Goal: Transaction & Acquisition: Purchase product/service

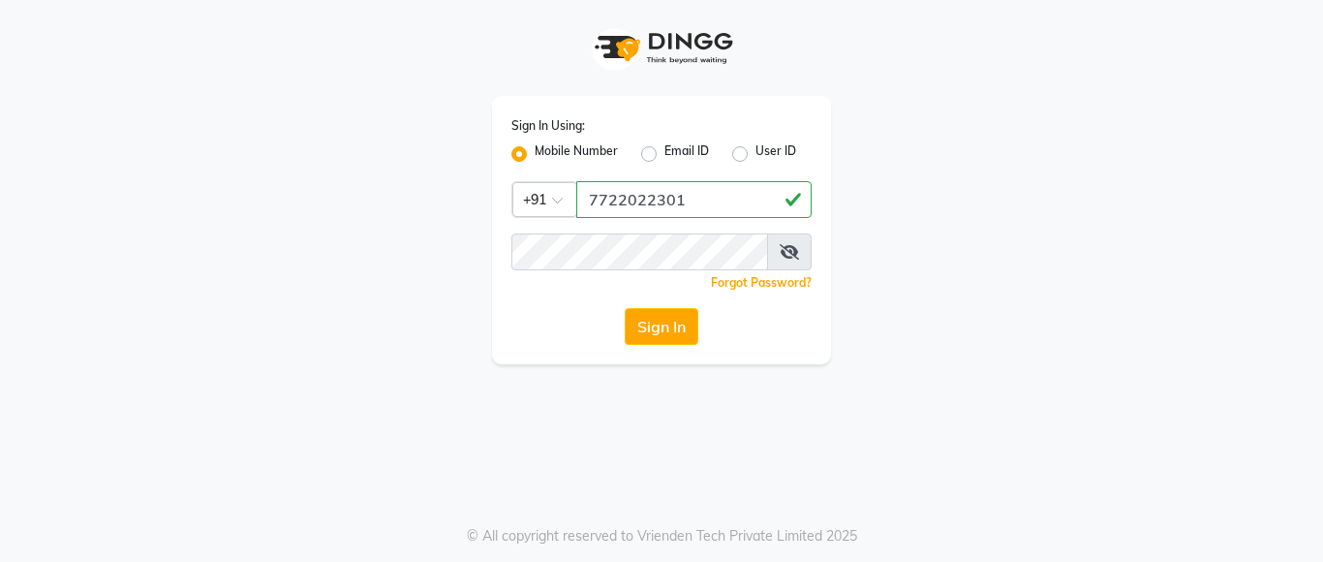
type input "7722022301"
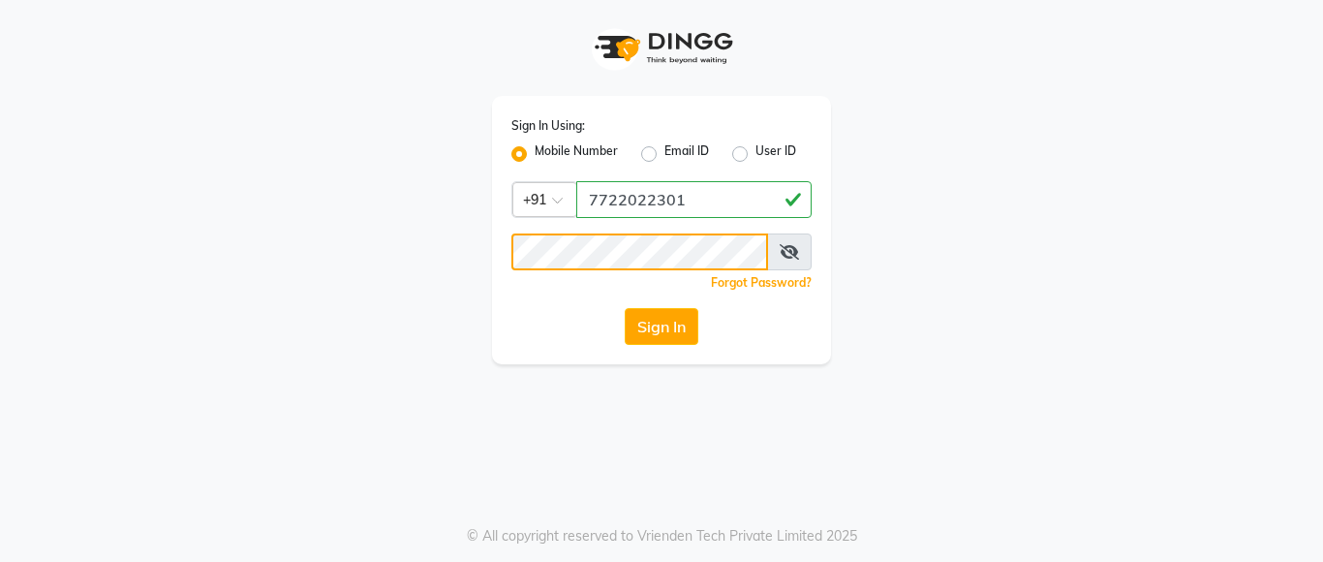
click at [625, 308] on button "Sign In" at bounding box center [662, 326] width 74 height 37
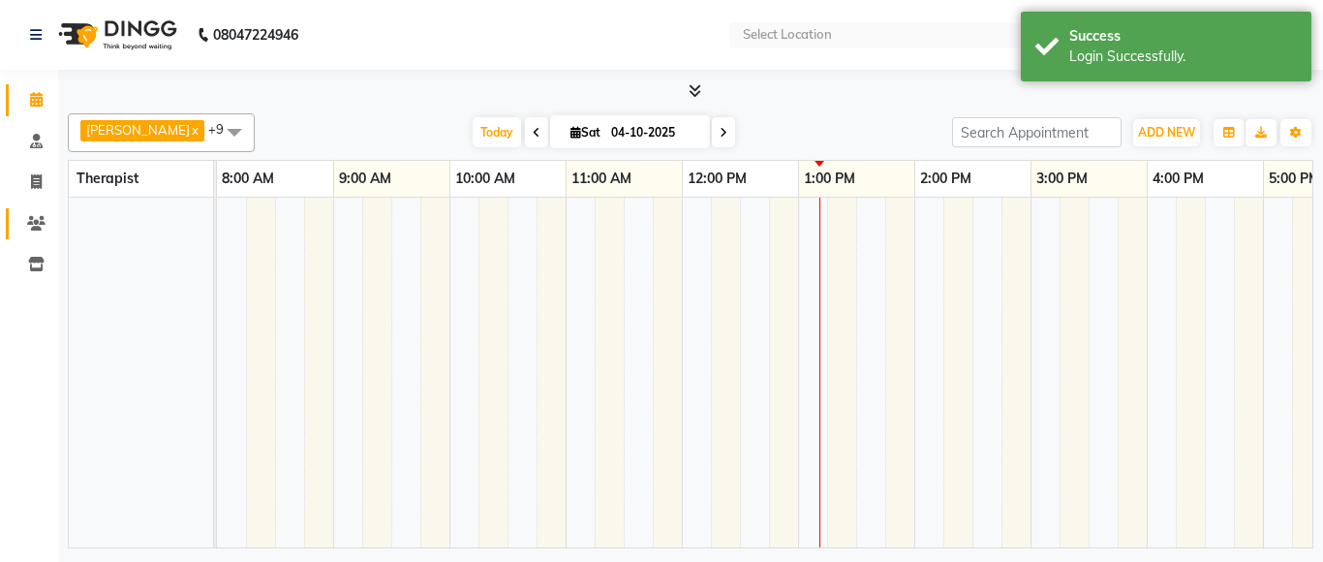
click at [19, 226] on span at bounding box center [36, 224] width 34 height 22
click at [19, 232] on span at bounding box center [36, 224] width 34 height 22
click at [32, 229] on icon at bounding box center [36, 223] width 18 height 15
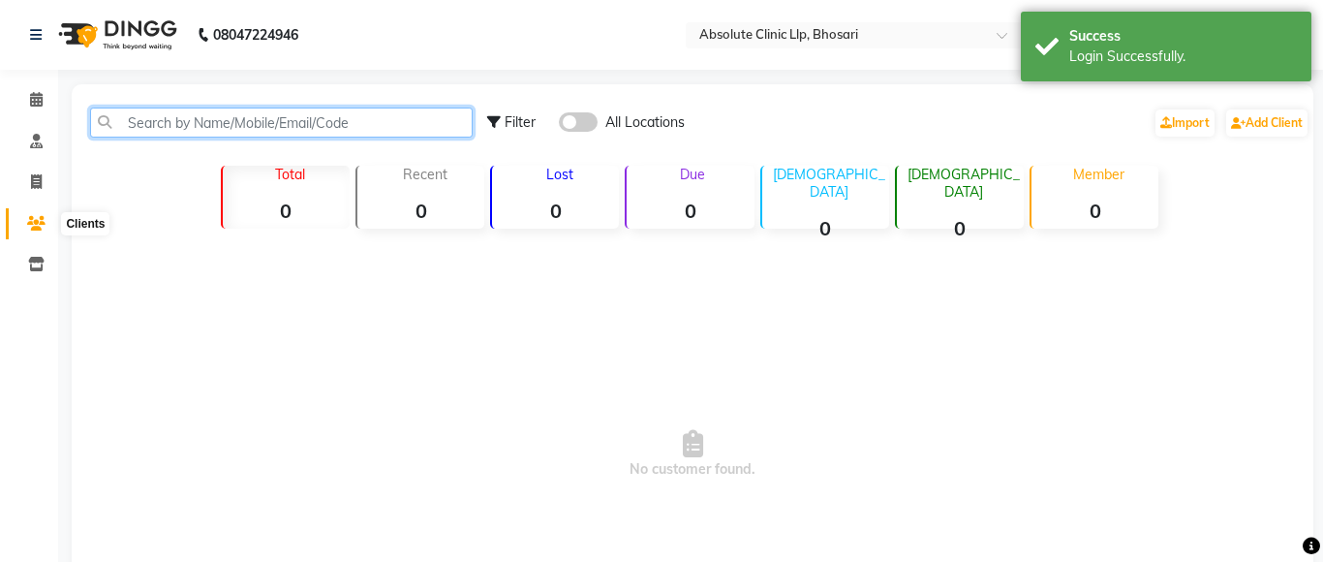
click at [204, 113] on input "text" at bounding box center [281, 123] width 383 height 30
select select "en"
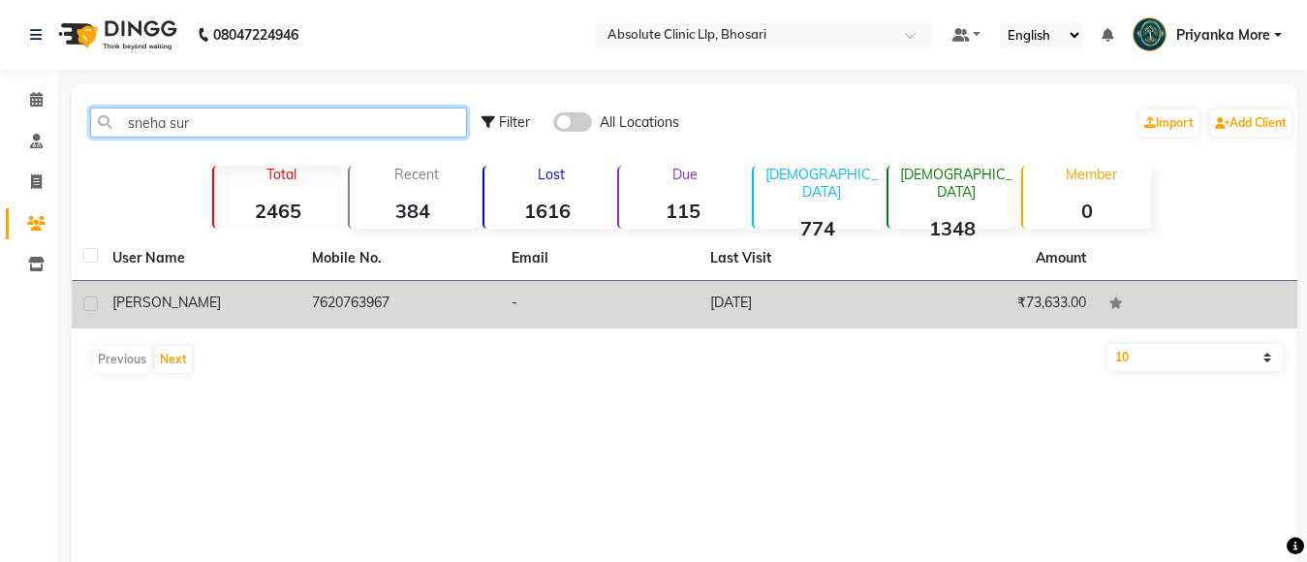
type input "sneha sur"
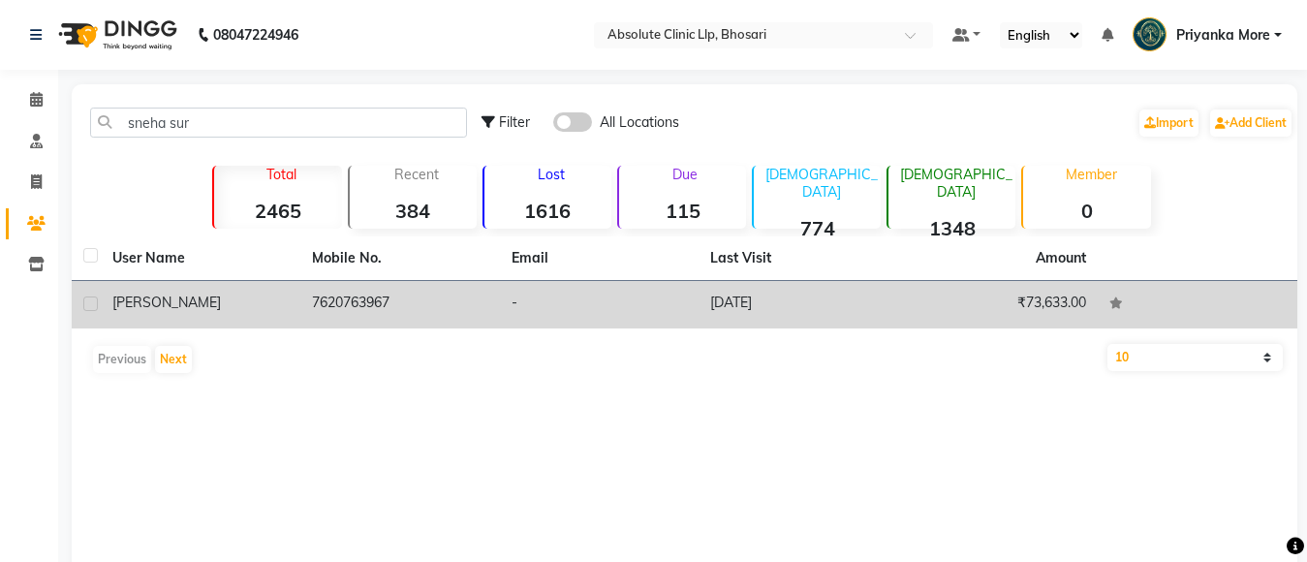
click at [670, 311] on td "-" at bounding box center [600, 304] width 200 height 47
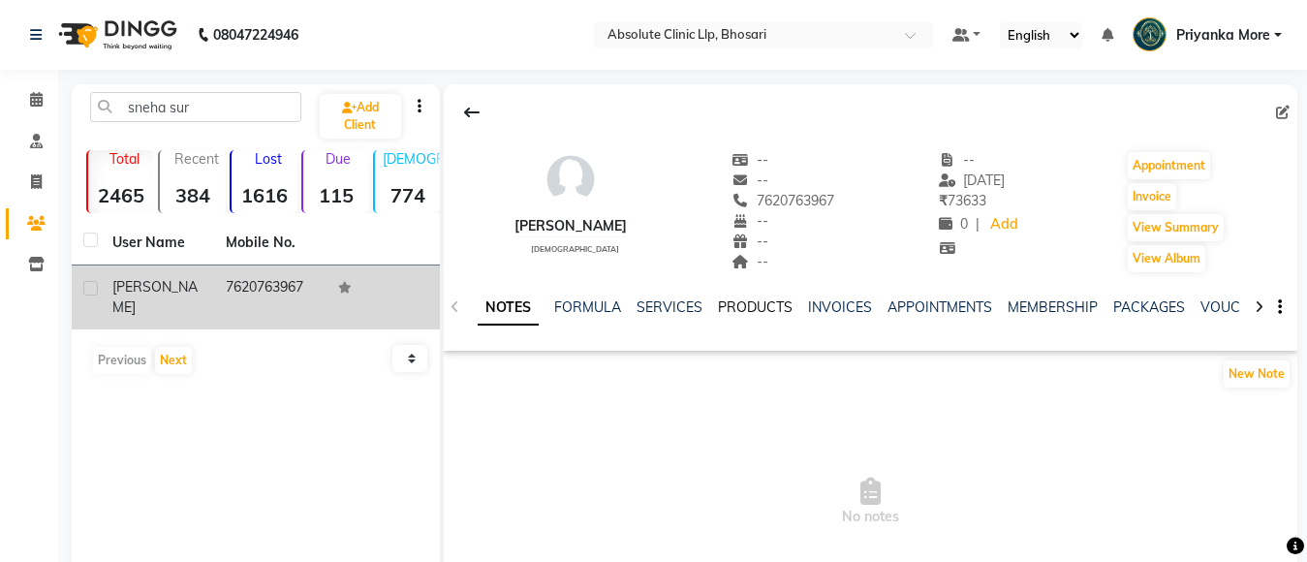
click at [751, 309] on link "PRODUCTS" at bounding box center [755, 306] width 75 height 17
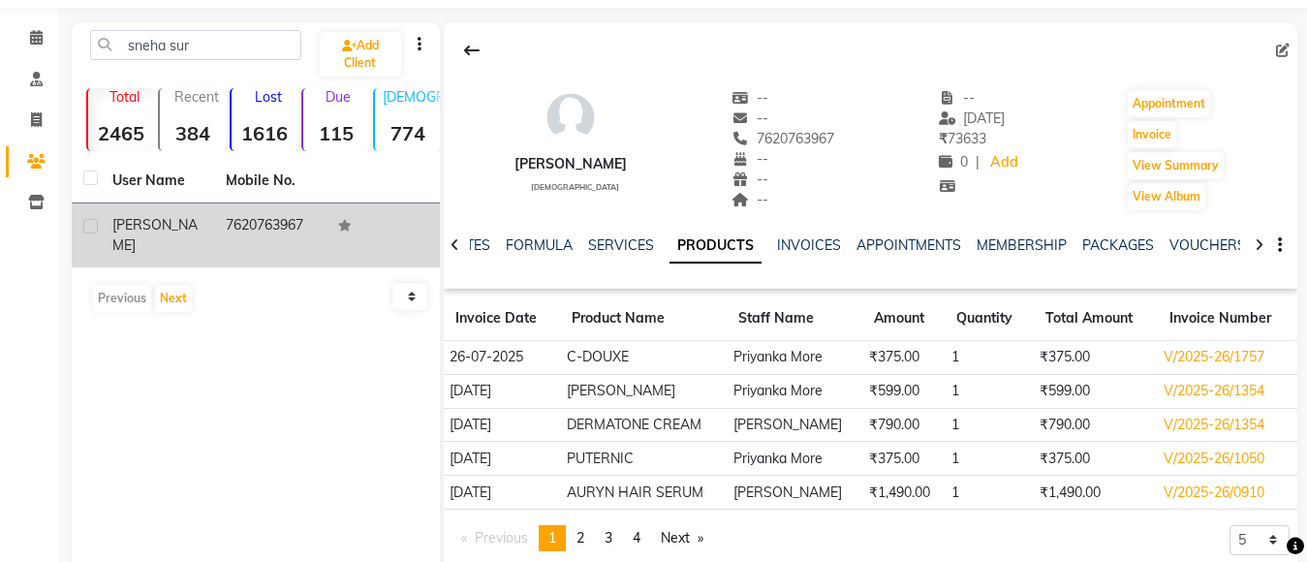
scroll to position [133, 0]
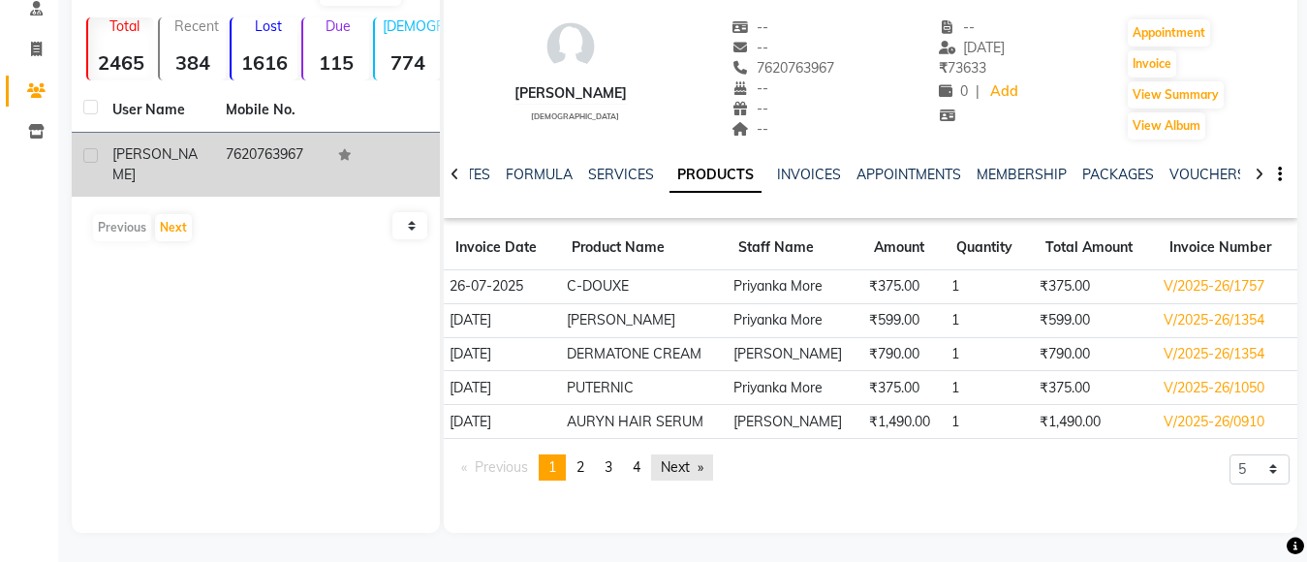
click at [681, 468] on link "Next page" at bounding box center [682, 467] width 62 height 26
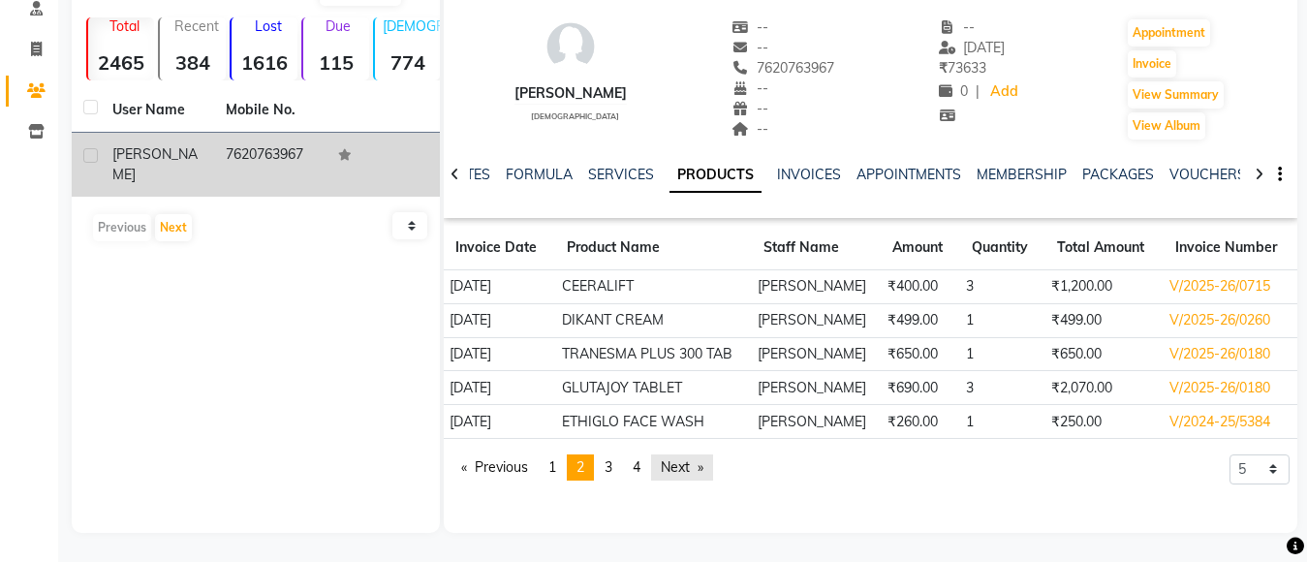
click at [681, 468] on link "Next page" at bounding box center [682, 467] width 62 height 26
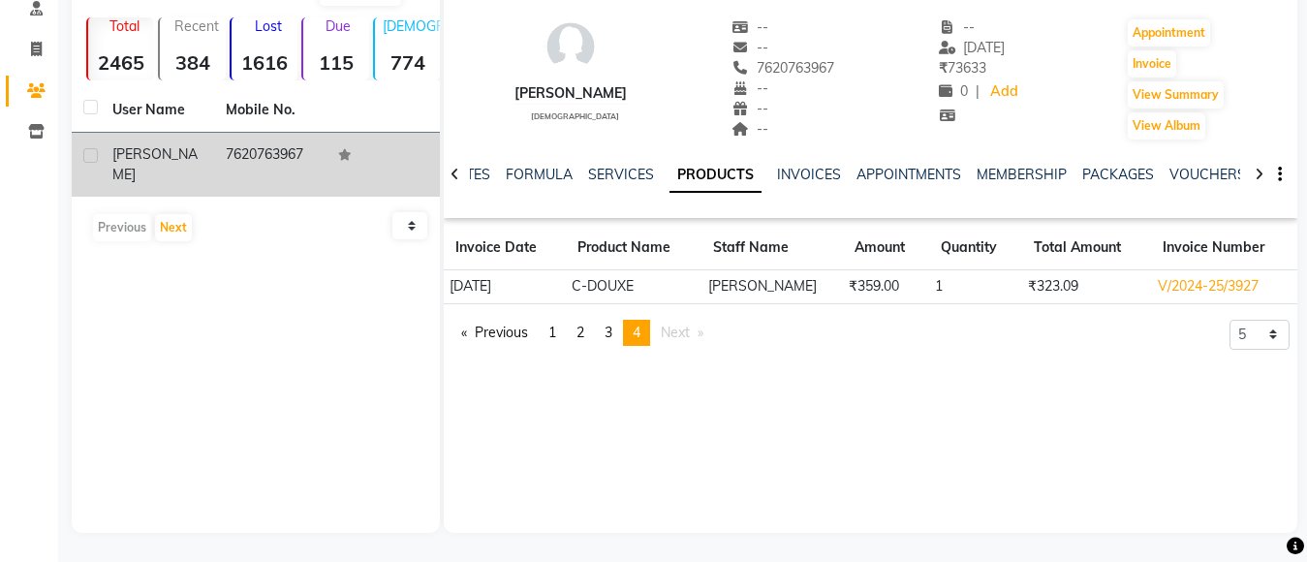
click at [681, 468] on div "[PERSON_NAME] [DEMOGRAPHIC_DATA] -- -- 7620763967 -- -- -- -- [DATE] ₹ 73633 0 …" at bounding box center [871, 242] width 854 height 581
click at [913, 169] on link "APPOINTMENTS" at bounding box center [908, 174] width 105 height 17
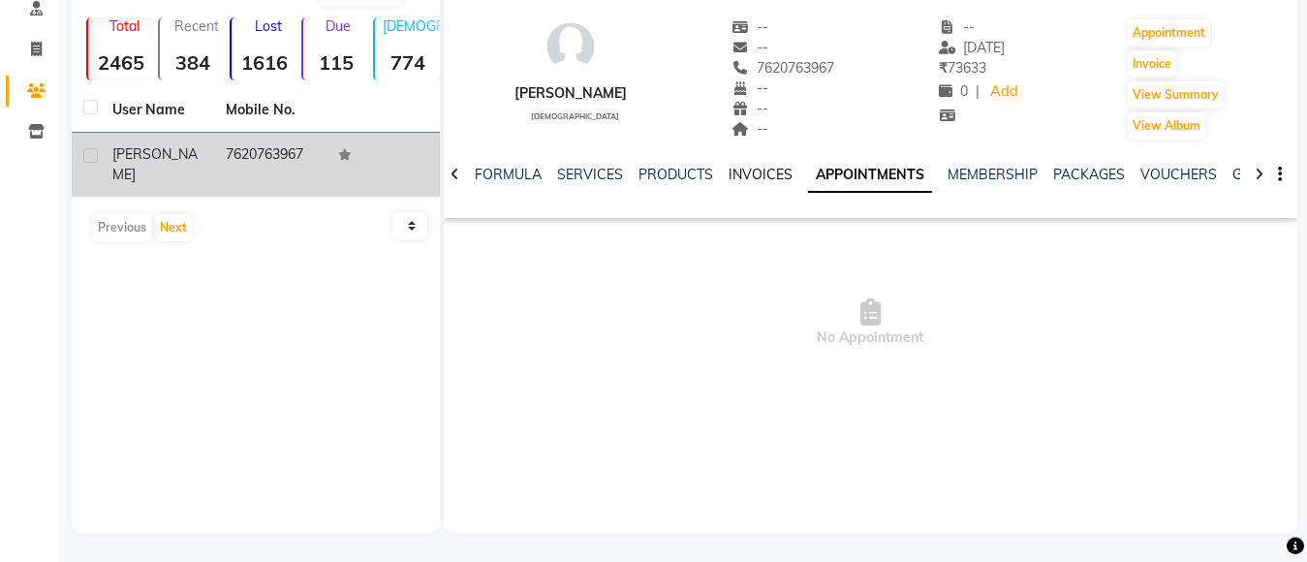
click at [768, 169] on link "INVOICES" at bounding box center [760, 174] width 64 height 17
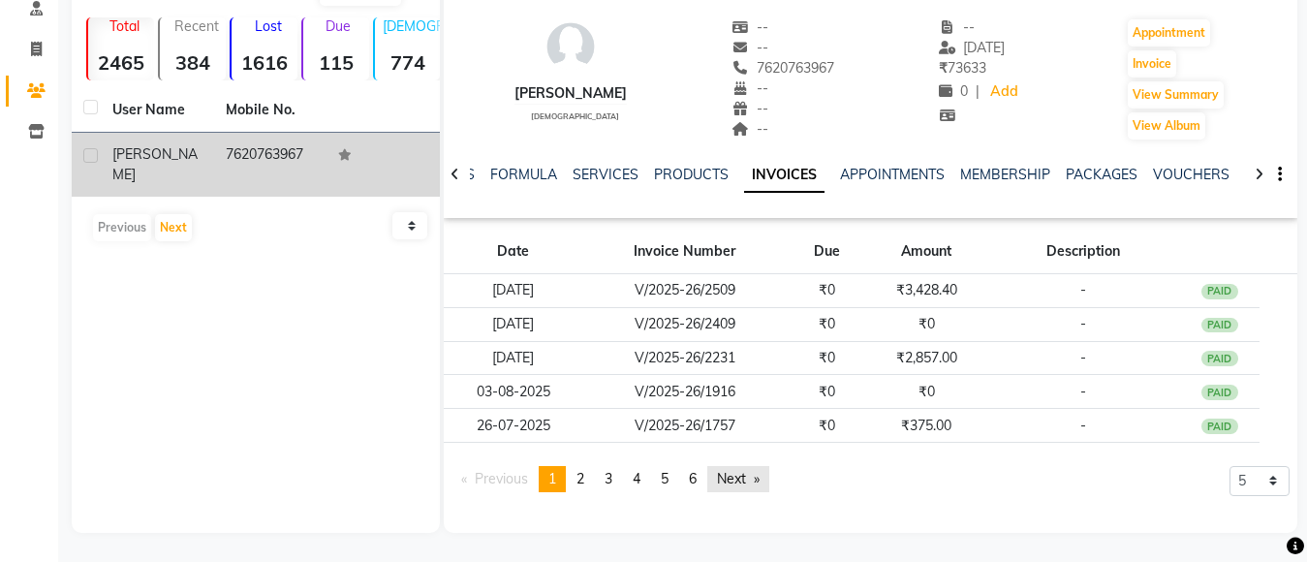
click at [728, 479] on link "Next page" at bounding box center [738, 479] width 62 height 26
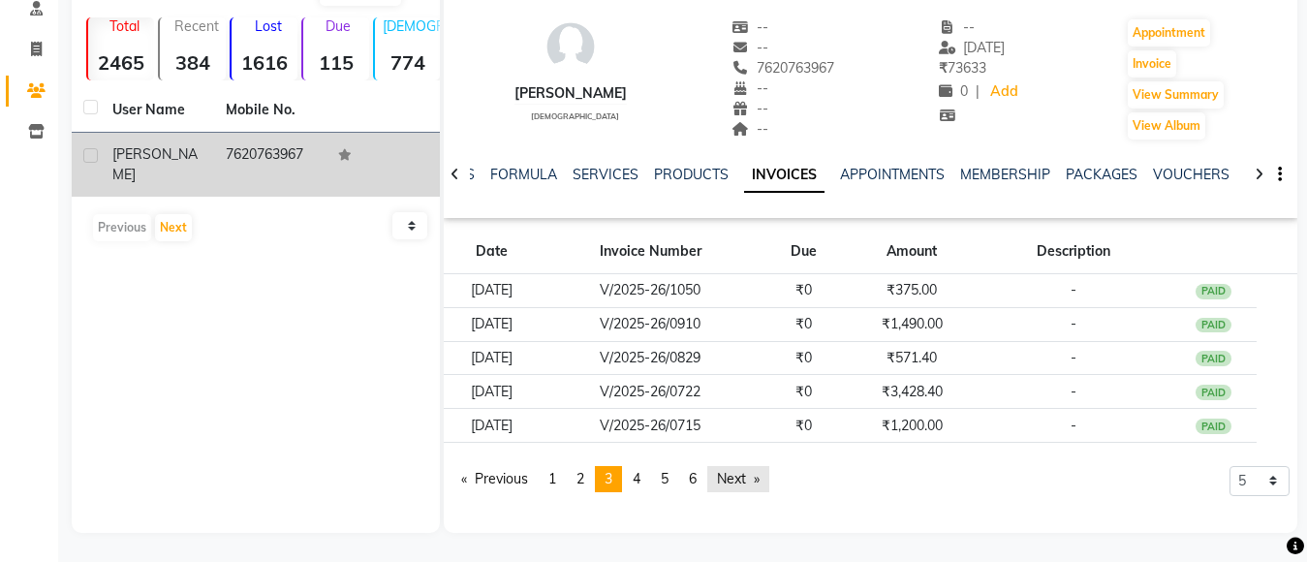
click at [728, 479] on link "Next page" at bounding box center [738, 479] width 62 height 26
click at [728, 479] on span "Next page" at bounding box center [731, 478] width 29 height 17
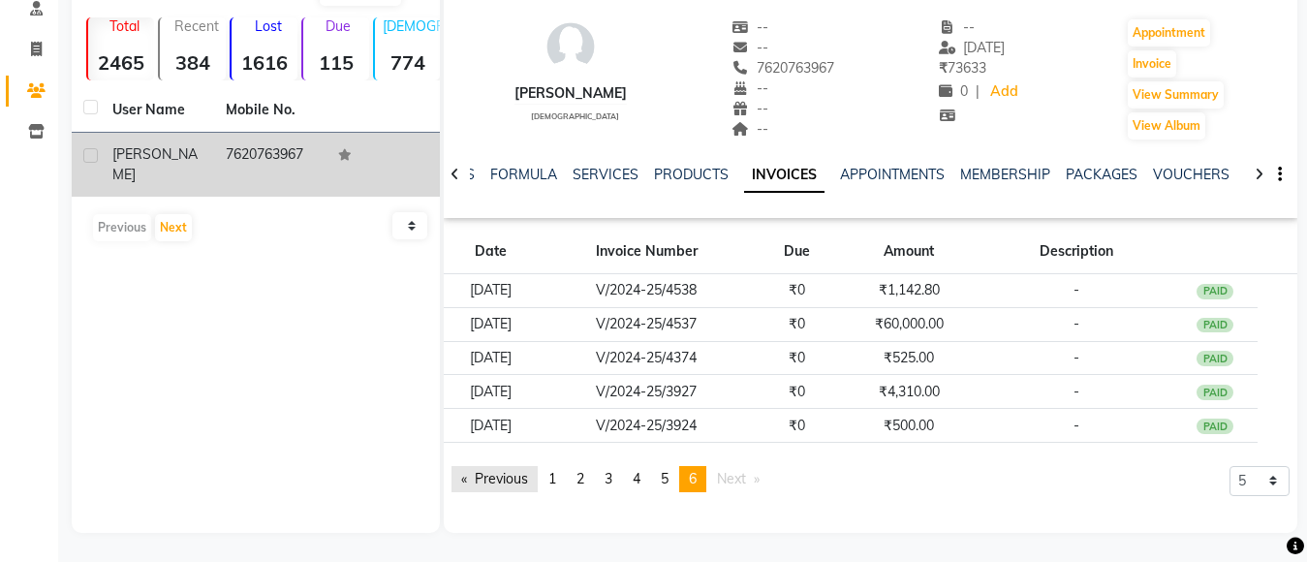
click at [529, 478] on link "Previous page" at bounding box center [494, 479] width 86 height 26
click at [526, 482] on link "Previous page" at bounding box center [494, 479] width 86 height 26
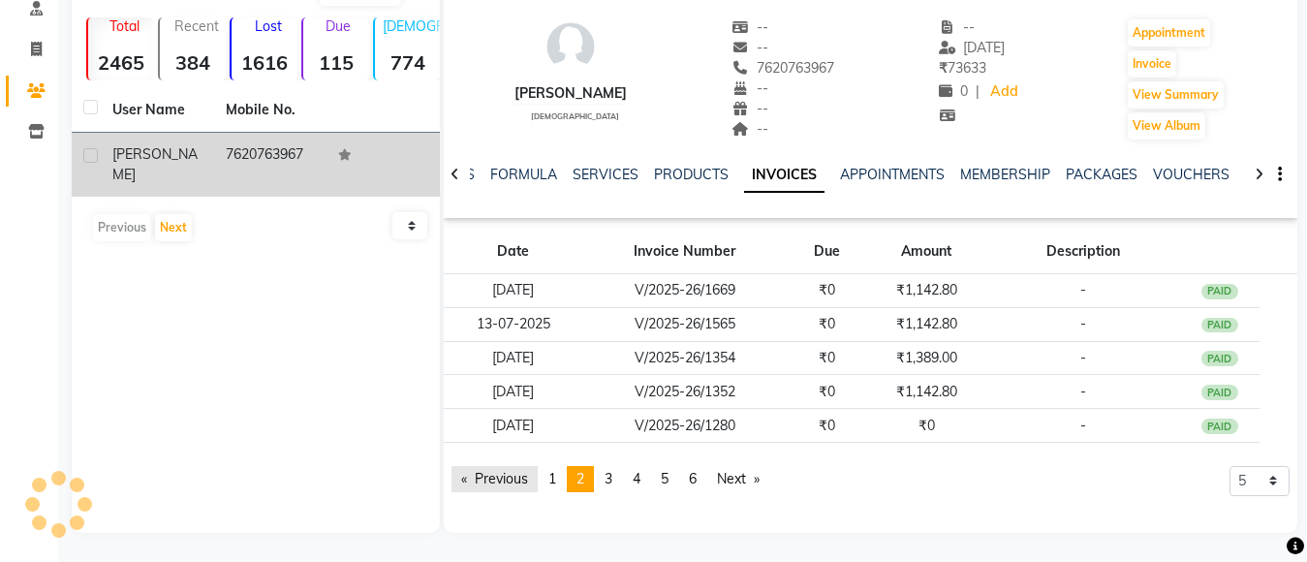
click at [526, 482] on link "Previous page" at bounding box center [494, 479] width 86 height 26
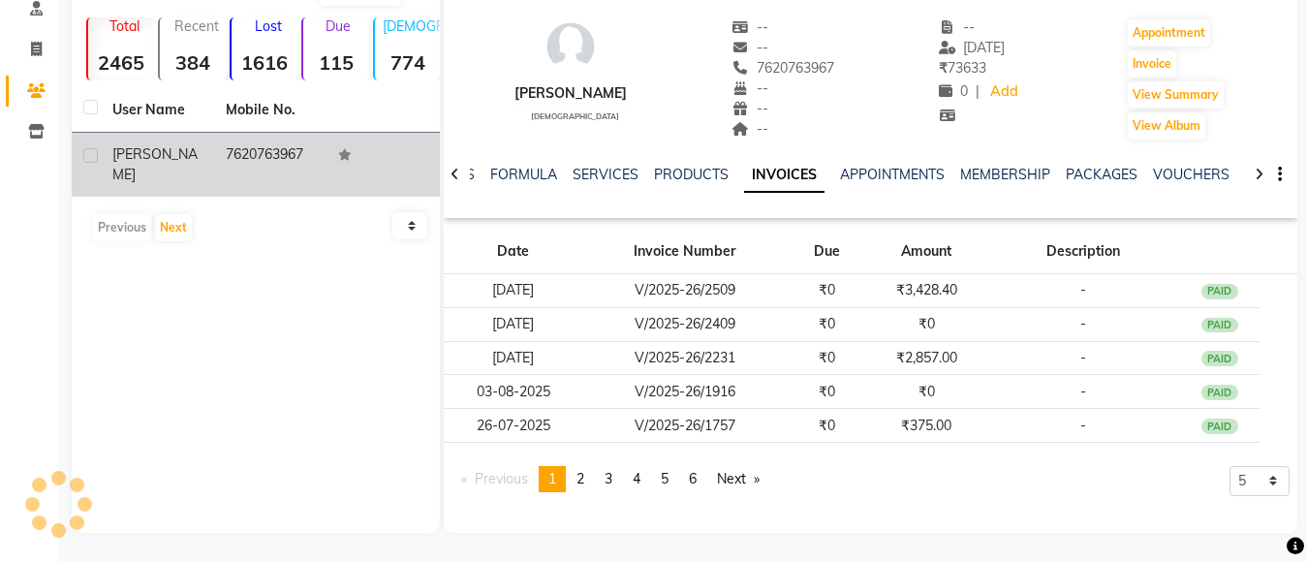
click at [526, 482] on span "Previous page" at bounding box center [501, 478] width 53 height 17
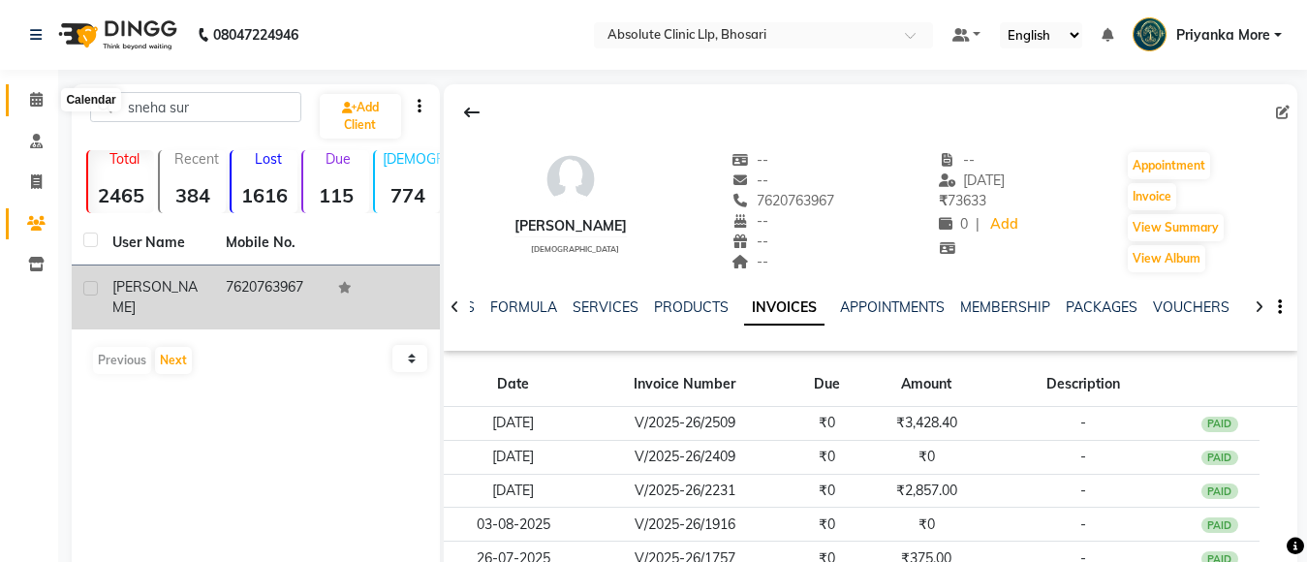
click at [22, 101] on span at bounding box center [36, 100] width 34 height 22
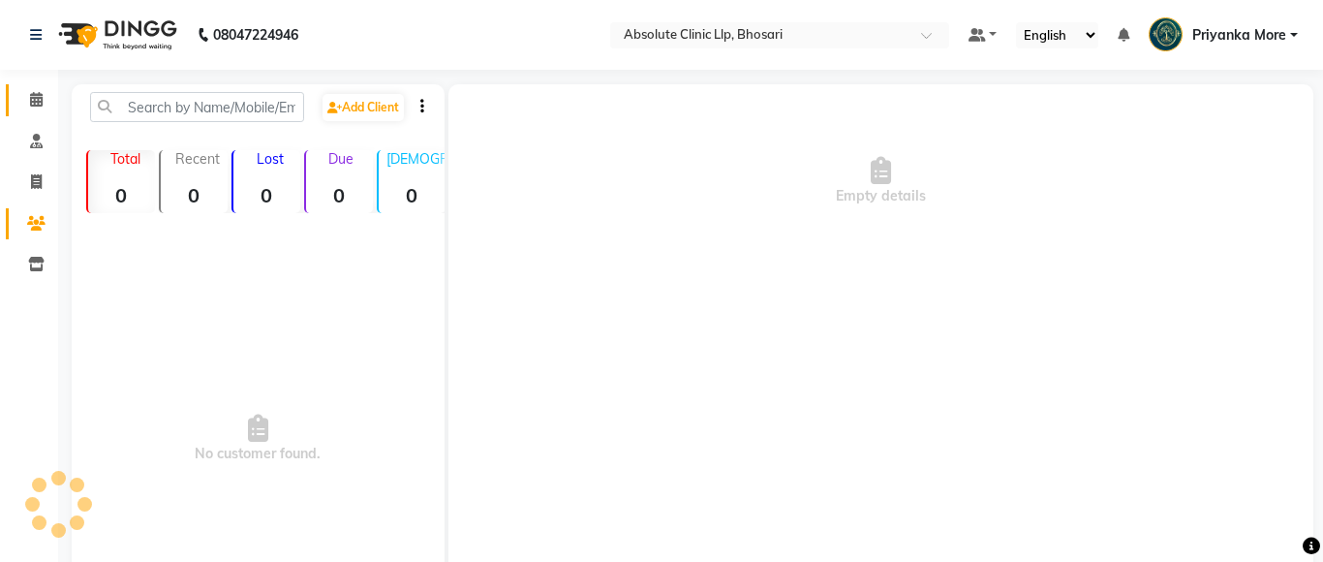
click at [6, 84] on link "Calendar" at bounding box center [29, 100] width 46 height 32
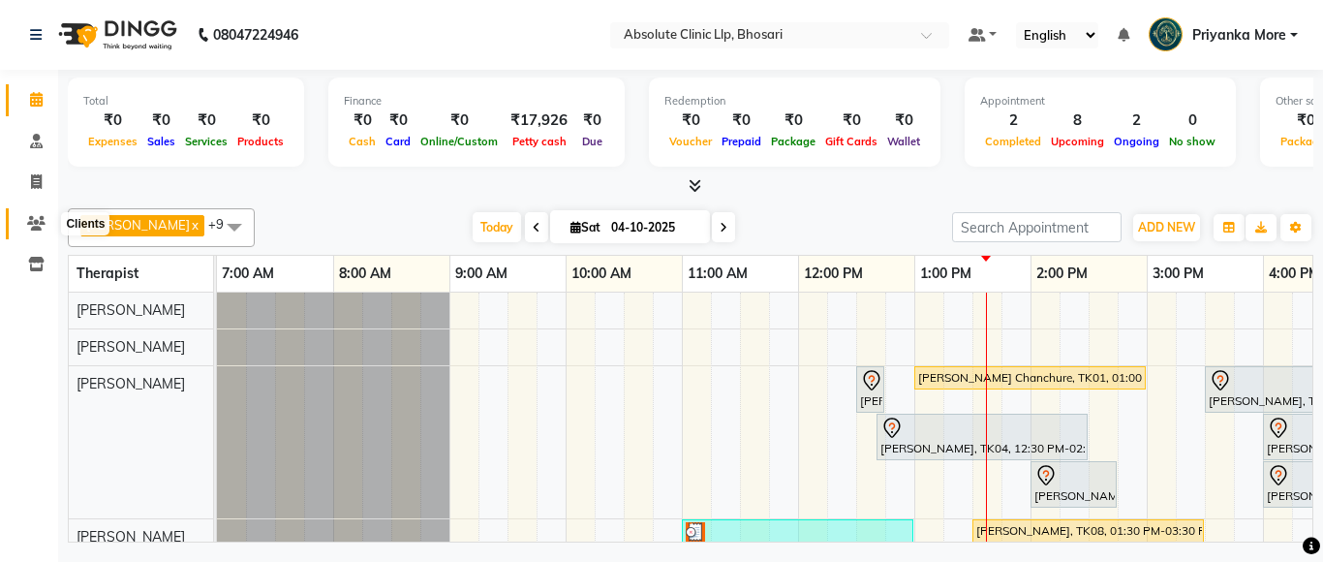
click at [35, 232] on span at bounding box center [36, 224] width 34 height 22
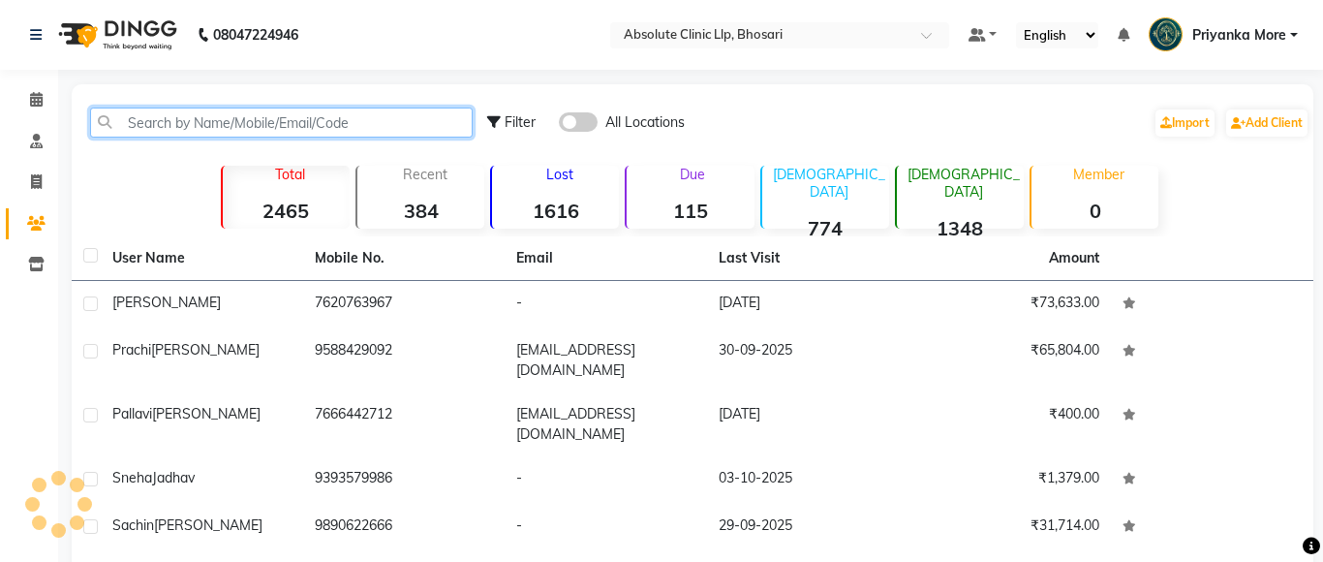
click at [205, 118] on input "text" at bounding box center [281, 123] width 383 height 30
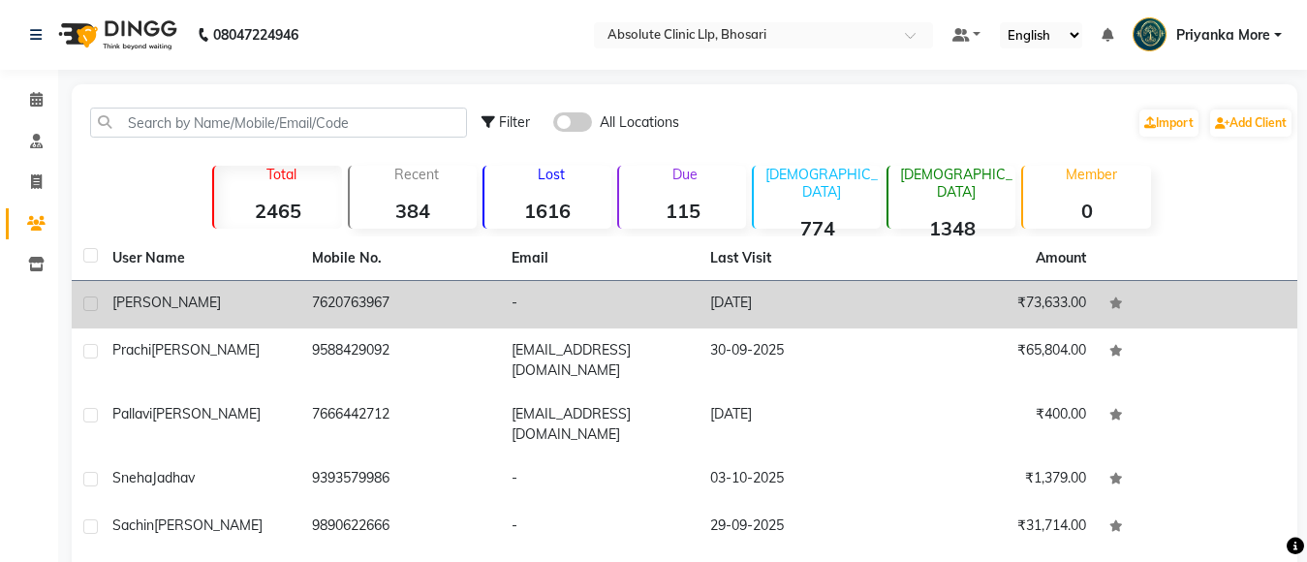
click at [334, 294] on td "7620763967" at bounding box center [400, 304] width 200 height 47
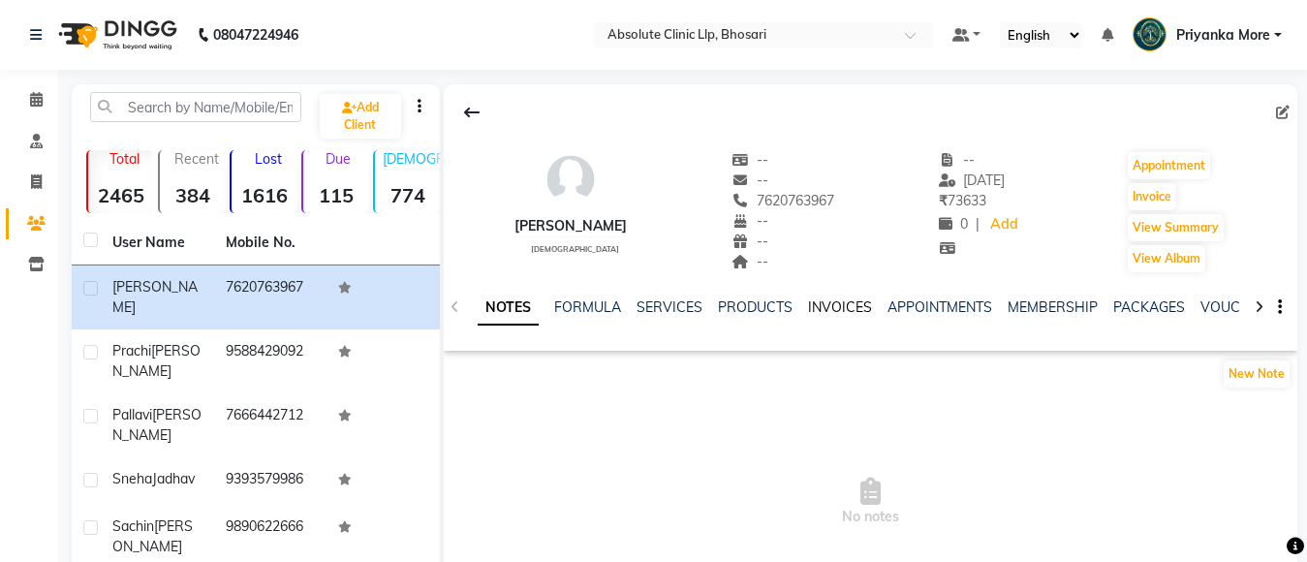
click at [829, 306] on link "INVOICES" at bounding box center [840, 306] width 64 height 17
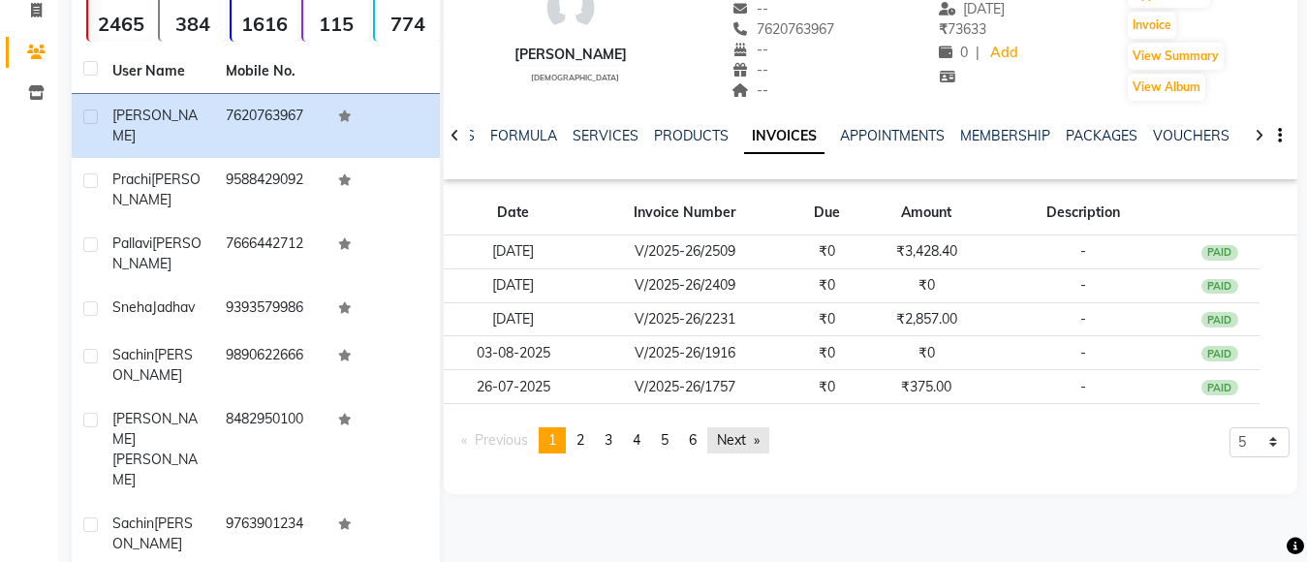
scroll to position [194, 0]
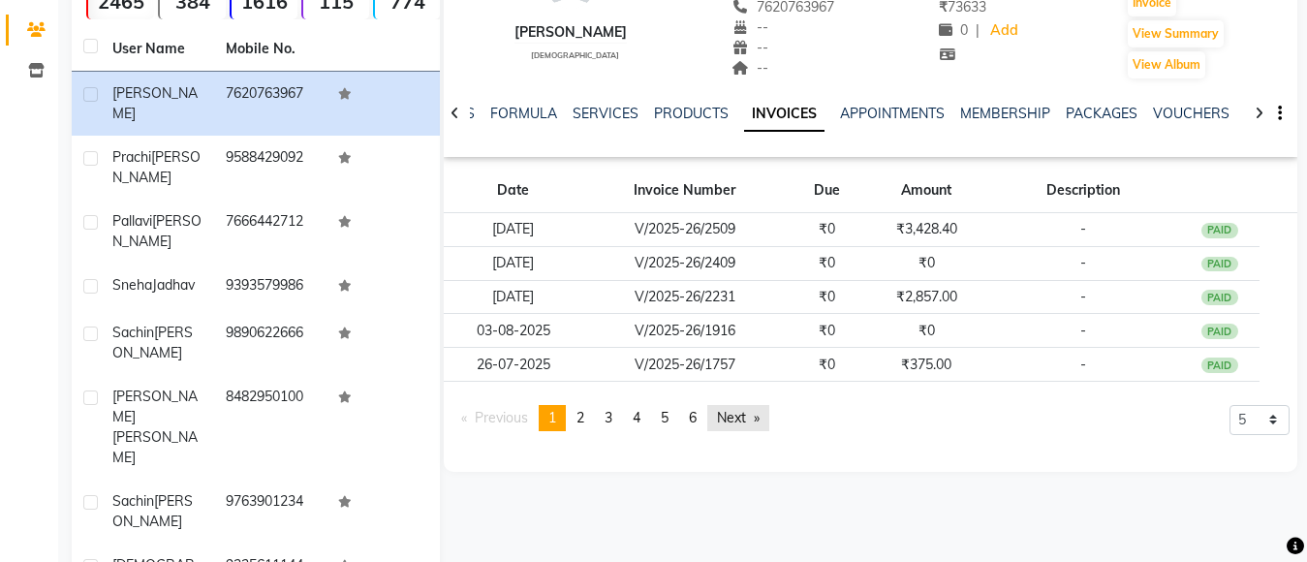
click at [729, 418] on link "Next page" at bounding box center [738, 418] width 62 height 26
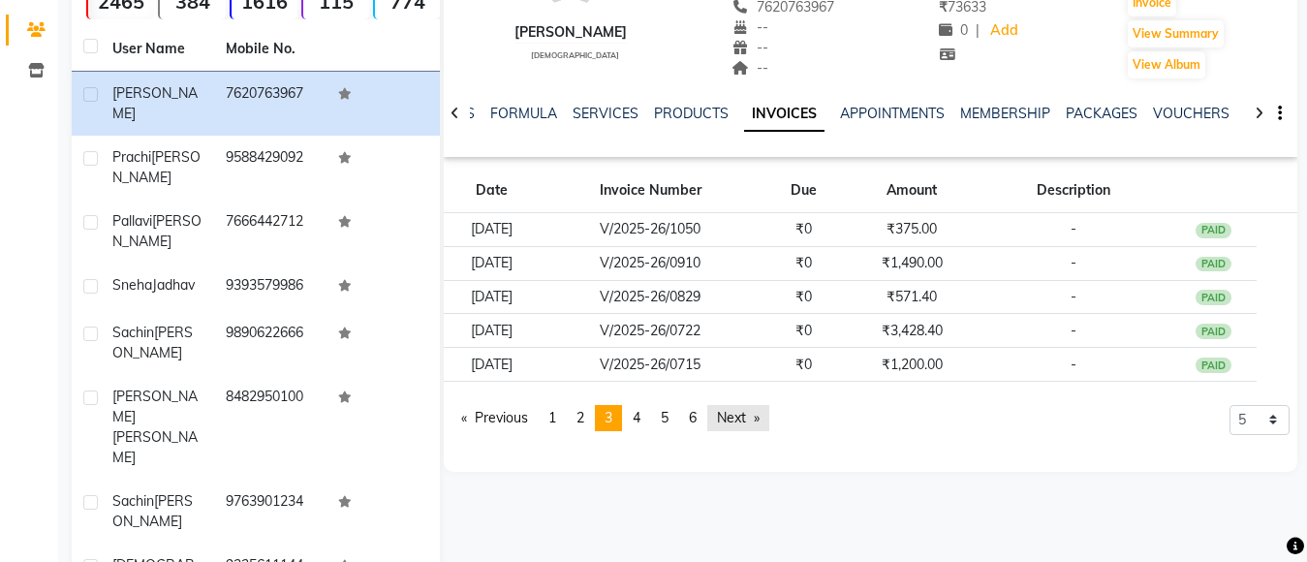
click at [729, 418] on link "Next page" at bounding box center [738, 418] width 62 height 26
click at [728, 414] on link "Next page" at bounding box center [738, 418] width 62 height 26
click at [728, 411] on span "Next page" at bounding box center [731, 417] width 29 height 17
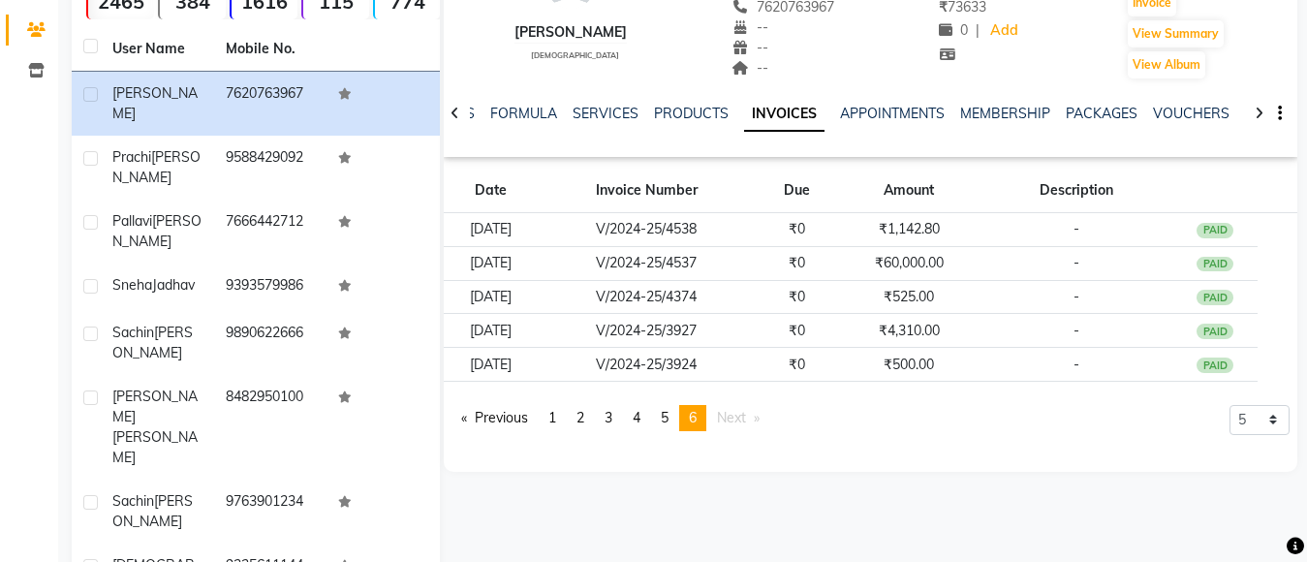
click at [728, 411] on span "Next page" at bounding box center [731, 417] width 29 height 17
click at [491, 406] on link "Previous page" at bounding box center [494, 418] width 86 height 26
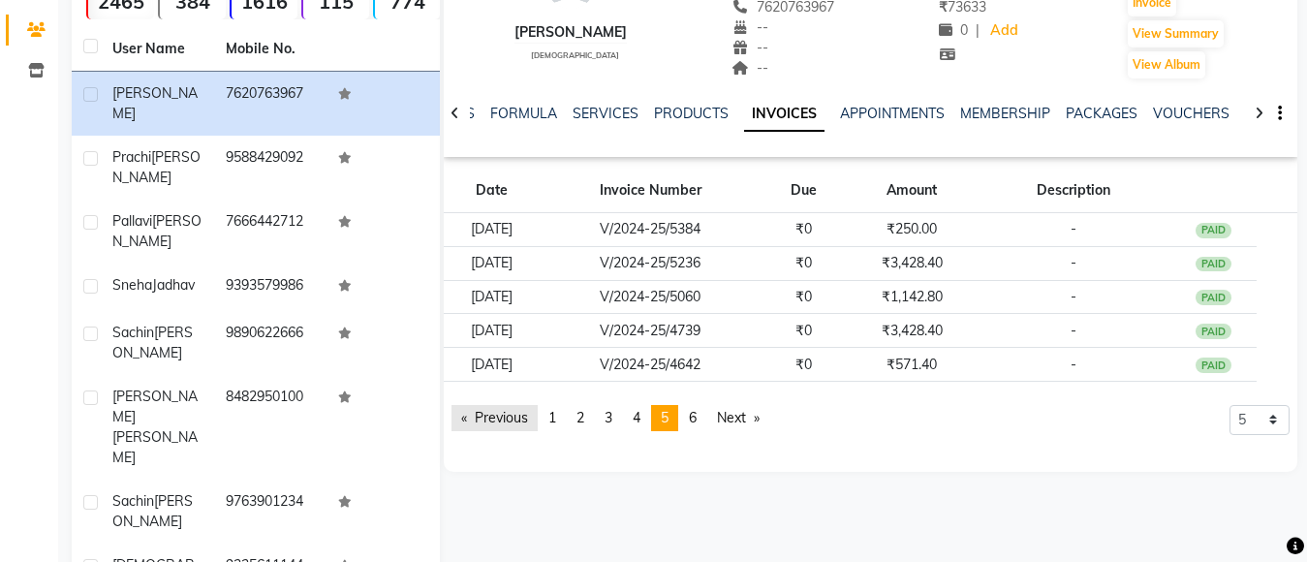
click at [491, 406] on link "Previous page" at bounding box center [494, 418] width 86 height 26
click at [497, 417] on link "Previous page" at bounding box center [494, 418] width 86 height 26
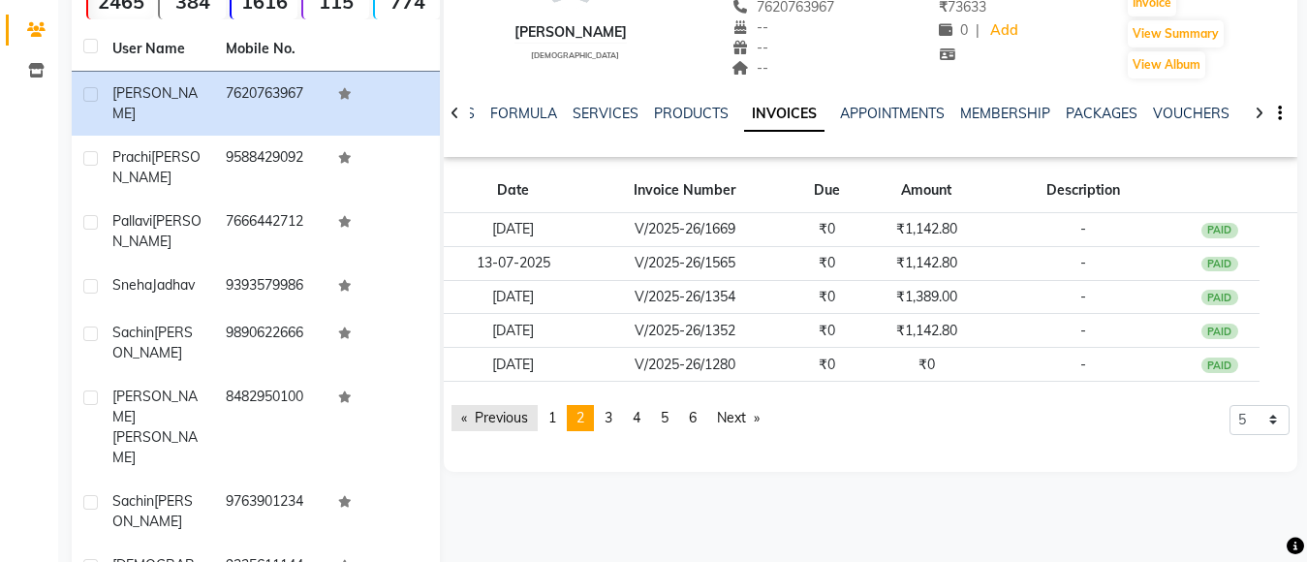
click at [497, 417] on link "Previous page" at bounding box center [494, 418] width 86 height 26
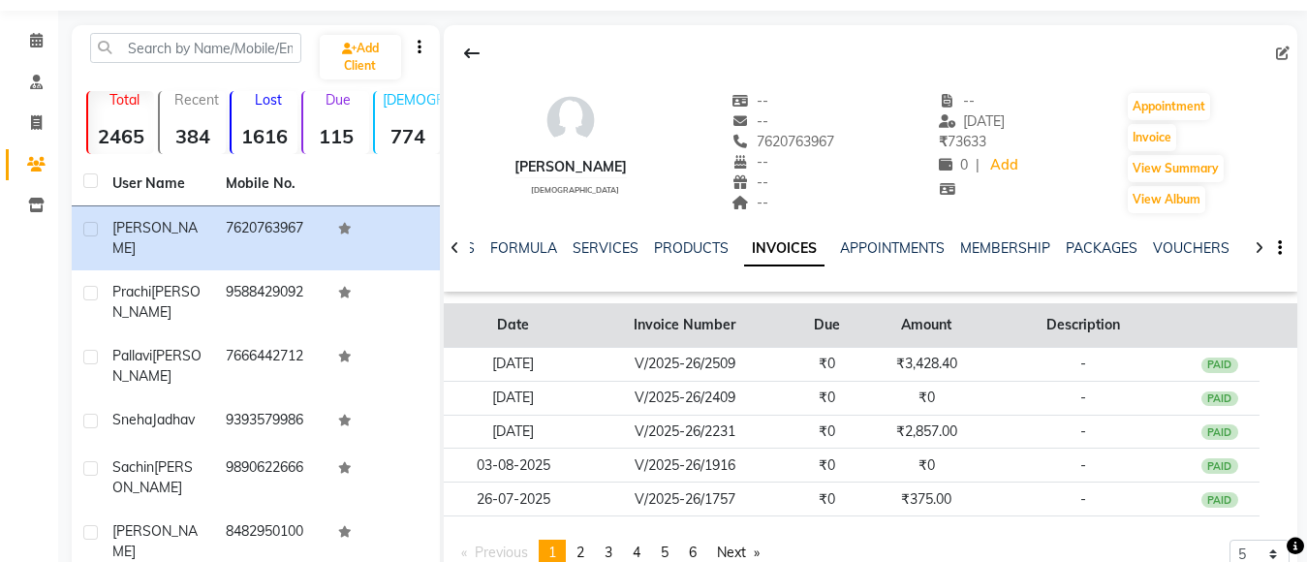
scroll to position [0, 0]
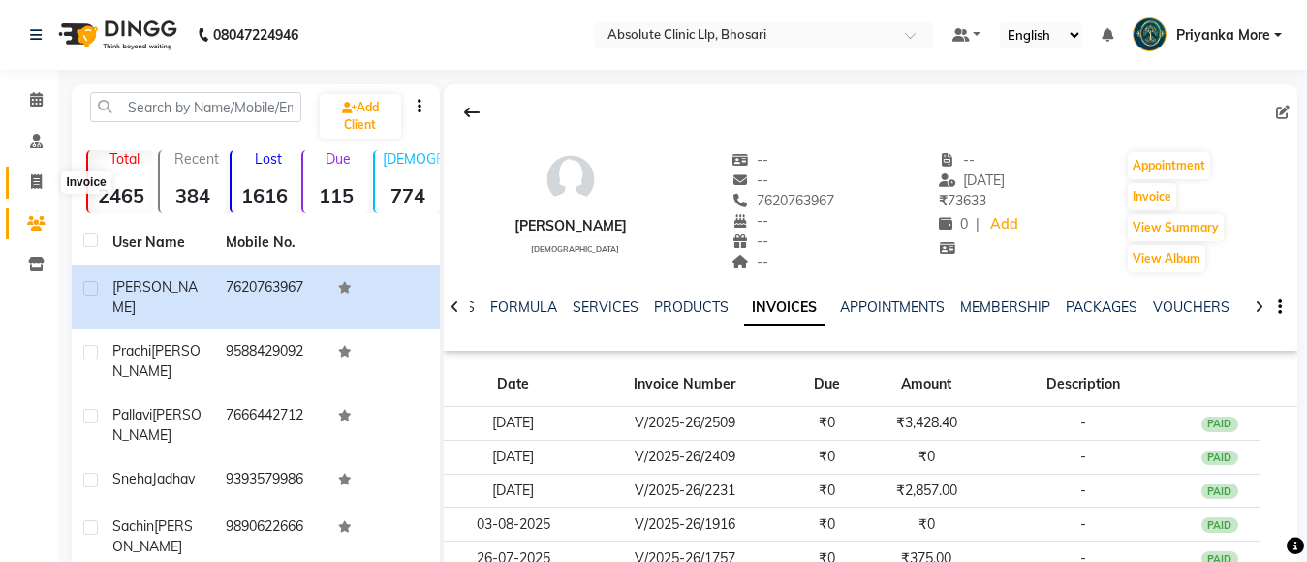
click at [35, 179] on icon at bounding box center [36, 181] width 11 height 15
select select "service"
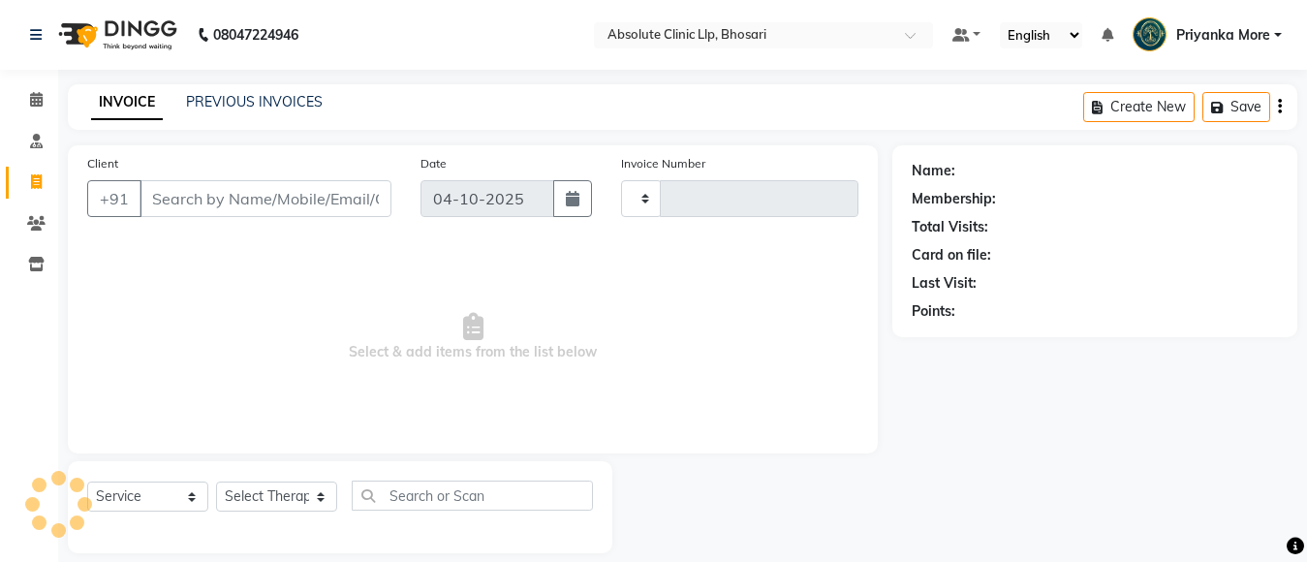
scroll to position [20, 0]
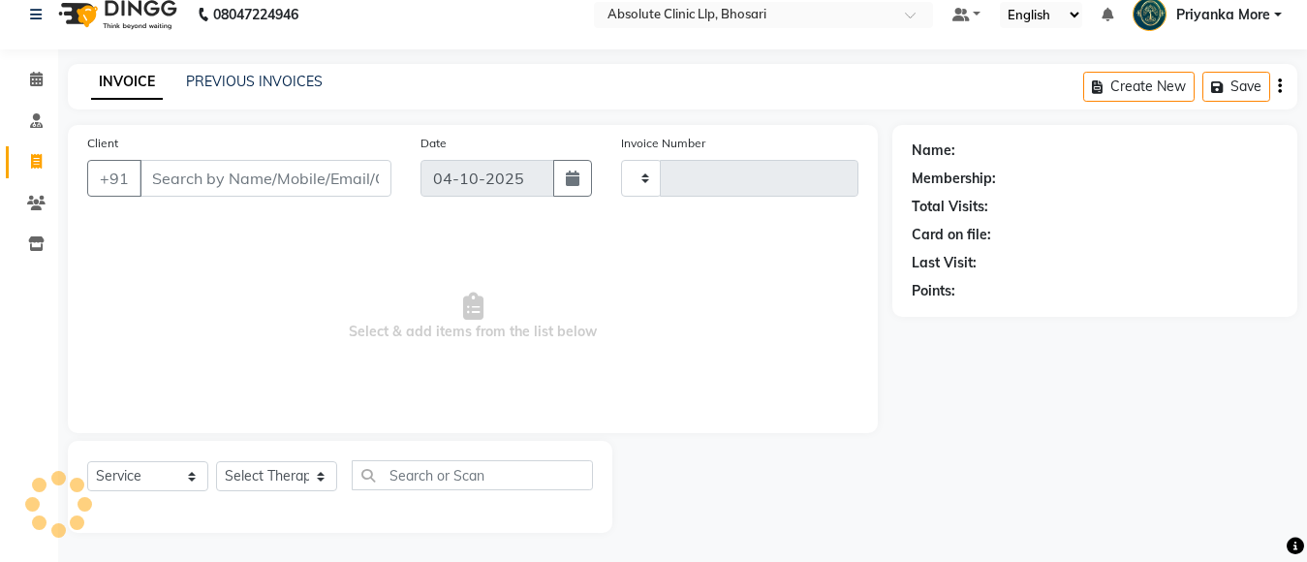
type input "2791"
select select "4706"
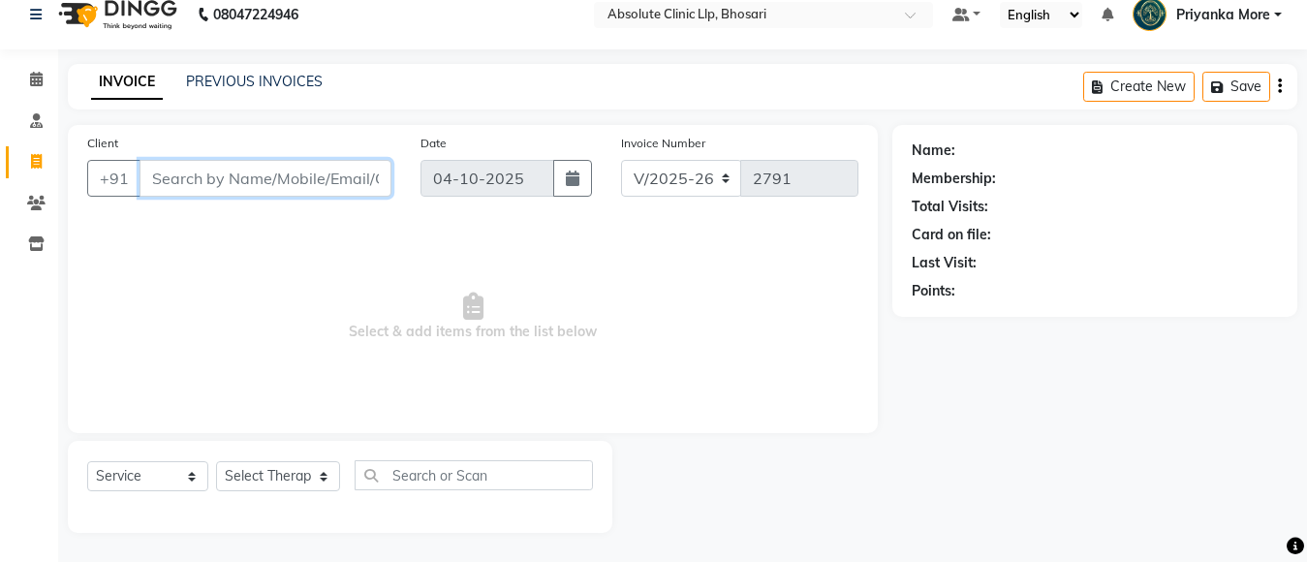
click at [339, 164] on input "Client" at bounding box center [265, 178] width 252 height 37
type input "7620763967"
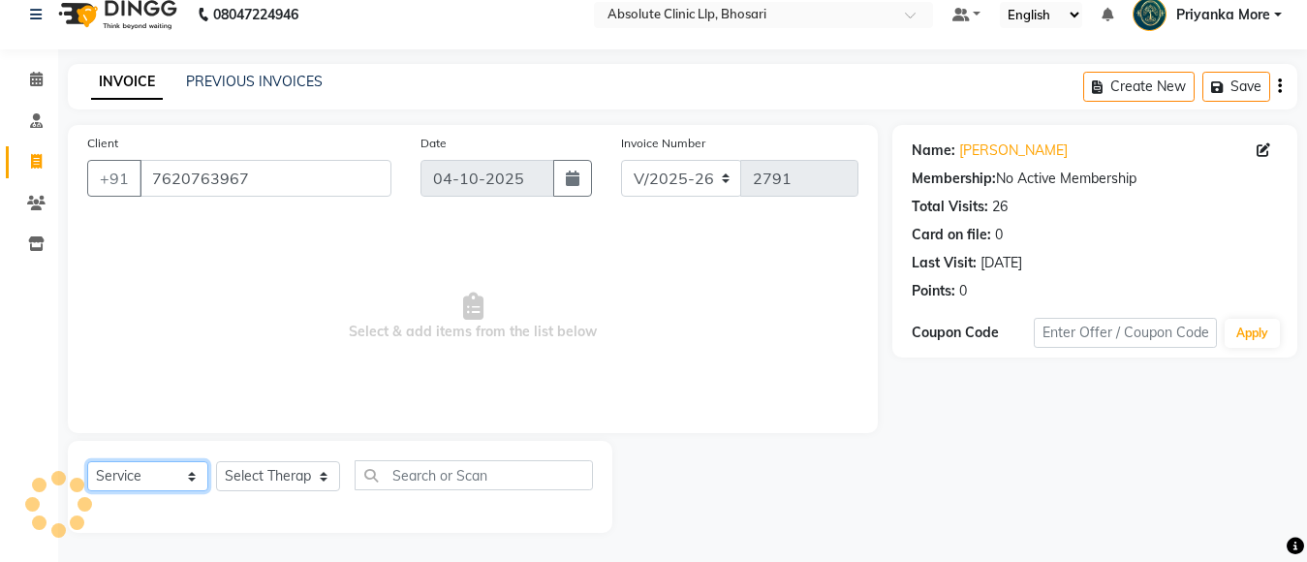
click at [138, 465] on select "Select Service Product Membership Package Voucher Prepaid Gift Card" at bounding box center [147, 476] width 121 height 30
select select "product"
click at [87, 461] on select "Select Service Product Membership Package Voucher Prepaid Gift Card" at bounding box center [147, 476] width 121 height 30
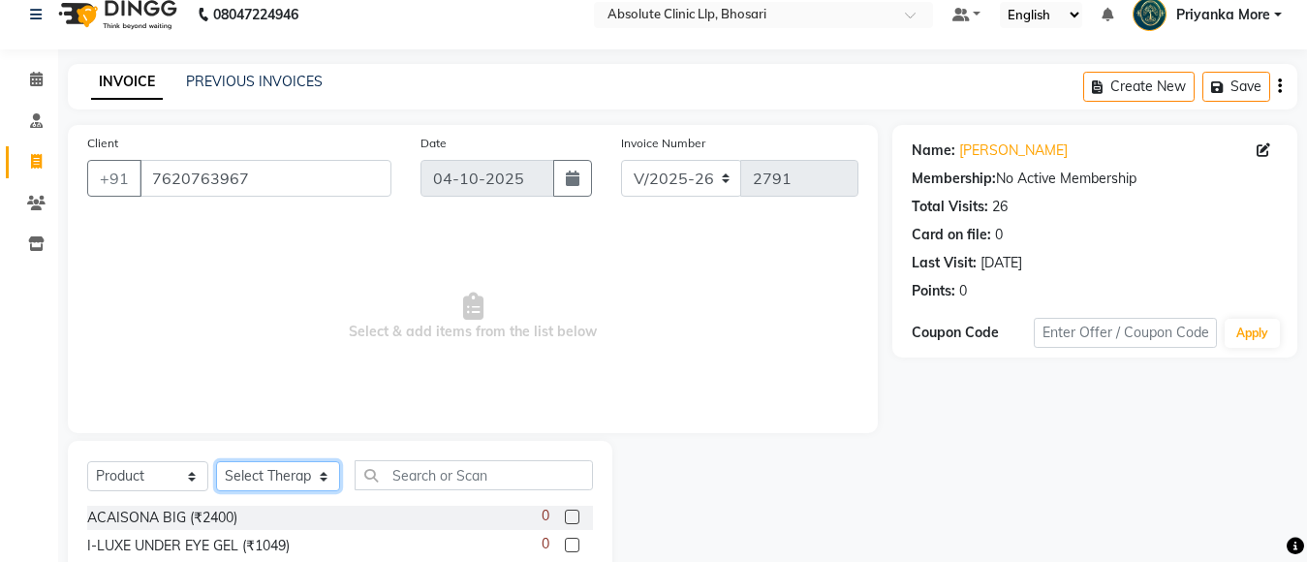
click at [263, 480] on select "Select Therapist [PERSON_NAME] [PERSON_NAME] [PERSON_NAME] [PERSON_NAME] [PERSO…" at bounding box center [278, 476] width 124 height 30
select select "27986"
click at [216, 461] on select "Select Therapist [PERSON_NAME] [PERSON_NAME] [PERSON_NAME] [PERSON_NAME] [PERSO…" at bounding box center [278, 476] width 124 height 30
click at [277, 393] on span "Select & add items from the list below" at bounding box center [472, 317] width 771 height 194
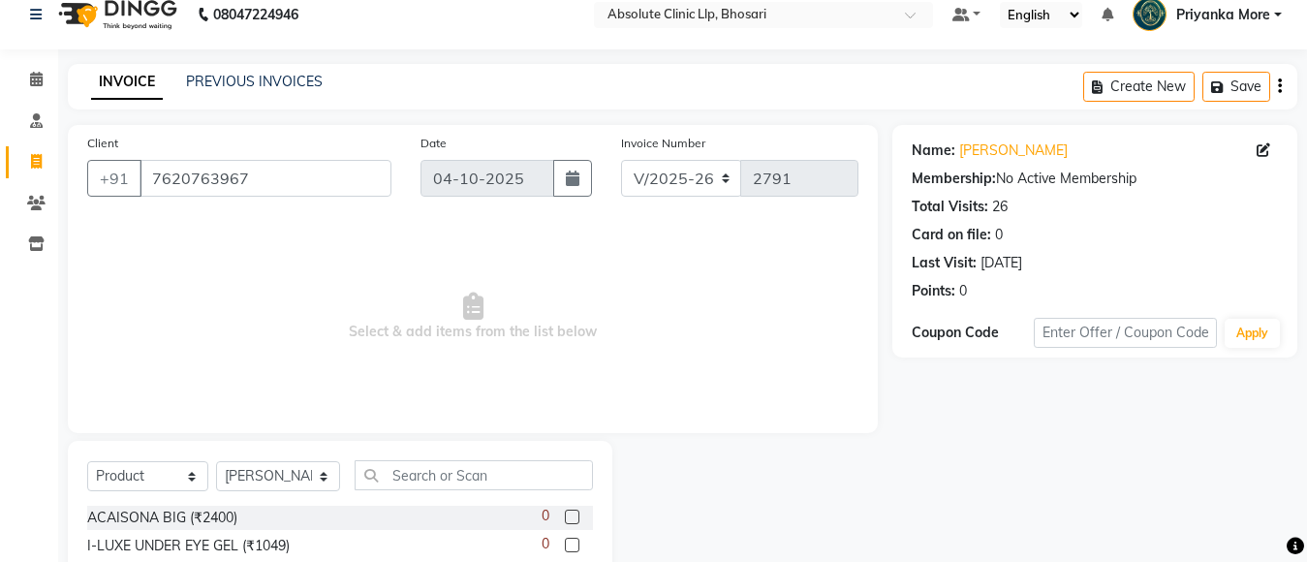
click at [457, 497] on div "Select Service Product Membership Package Voucher Prepaid Gift Card Select Ther…" at bounding box center [340, 483] width 506 height 46
click at [457, 482] on input "text" at bounding box center [474, 475] width 238 height 30
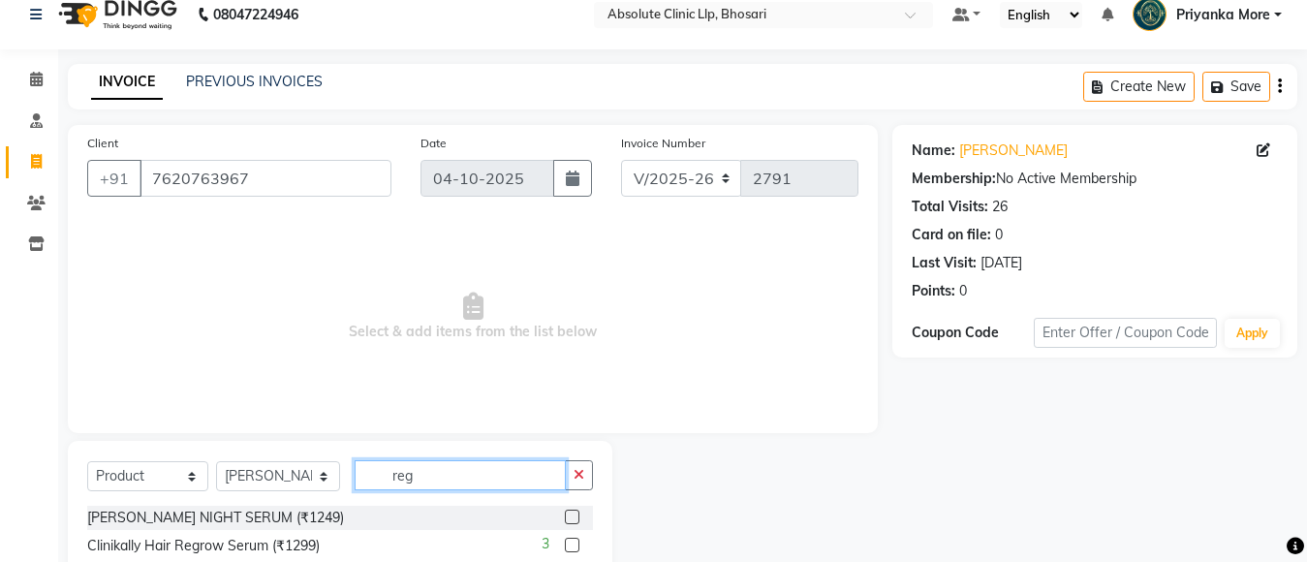
type input "reg"
click at [570, 519] on label at bounding box center [572, 517] width 15 height 15
click at [570, 519] on input "checkbox" at bounding box center [571, 517] width 13 height 13
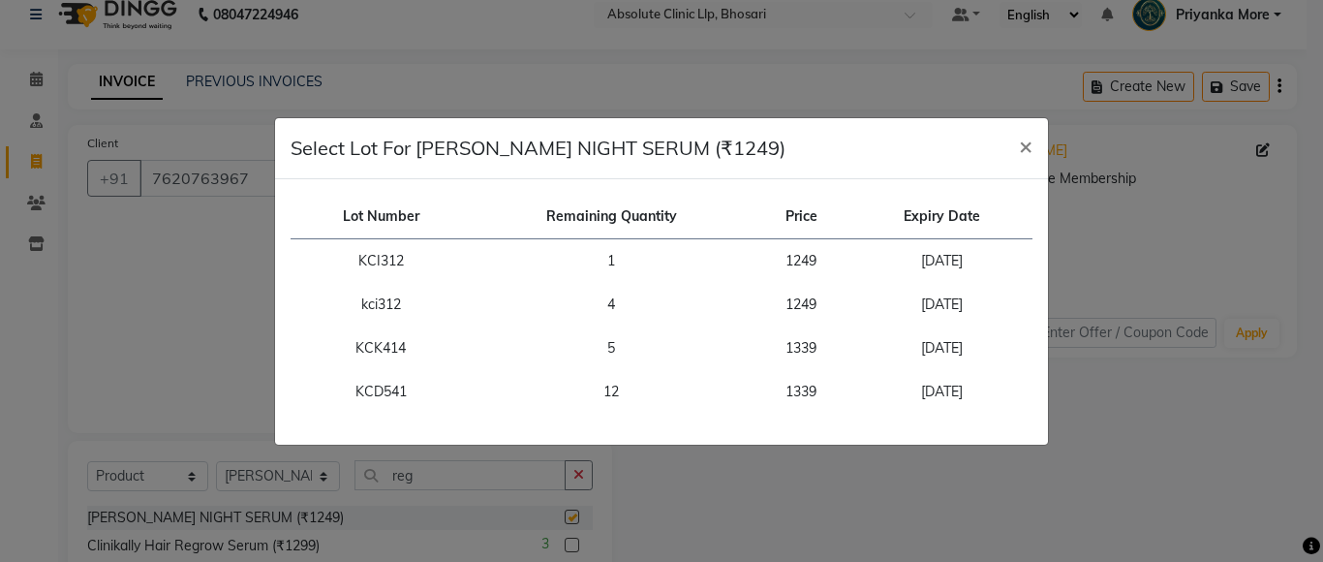
checkbox input "false"
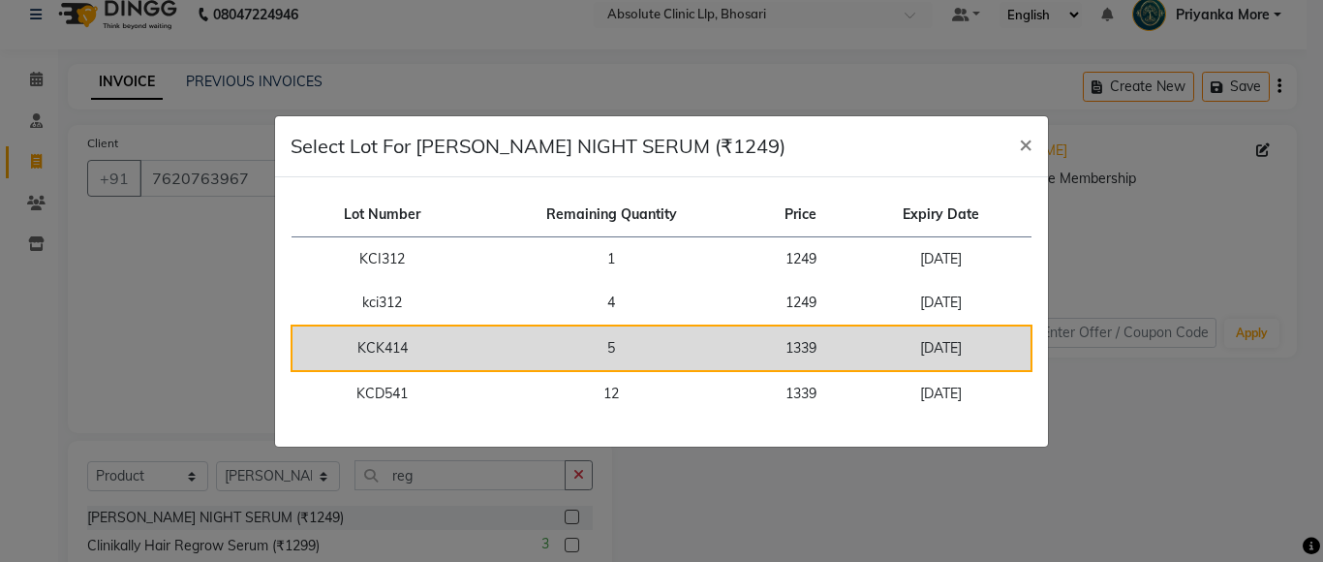
click at [616, 332] on td "5" at bounding box center [611, 348] width 279 height 46
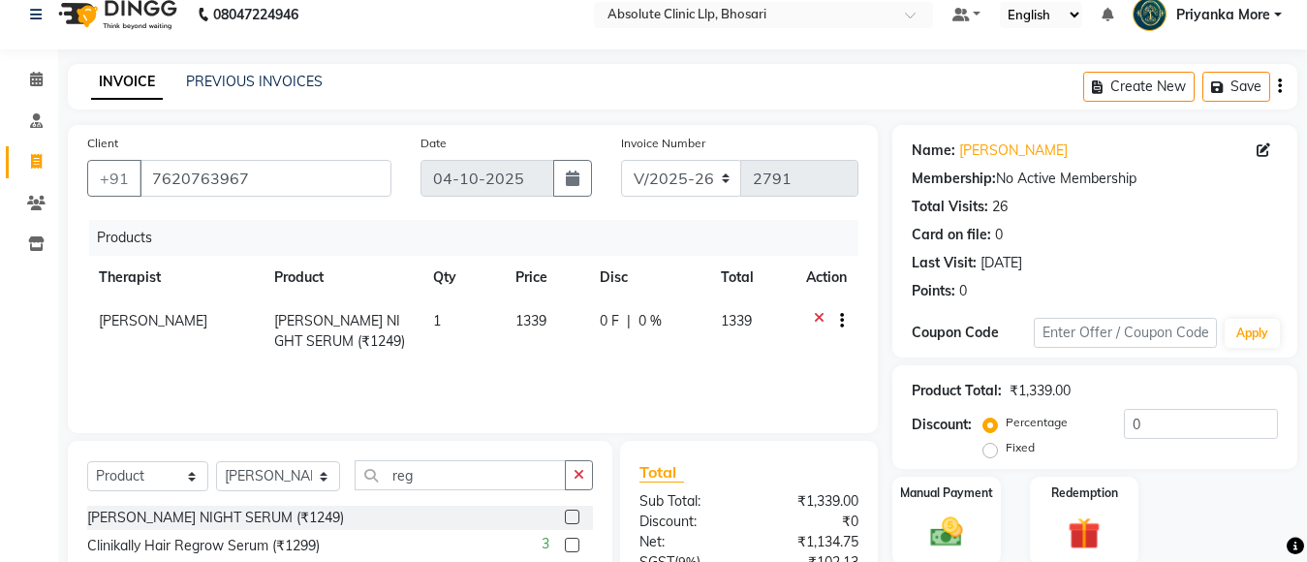
scroll to position [193, 0]
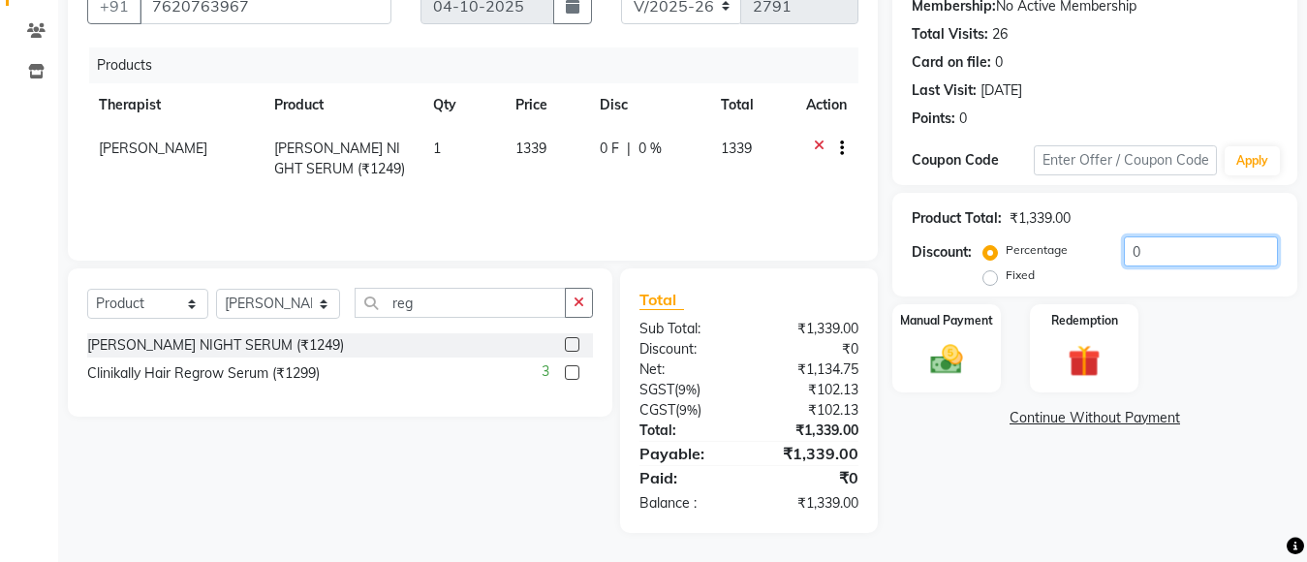
drag, startPoint x: 1235, startPoint y: 247, endPoint x: 1220, endPoint y: 261, distance: 20.6
click at [1220, 261] on input "0" at bounding box center [1201, 251] width 154 height 30
click at [969, 371] on img at bounding box center [946, 359] width 54 height 39
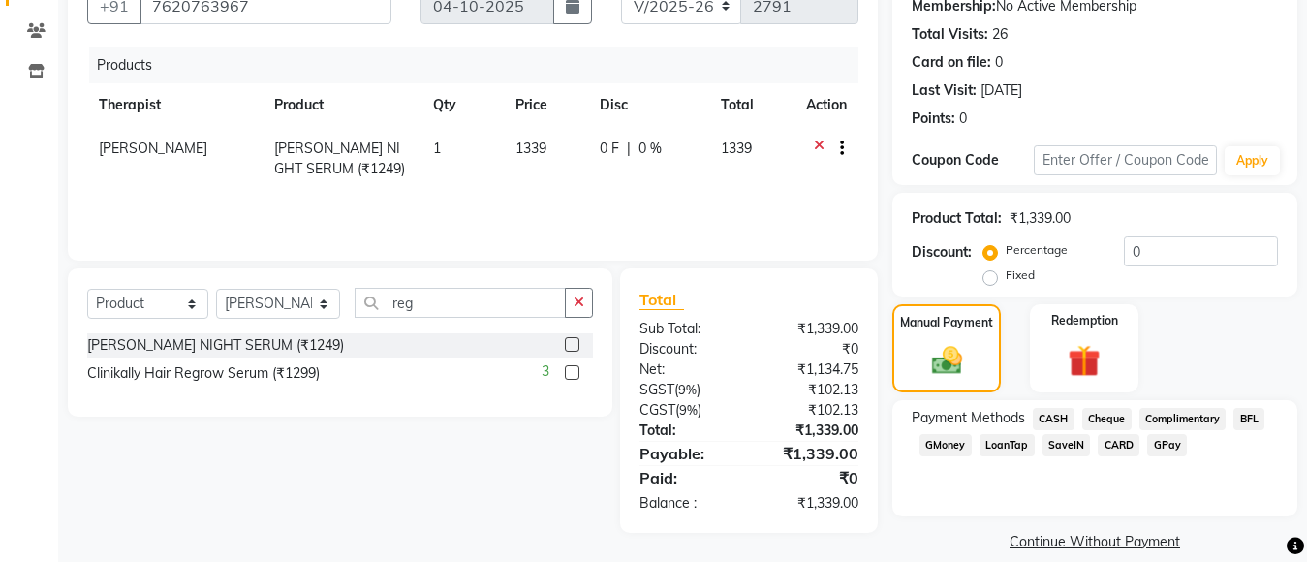
click at [1174, 447] on span "GPay" at bounding box center [1167, 445] width 40 height 22
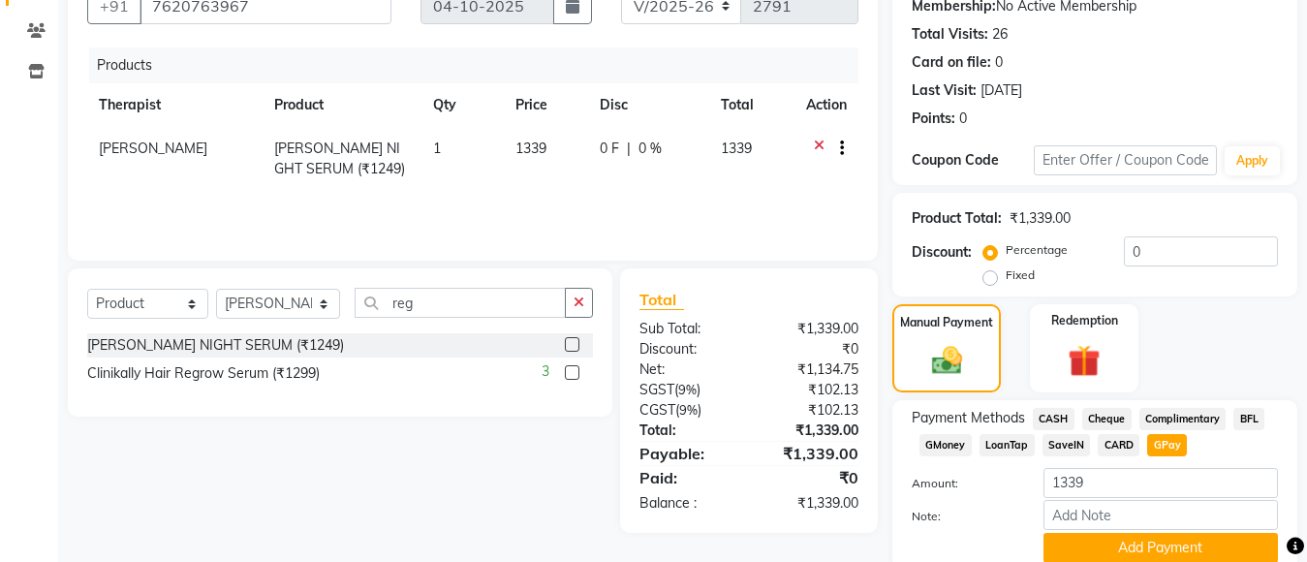
click at [1053, 418] on span "CASH" at bounding box center [1054, 419] width 42 height 22
click at [1101, 485] on input "1339" at bounding box center [1160, 483] width 234 height 30
type input "1"
type input "1000"
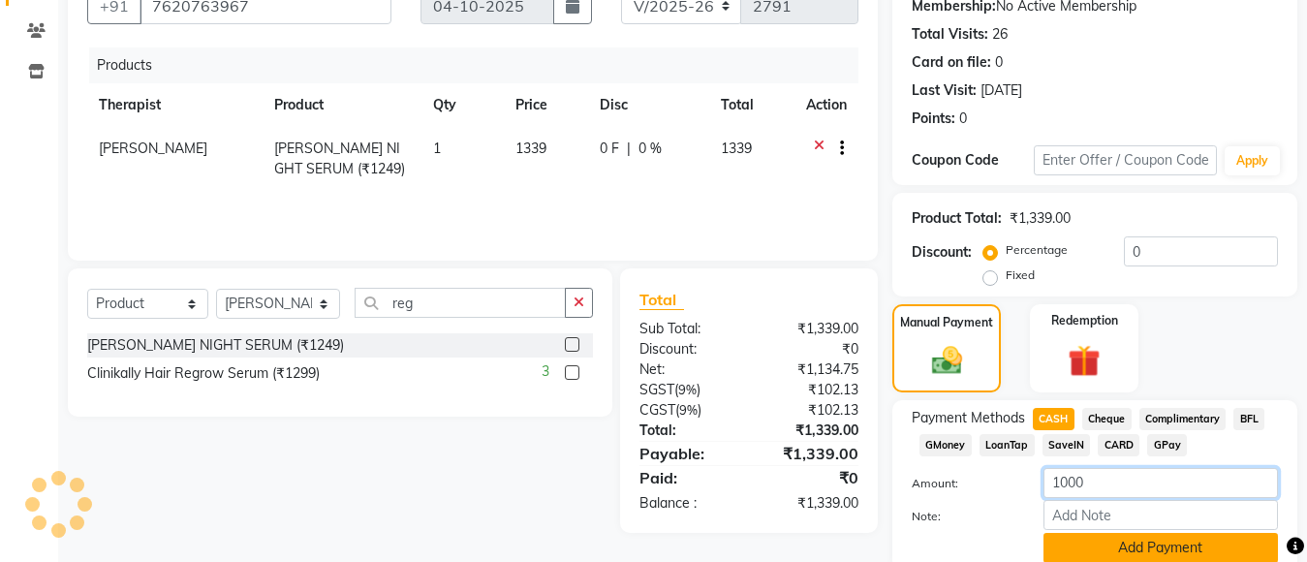
scroll to position [270, 0]
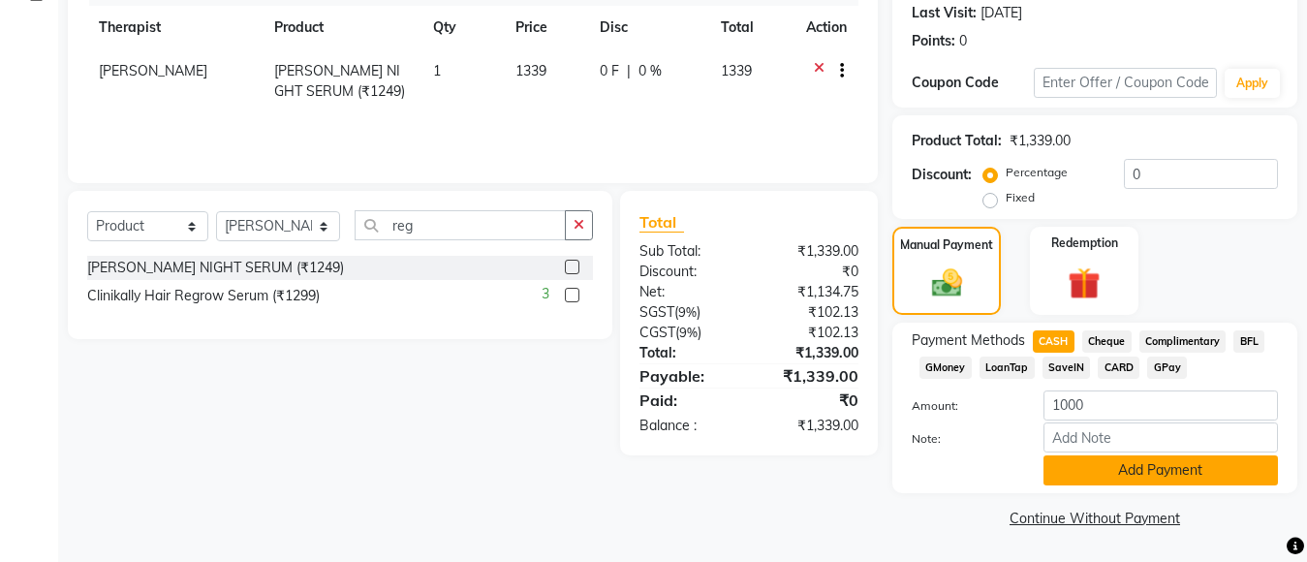
click at [1159, 476] on button "Add Payment" at bounding box center [1160, 470] width 234 height 30
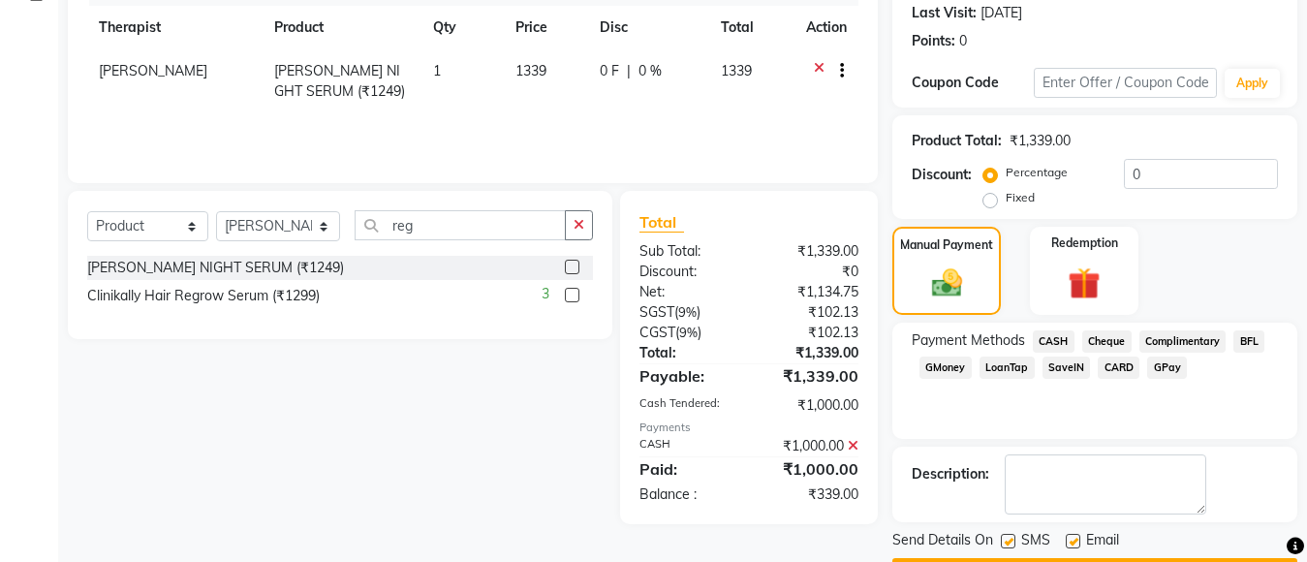
click at [1171, 368] on span "GPay" at bounding box center [1167, 367] width 40 height 22
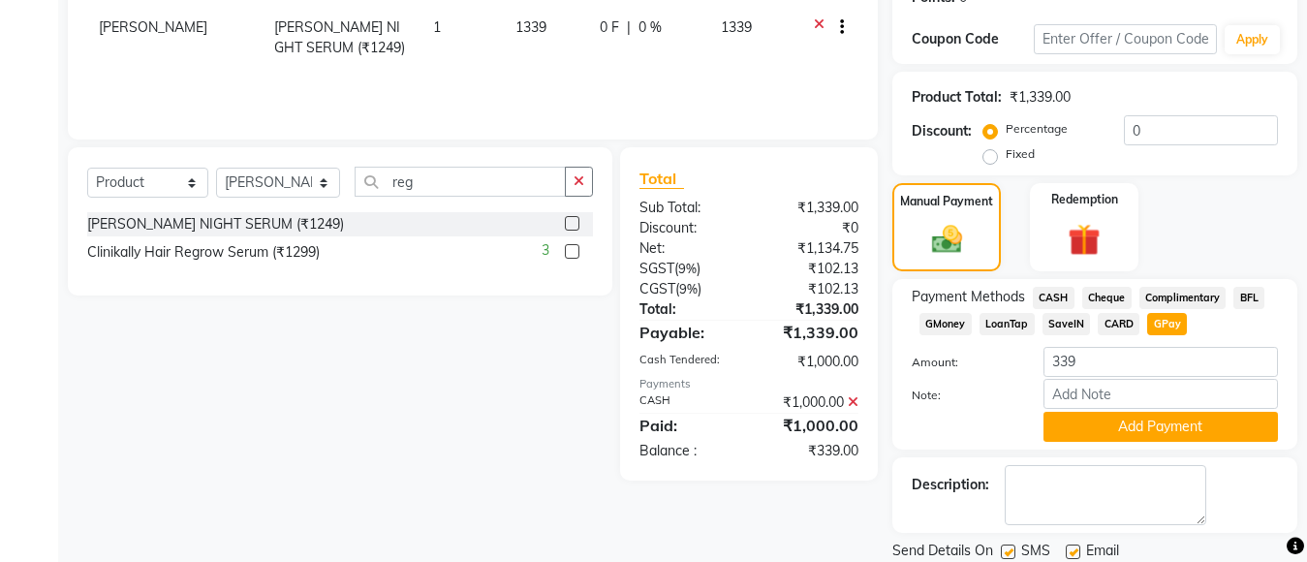
scroll to position [380, 0]
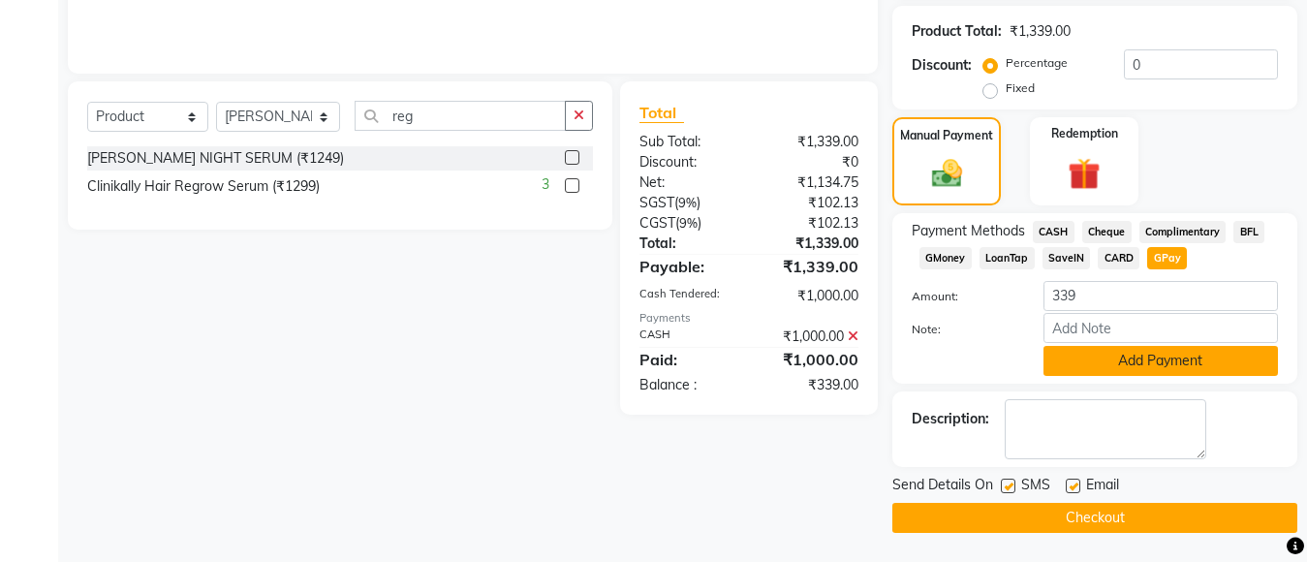
click at [1168, 367] on button "Add Payment" at bounding box center [1160, 361] width 234 height 30
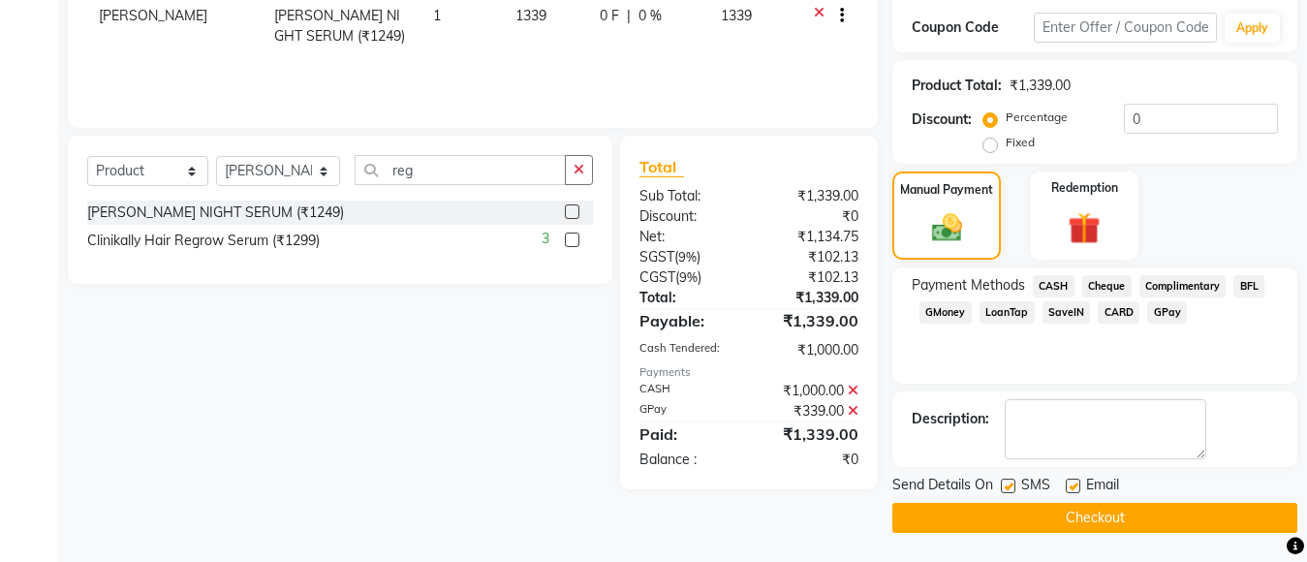
scroll to position [325, 0]
click at [1069, 483] on label at bounding box center [1073, 486] width 15 height 15
click at [1069, 483] on input "checkbox" at bounding box center [1072, 486] width 13 height 13
checkbox input "false"
click at [1010, 481] on label at bounding box center [1008, 486] width 15 height 15
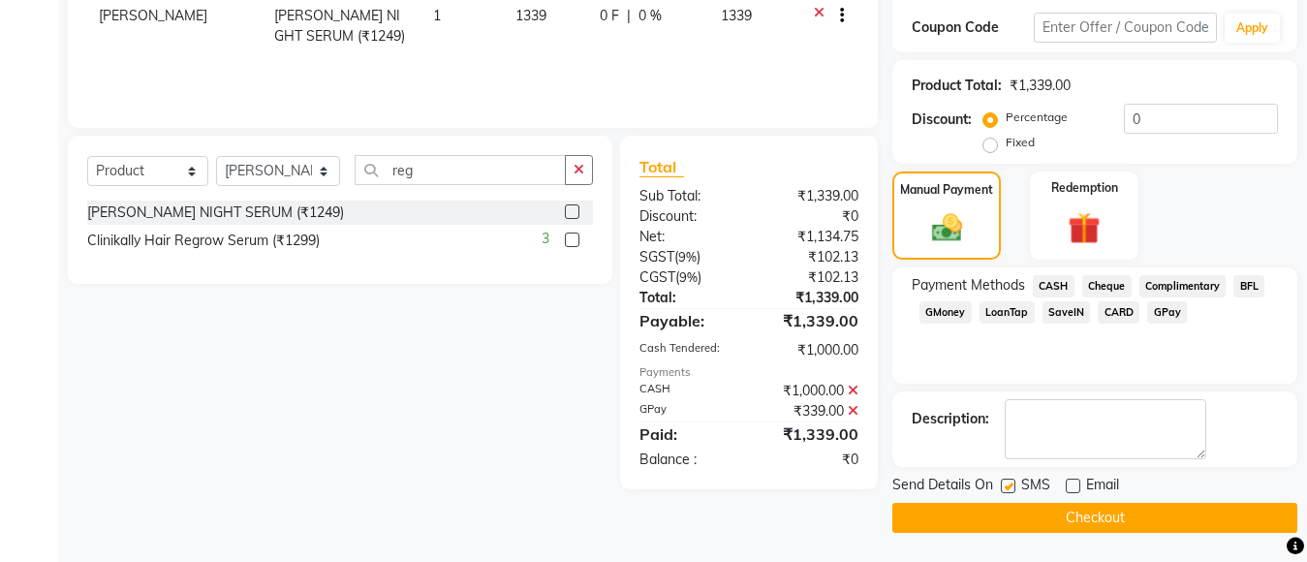
click at [1010, 481] on input "checkbox" at bounding box center [1007, 486] width 13 height 13
checkbox input "false"
click at [1034, 508] on button "Checkout" at bounding box center [1094, 518] width 405 height 30
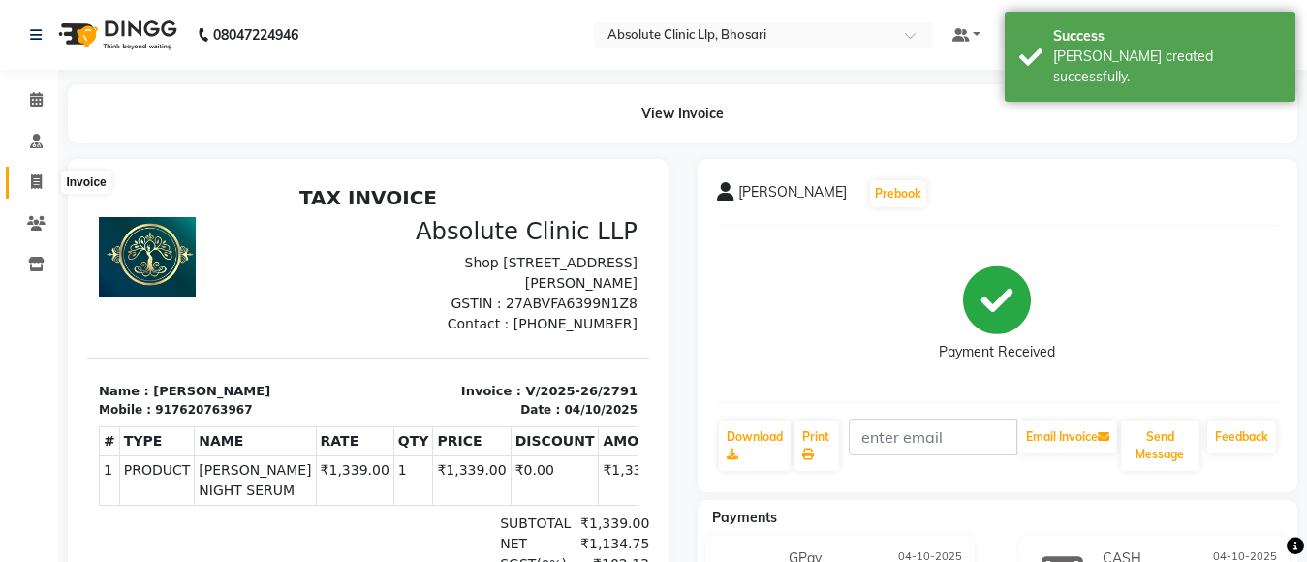
click at [25, 183] on span at bounding box center [36, 182] width 34 height 22
select select "service"
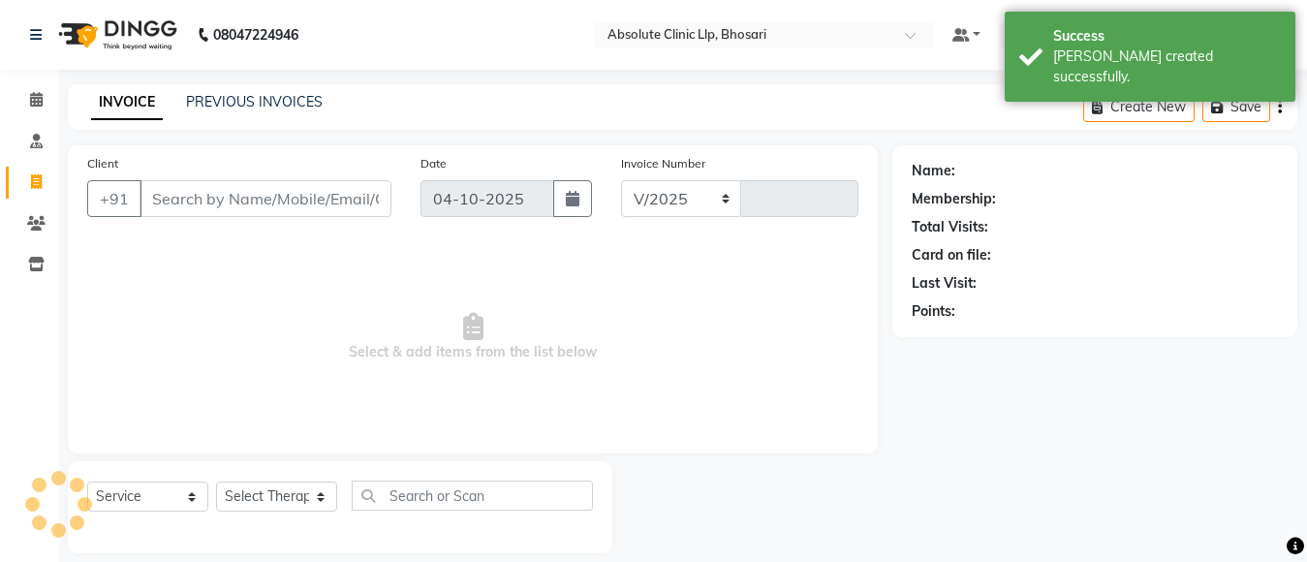
select select "4706"
type input "2792"
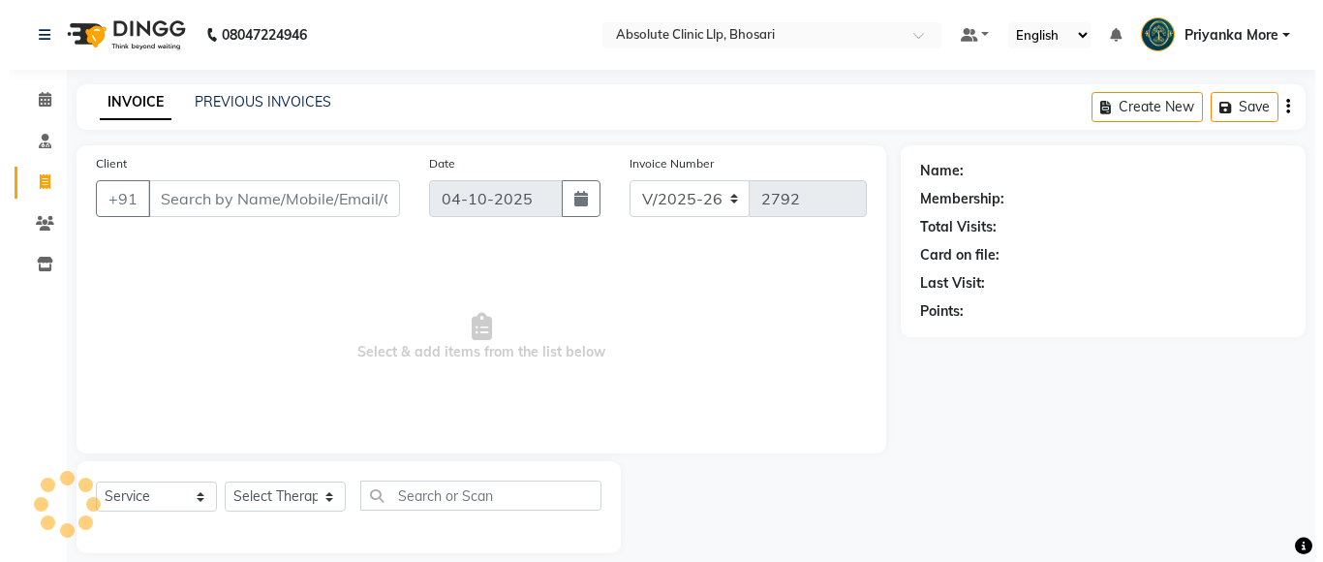
scroll to position [20, 0]
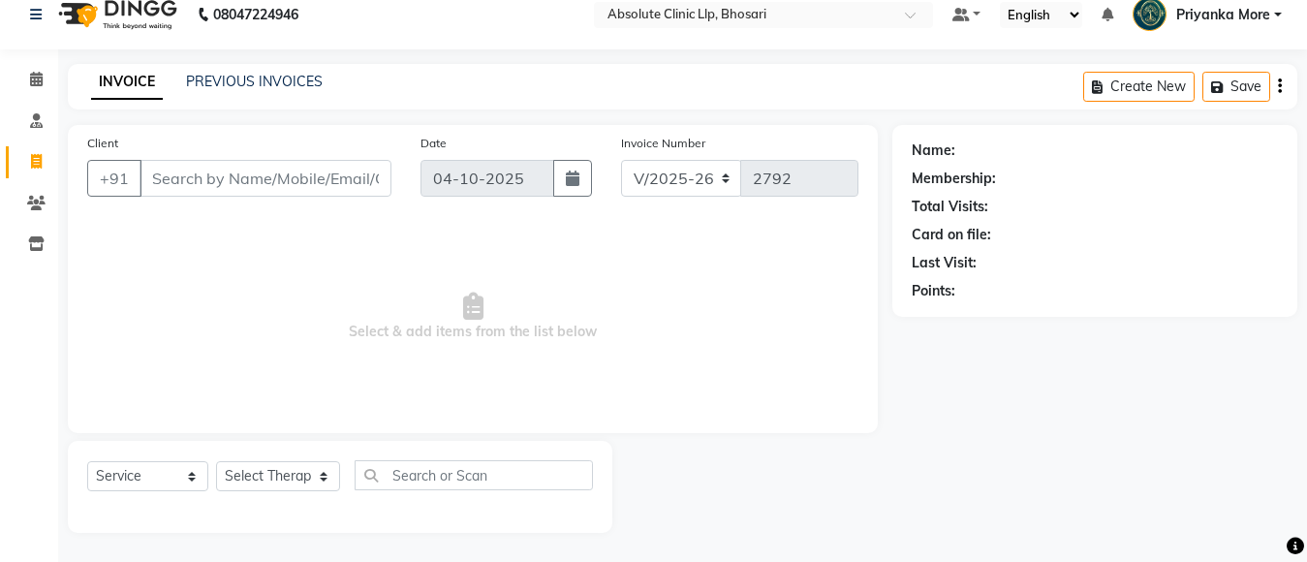
drag, startPoint x: 0, startPoint y: 320, endPoint x: 593, endPoint y: 376, distance: 595.5
click at [593, 377] on span "Select & add items from the list below" at bounding box center [472, 317] width 771 height 194
click at [176, 173] on input "Client" at bounding box center [265, 178] width 252 height 37
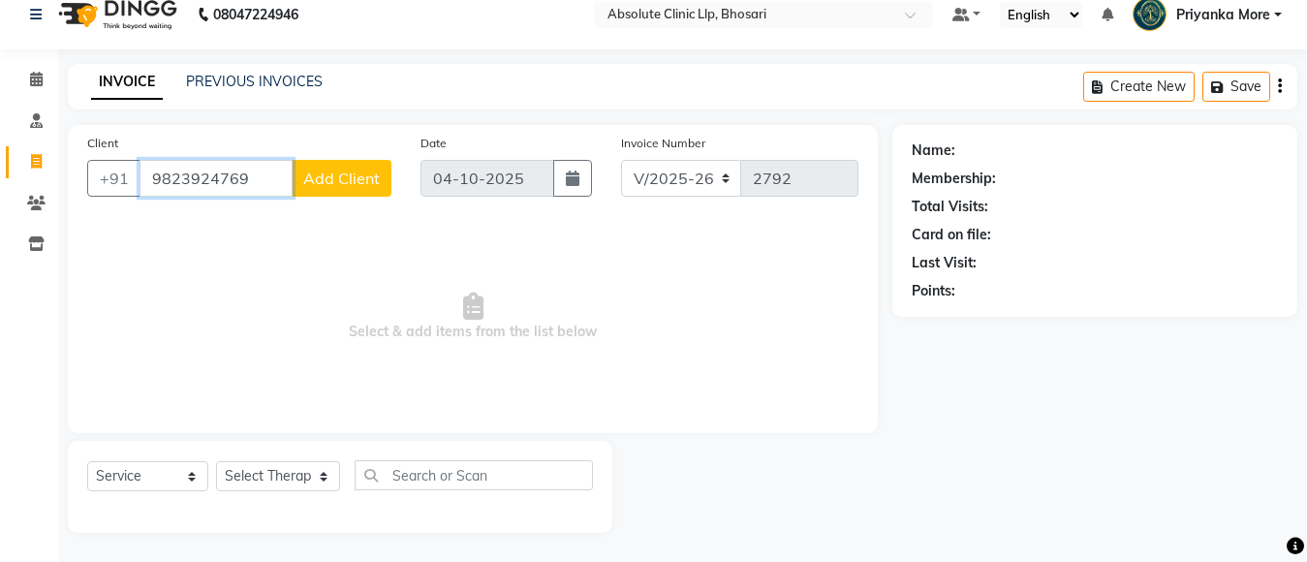
type input "9823924769"
click at [353, 186] on span "Add Client" at bounding box center [341, 178] width 77 height 19
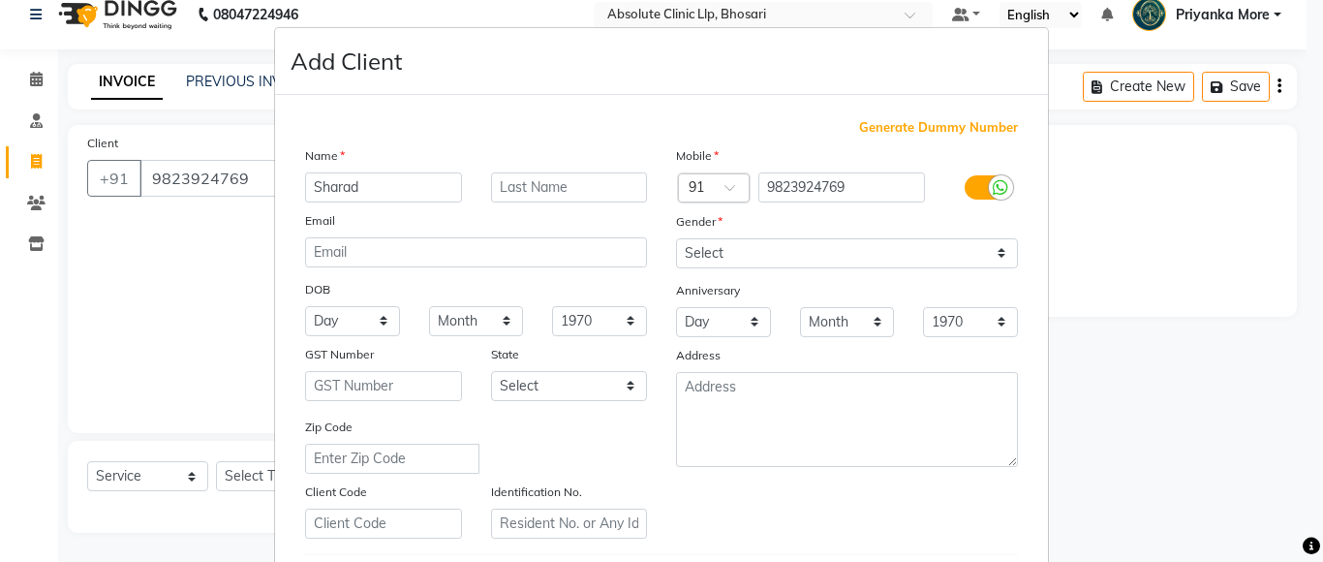
type input "Sharad"
click at [499, 191] on input "text" at bounding box center [569, 187] width 157 height 30
type input "[PERSON_NAME]"
click at [725, 251] on select "Select [DEMOGRAPHIC_DATA] [DEMOGRAPHIC_DATA] Other Prefer Not To Say" at bounding box center [847, 253] width 342 height 30
select select "[DEMOGRAPHIC_DATA]"
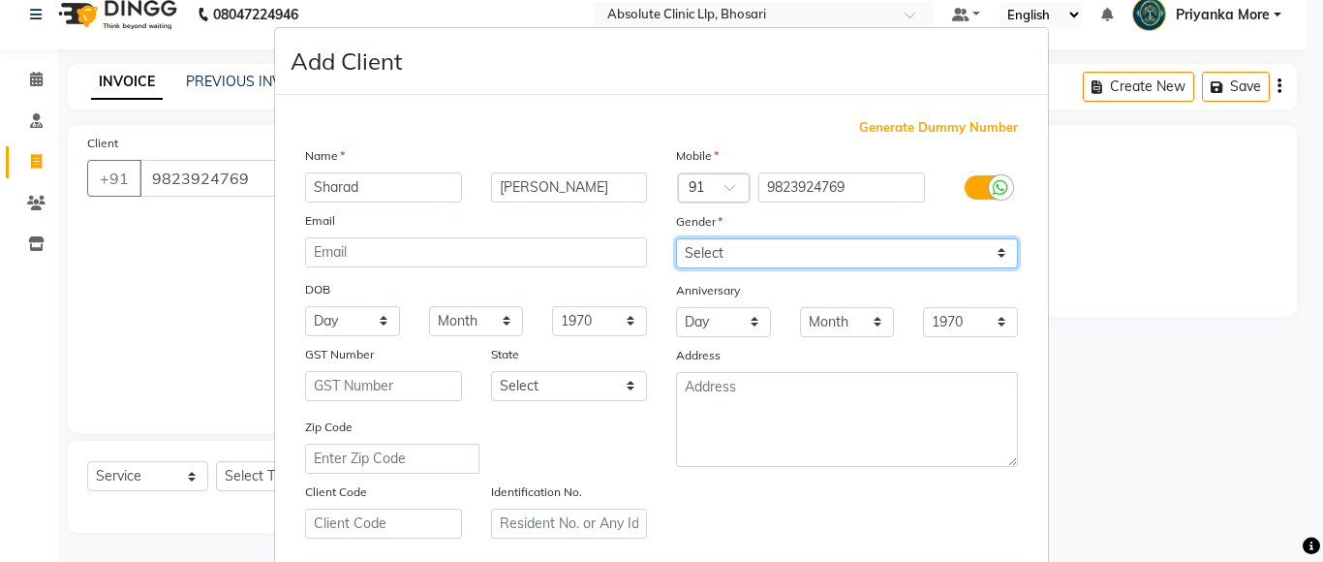
click at [676, 238] on select "Select [DEMOGRAPHIC_DATA] [DEMOGRAPHIC_DATA] Other Prefer Not To Say" at bounding box center [847, 253] width 342 height 30
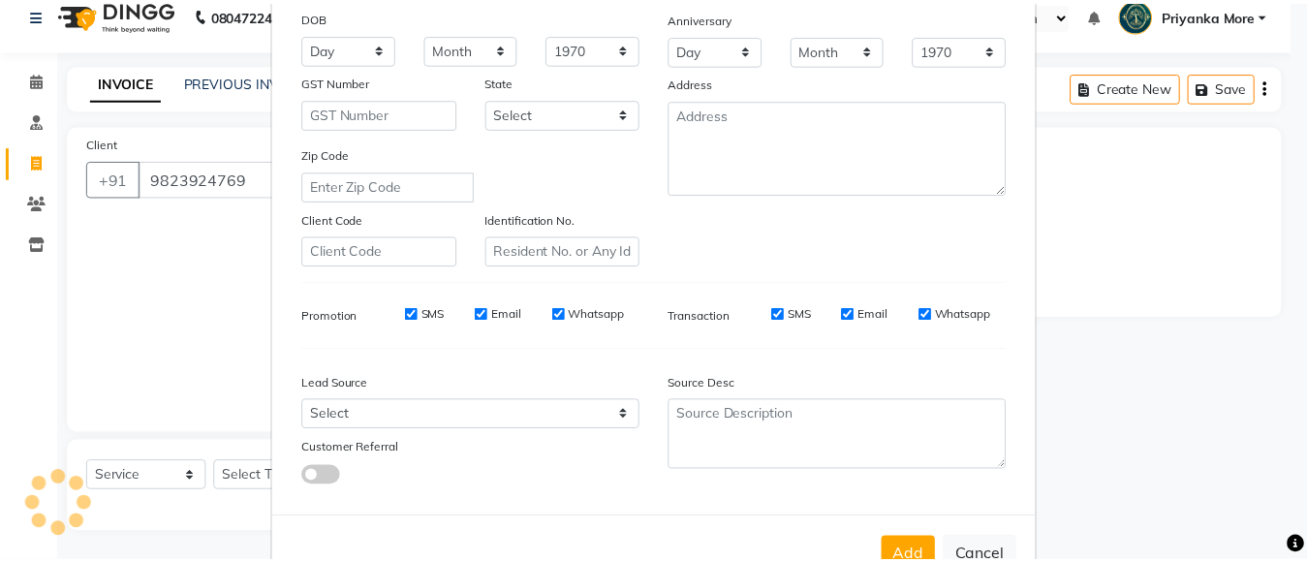
scroll to position [332, 0]
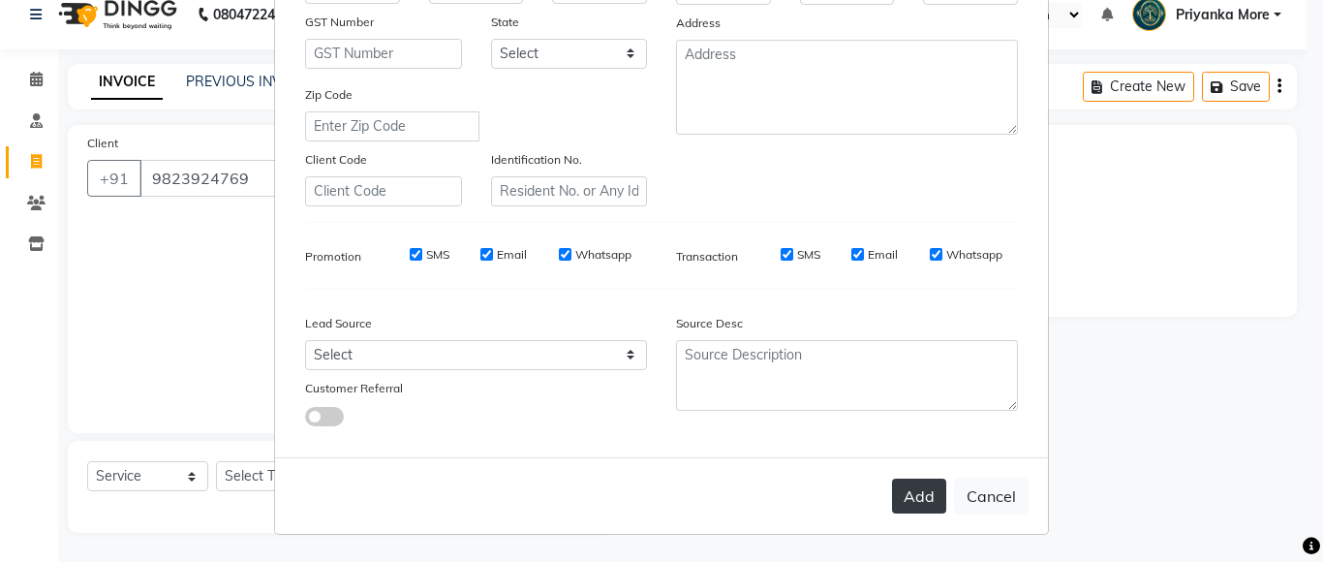
click at [916, 511] on button "Add" at bounding box center [919, 496] width 54 height 35
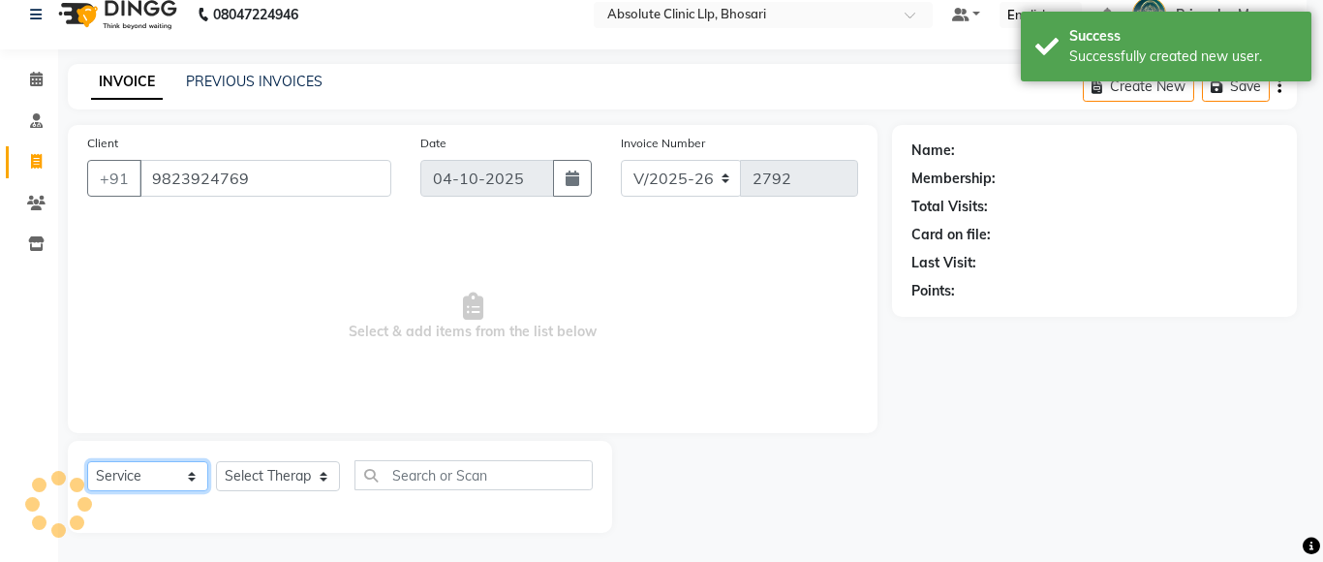
click at [166, 475] on select "Select Service Product Membership Package Voucher Prepaid Gift Card" at bounding box center [147, 476] width 121 height 30
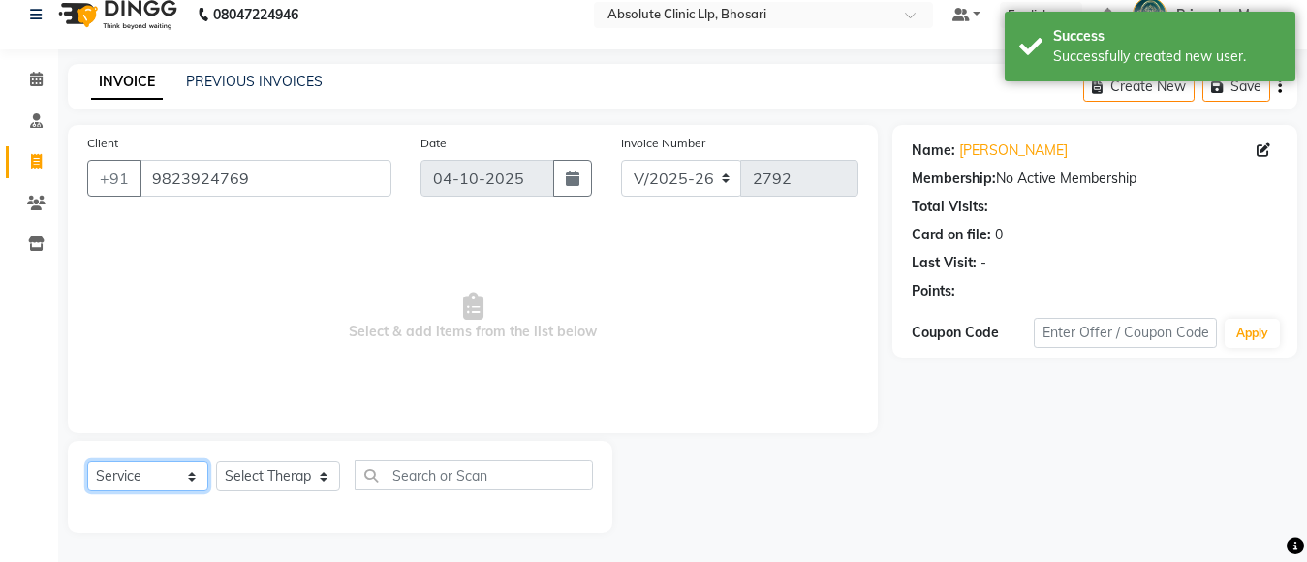
select select "product"
click at [87, 461] on select "Select Service Product Membership Package Voucher Prepaid Gift Card" at bounding box center [147, 476] width 121 height 30
click at [254, 461] on select "Select Therapist [PERSON_NAME] [PERSON_NAME] [PERSON_NAME] [PERSON_NAME] [PERSO…" at bounding box center [278, 476] width 124 height 30
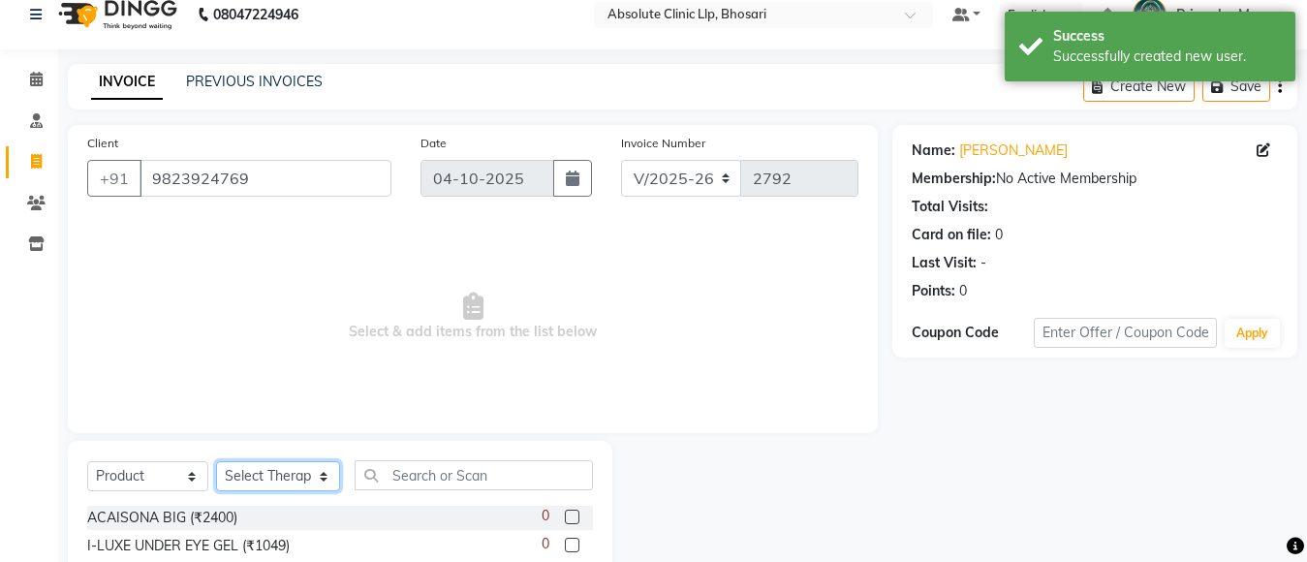
click at [257, 465] on select "Select Therapist [PERSON_NAME] [PERSON_NAME] [PERSON_NAME] [PERSON_NAME] [PERSO…" at bounding box center [278, 476] width 124 height 30
click at [257, 464] on select "Select Therapist [PERSON_NAME] [PERSON_NAME] [PERSON_NAME] [PERSON_NAME] [PERSO…" at bounding box center [278, 476] width 124 height 30
select select "44043"
click at [216, 461] on select "Select Therapist [PERSON_NAME] [PERSON_NAME] [PERSON_NAME] [PERSON_NAME] [PERSO…" at bounding box center [278, 476] width 124 height 30
click at [434, 487] on input "text" at bounding box center [474, 475] width 238 height 30
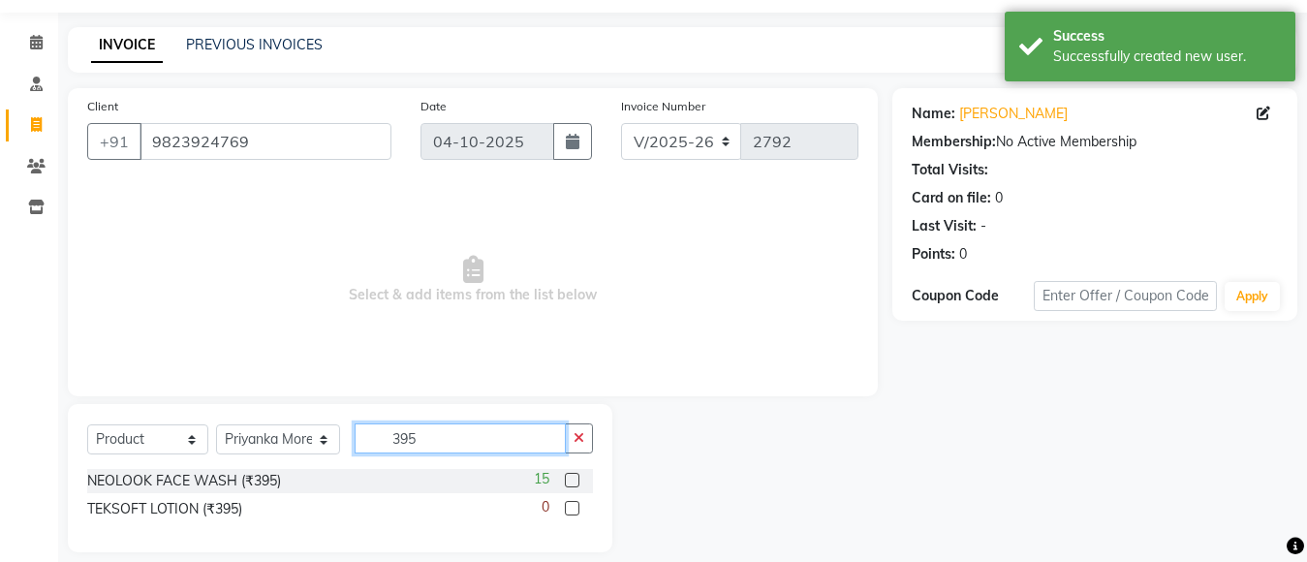
scroll to position [77, 0]
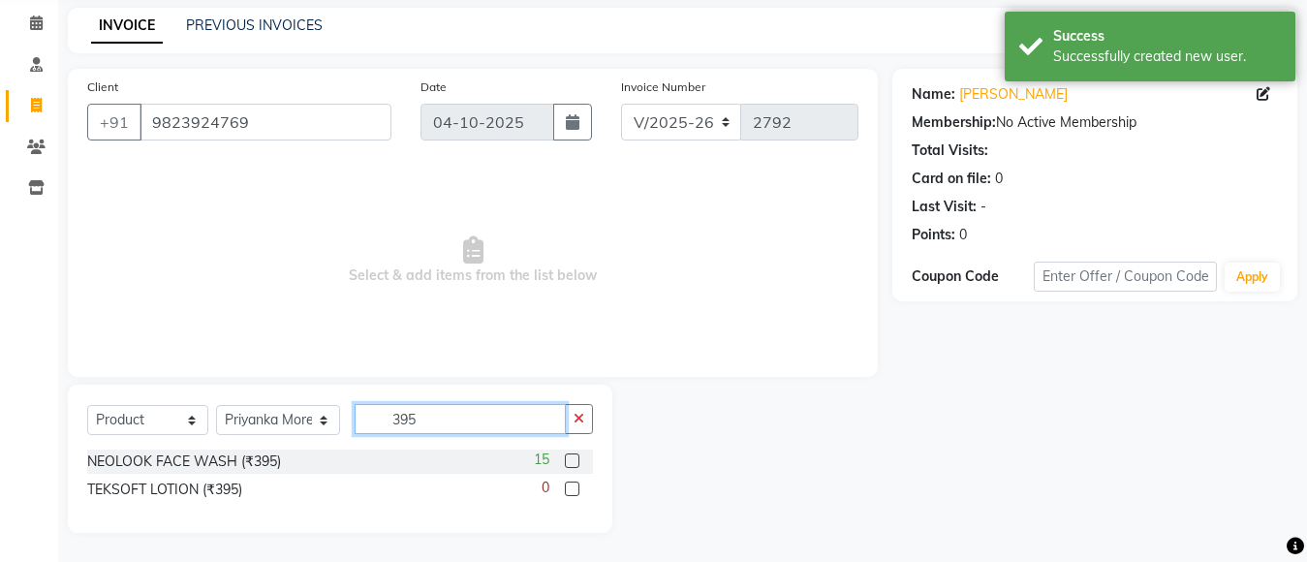
type input "395"
click at [567, 453] on label at bounding box center [572, 460] width 15 height 15
click at [567, 455] on input "checkbox" at bounding box center [571, 461] width 13 height 13
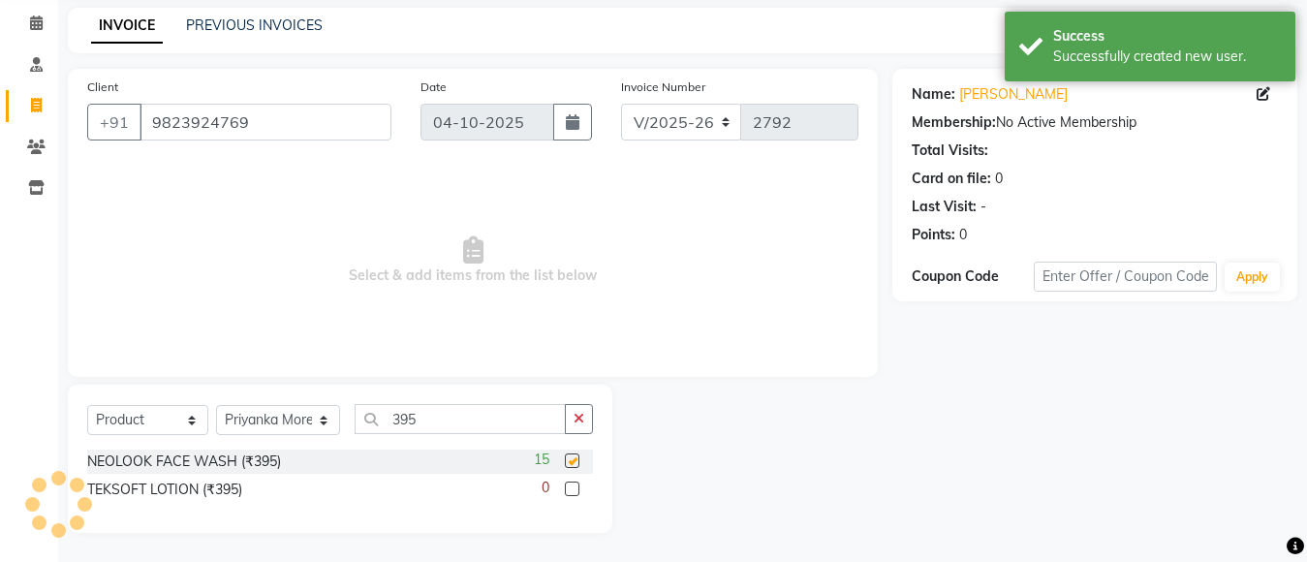
checkbox input "false"
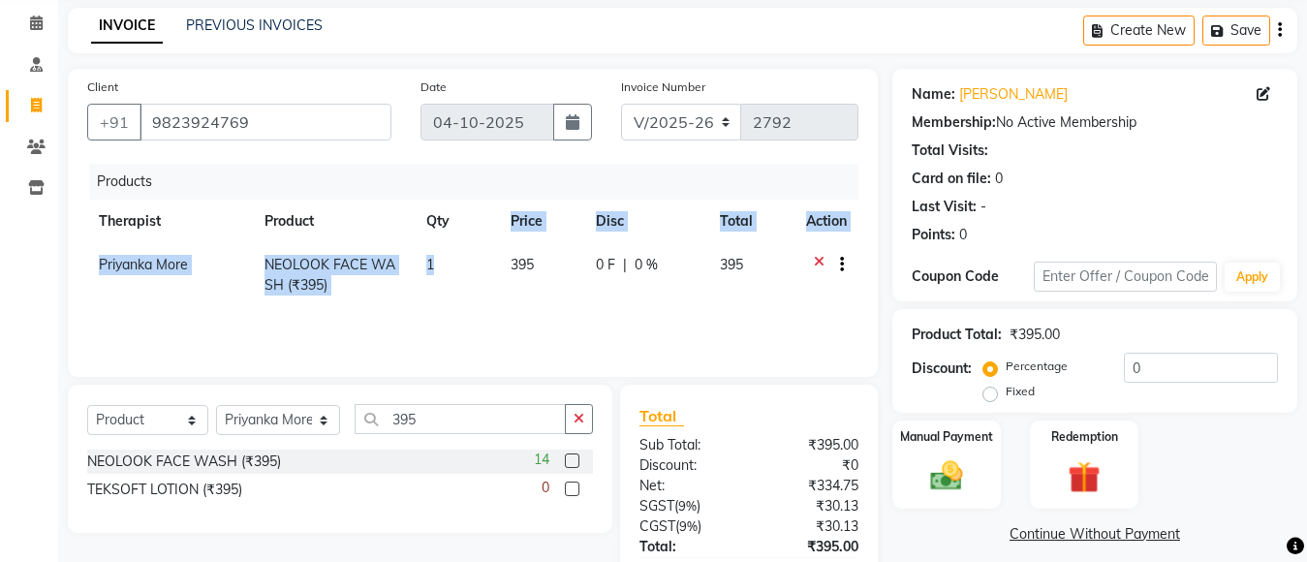
drag, startPoint x: 449, startPoint y: 260, endPoint x: 439, endPoint y: 271, distance: 15.1
click at [442, 267] on table "Therapist Product Qty Price Disc Total Action Priyanka More NEOLOOK FACE WASH (…" at bounding box center [472, 254] width 771 height 108
click at [439, 271] on td "1" at bounding box center [456, 275] width 83 height 64
select select "44043"
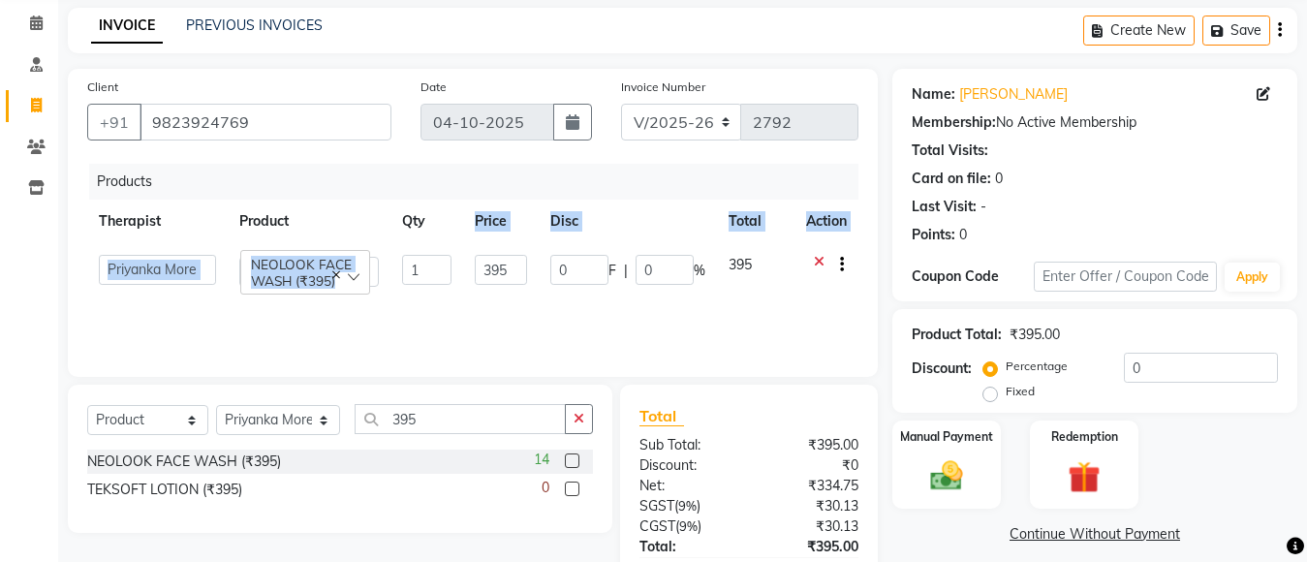
click at [439, 271] on input "1" at bounding box center [426, 270] width 49 height 30
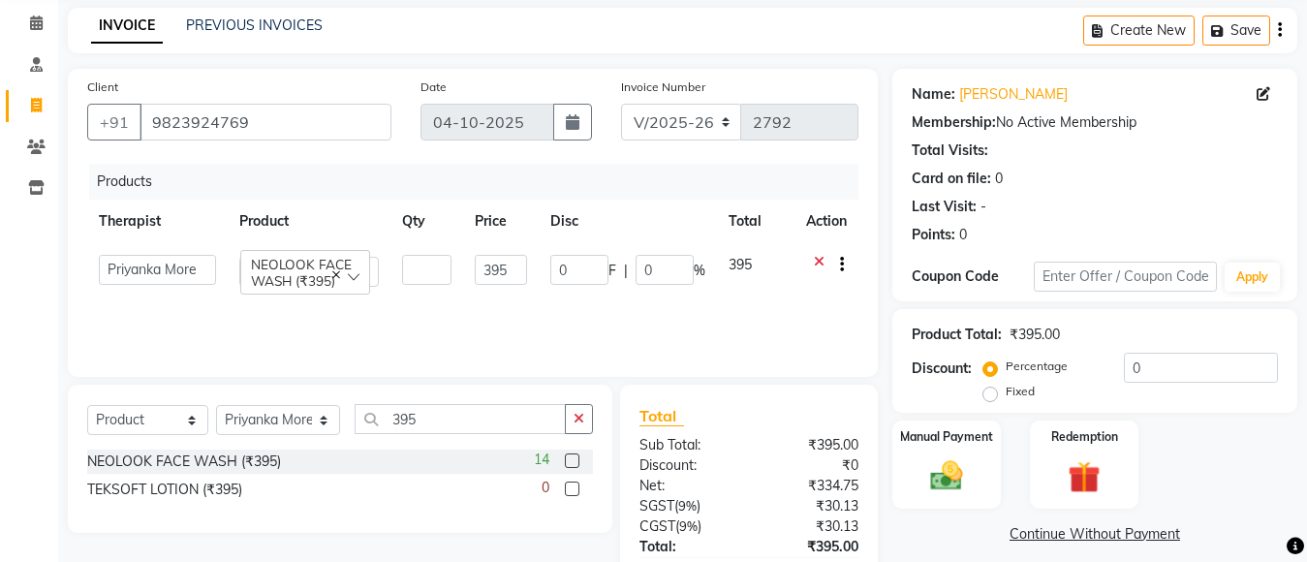
type input "2"
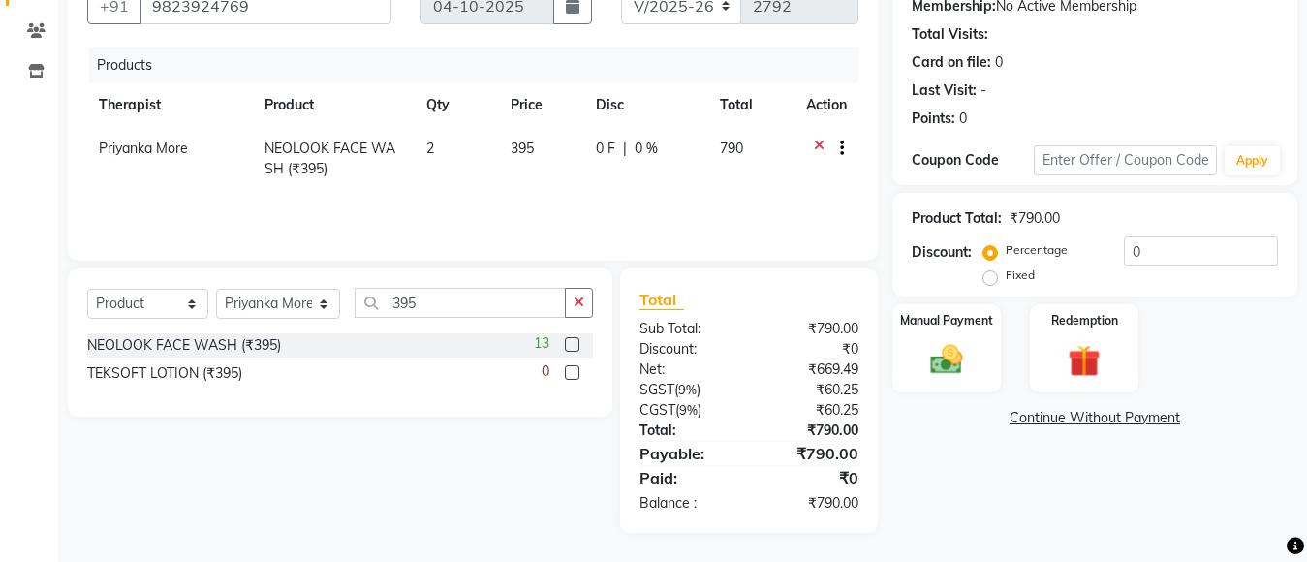
click at [914, 452] on div "Name: [PERSON_NAME] Membership: No Active Membership Total Visits: Card on file…" at bounding box center [1101, 243] width 419 height 580
click at [976, 351] on div "Manual Payment" at bounding box center [946, 348] width 112 height 92
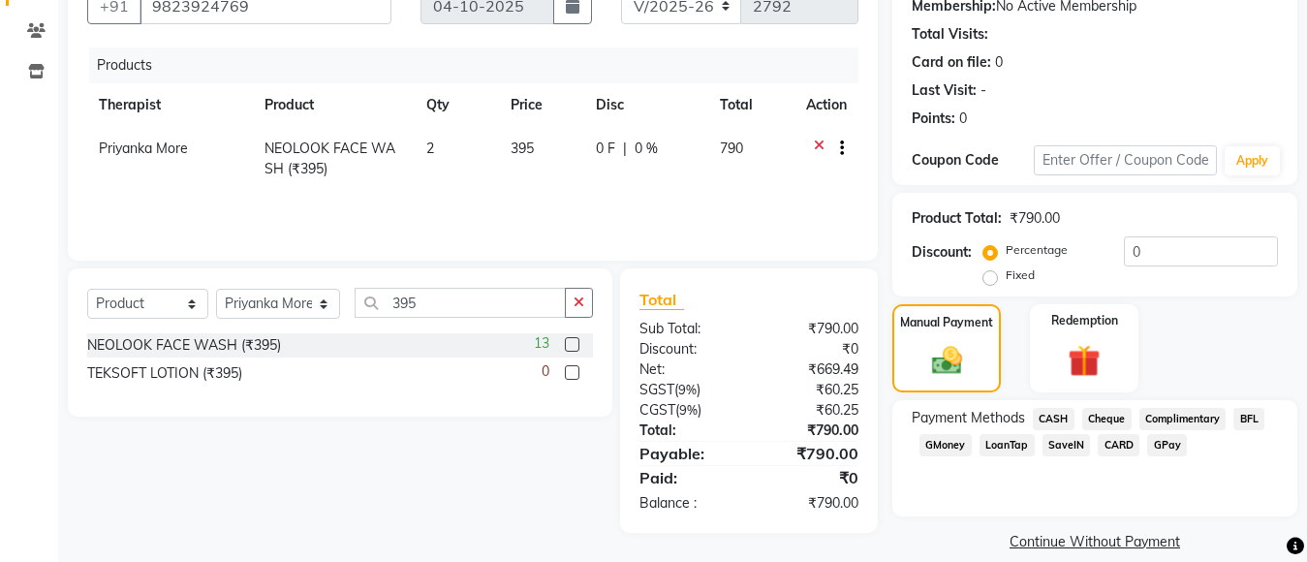
click at [1052, 418] on span "CASH" at bounding box center [1054, 419] width 42 height 22
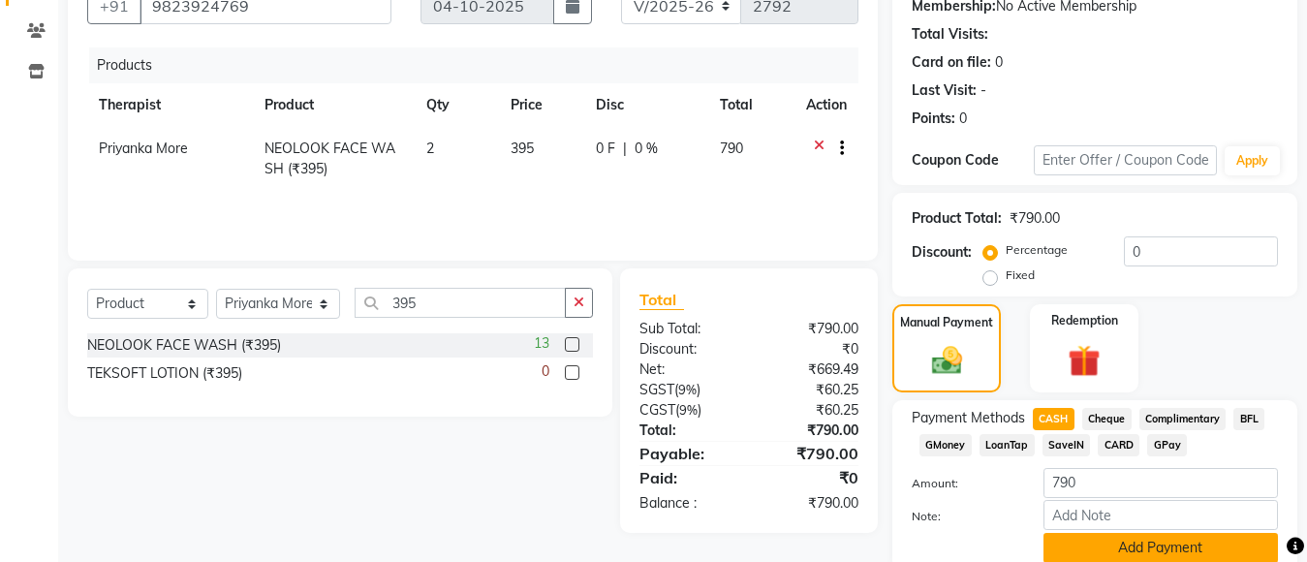
click at [1103, 538] on button "Add Payment" at bounding box center [1160, 548] width 234 height 30
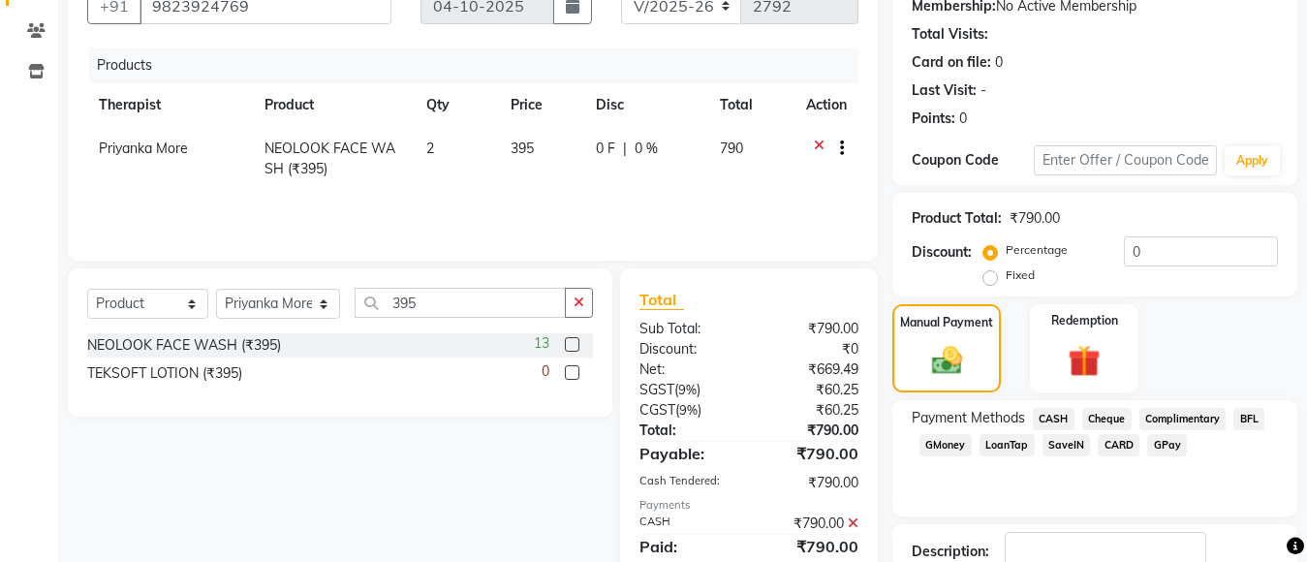
scroll to position [325, 0]
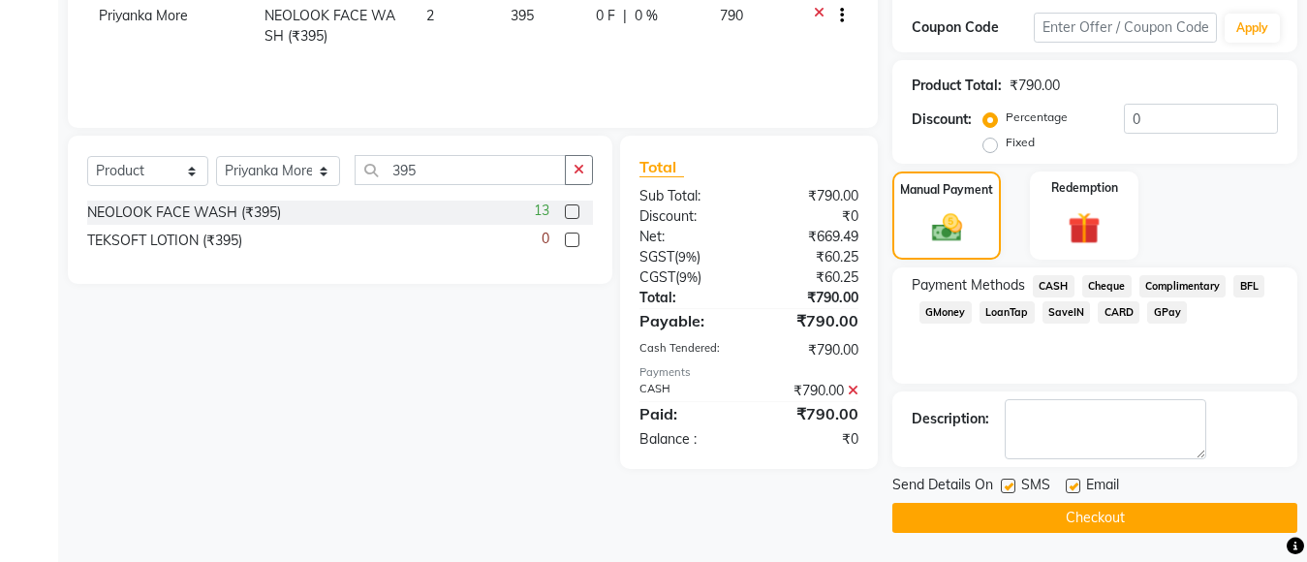
click at [1070, 479] on label at bounding box center [1073, 486] width 15 height 15
click at [1070, 480] on input "checkbox" at bounding box center [1072, 486] width 13 height 13
checkbox input "false"
click at [1004, 486] on label at bounding box center [1008, 486] width 15 height 15
click at [1004, 486] on input "checkbox" at bounding box center [1007, 486] width 13 height 13
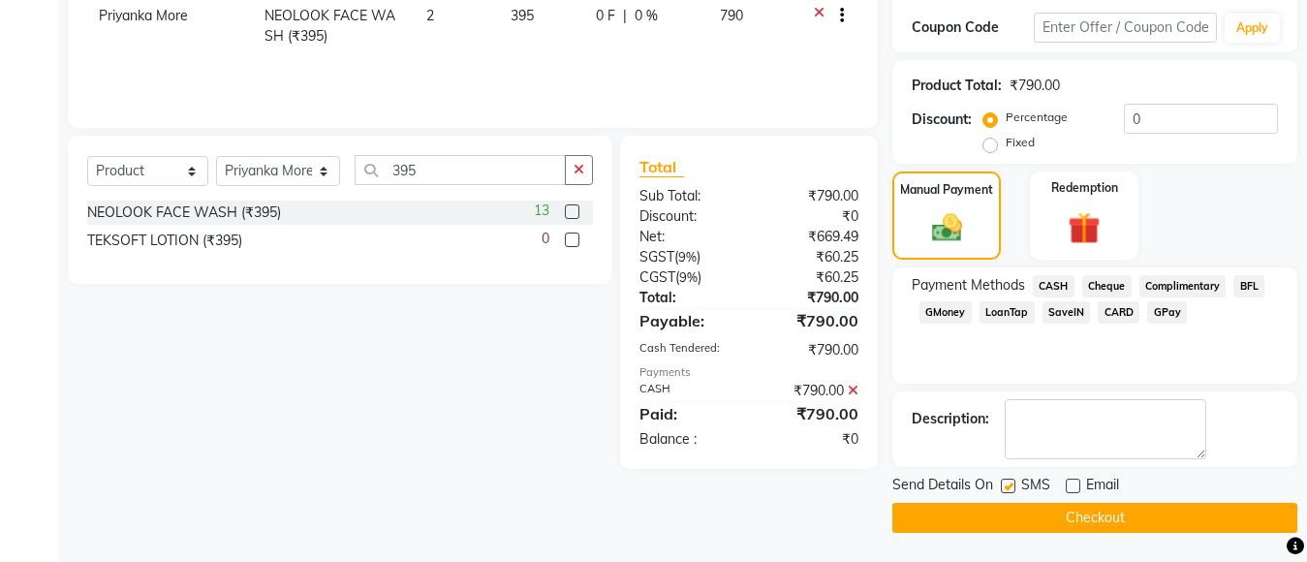
checkbox input "false"
click at [1136, 515] on button "Checkout" at bounding box center [1094, 518] width 405 height 30
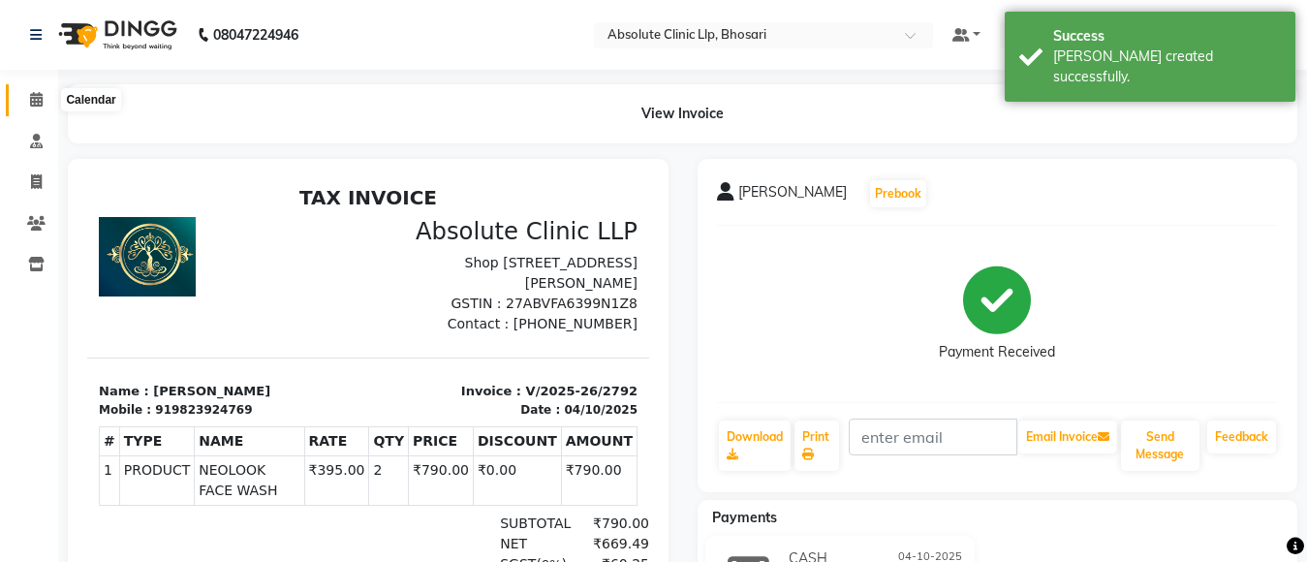
click at [26, 94] on span at bounding box center [36, 100] width 34 height 22
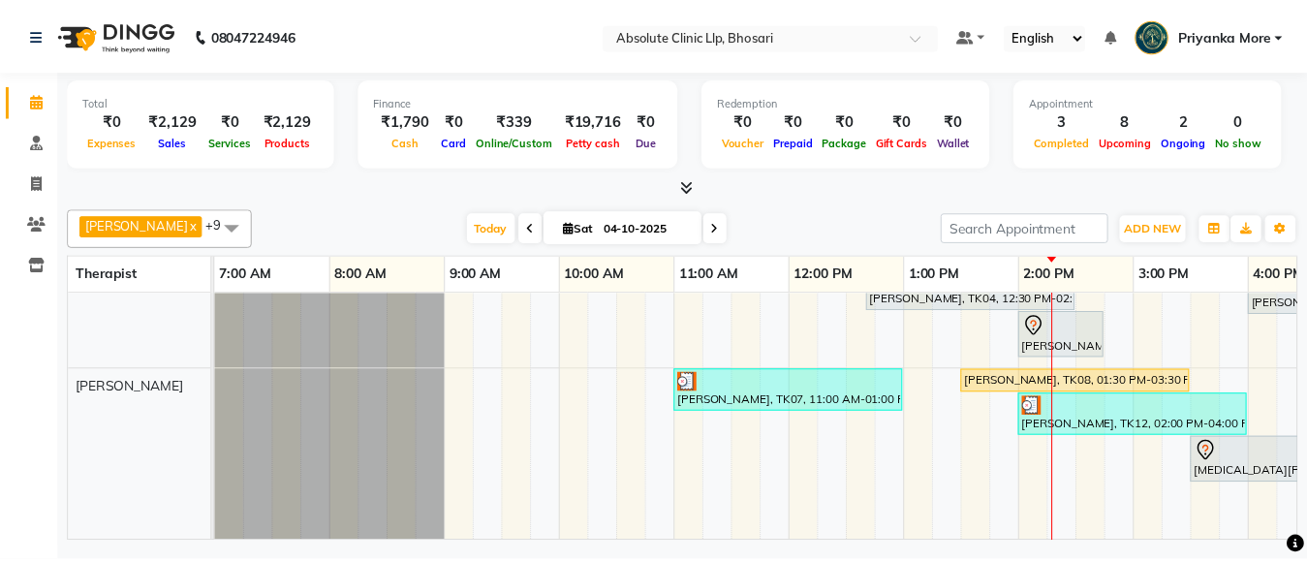
scroll to position [194, 0]
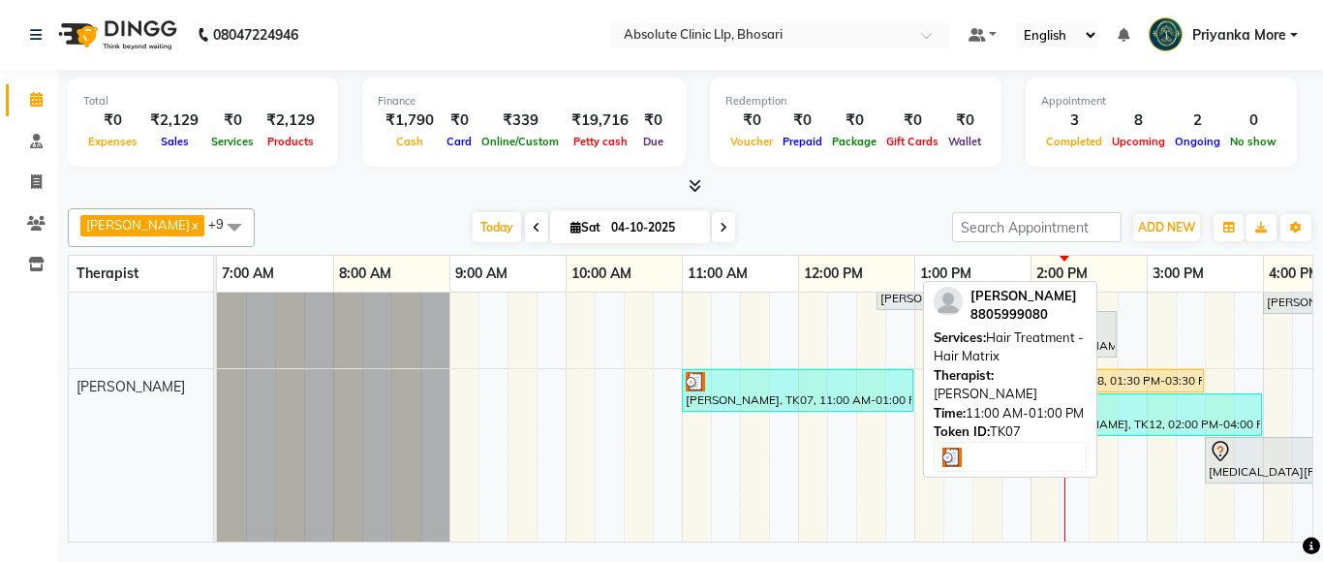
click at [743, 400] on div "[PERSON_NAME], TK07, 11:00 AM-01:00 PM, Hair Treatment - Hair Matrix" at bounding box center [798, 390] width 228 height 37
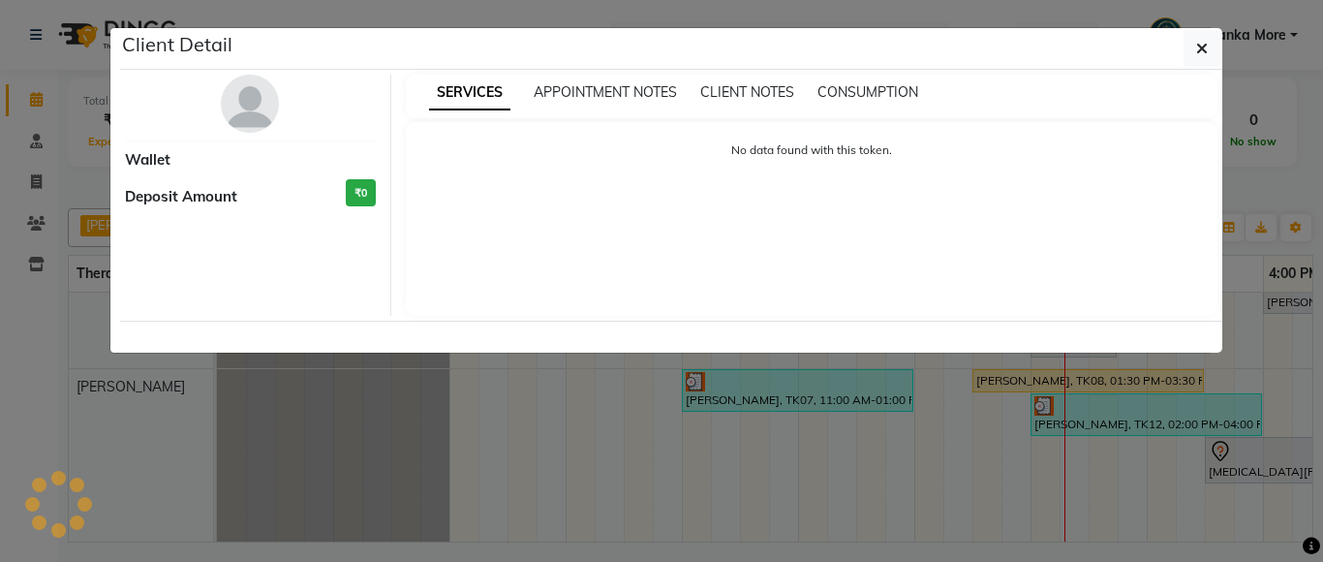
select select "3"
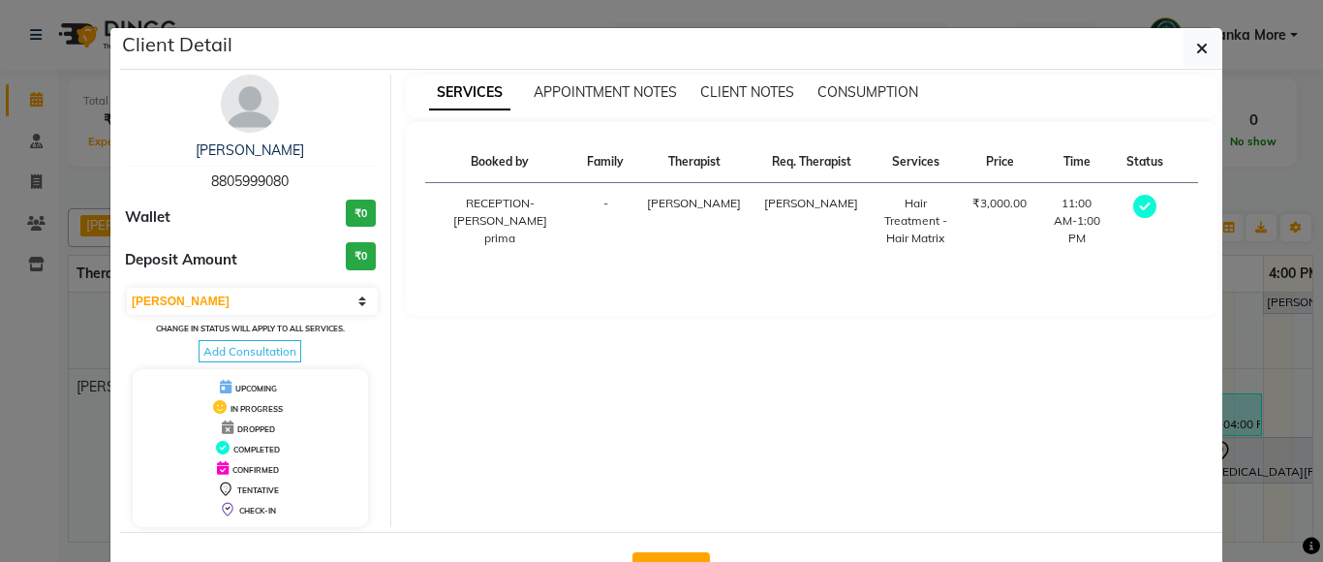
click at [662, 557] on button "Checkout" at bounding box center [671, 567] width 77 height 31
select select "service"
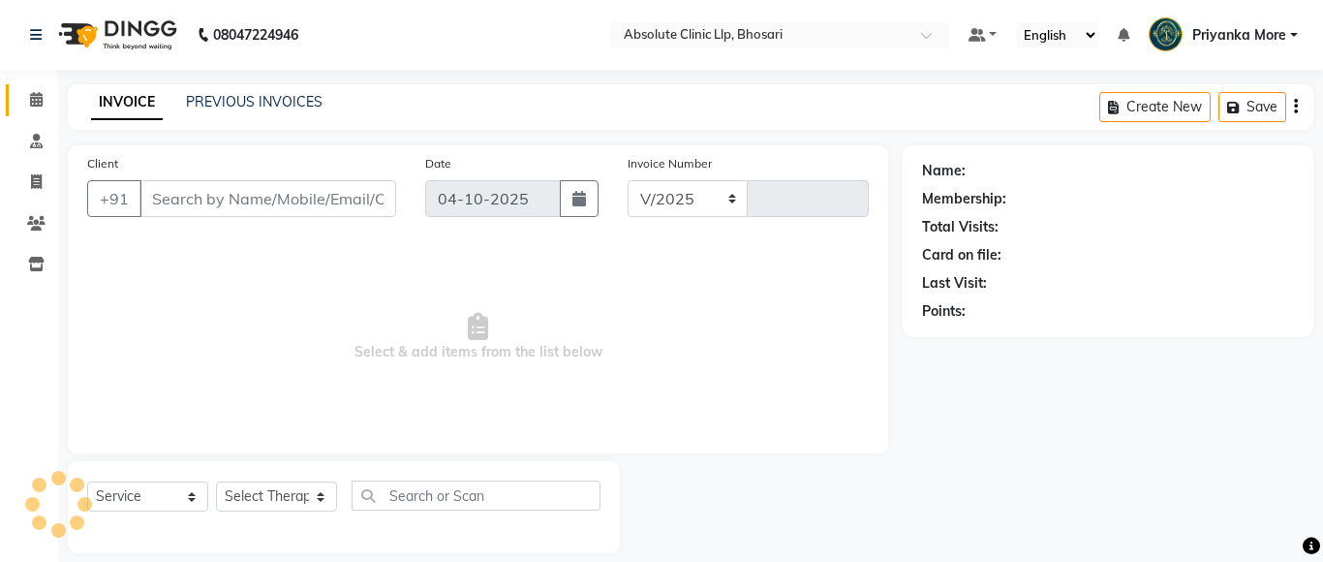
select select "4706"
type input "2793"
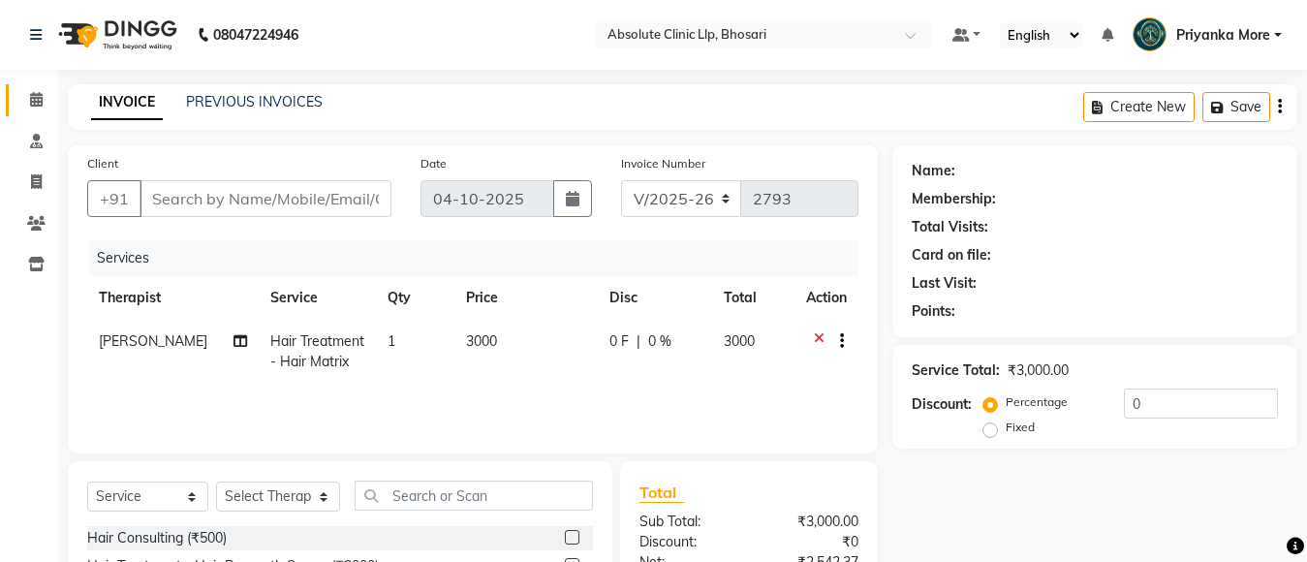
type input "8805999080"
select select "27987"
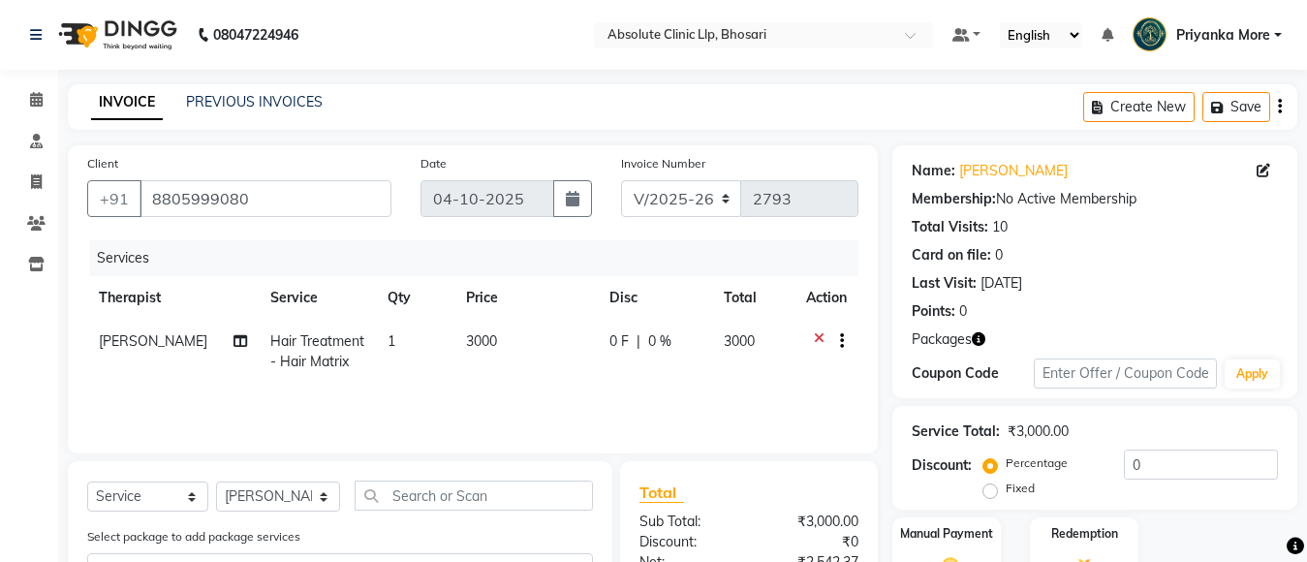
click at [323, 356] on span "Hair Treatment - Hair Matrix" at bounding box center [317, 351] width 94 height 38
select select "27987"
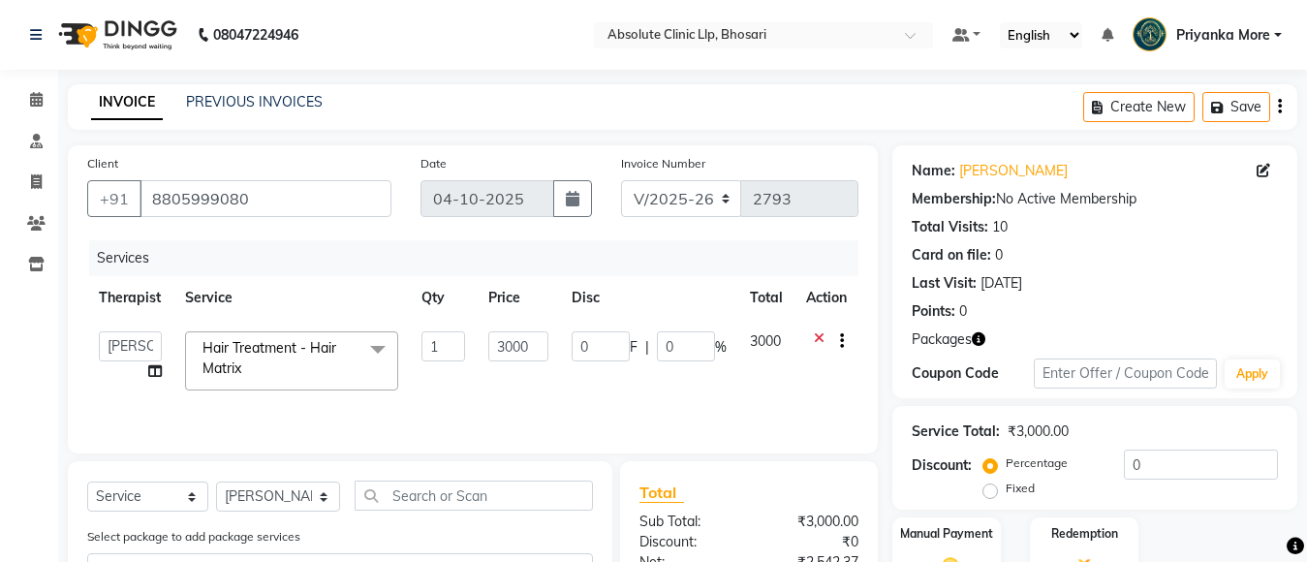
click at [323, 356] on span "Hair Treatment - Hair Matrix" at bounding box center [269, 358] width 134 height 38
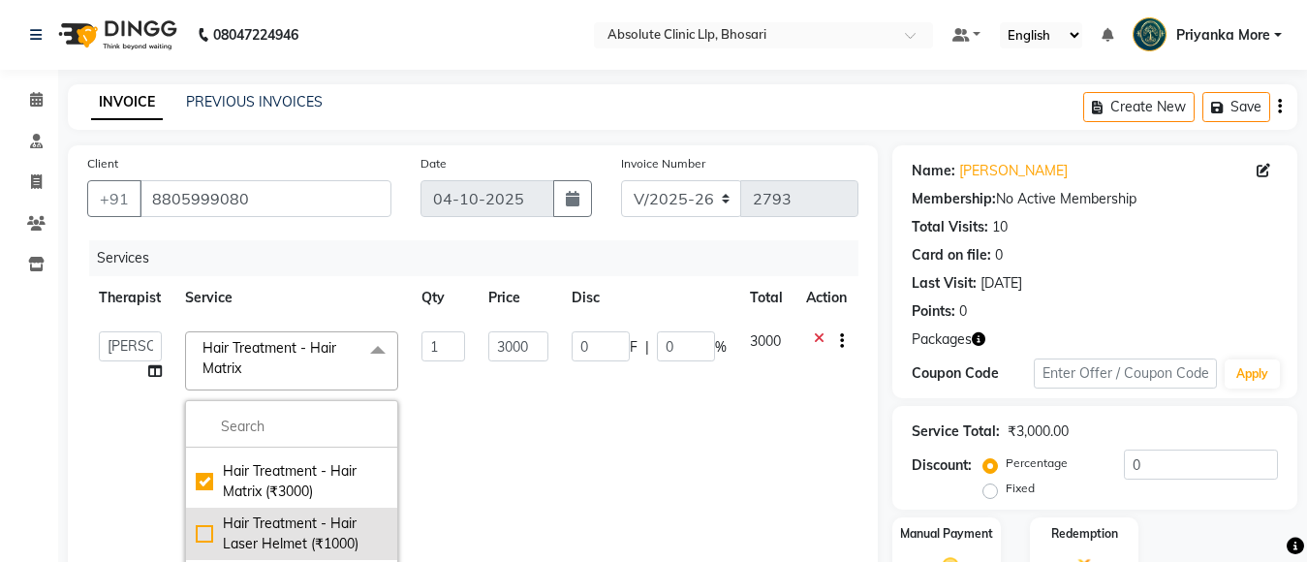
scroll to position [97, 0]
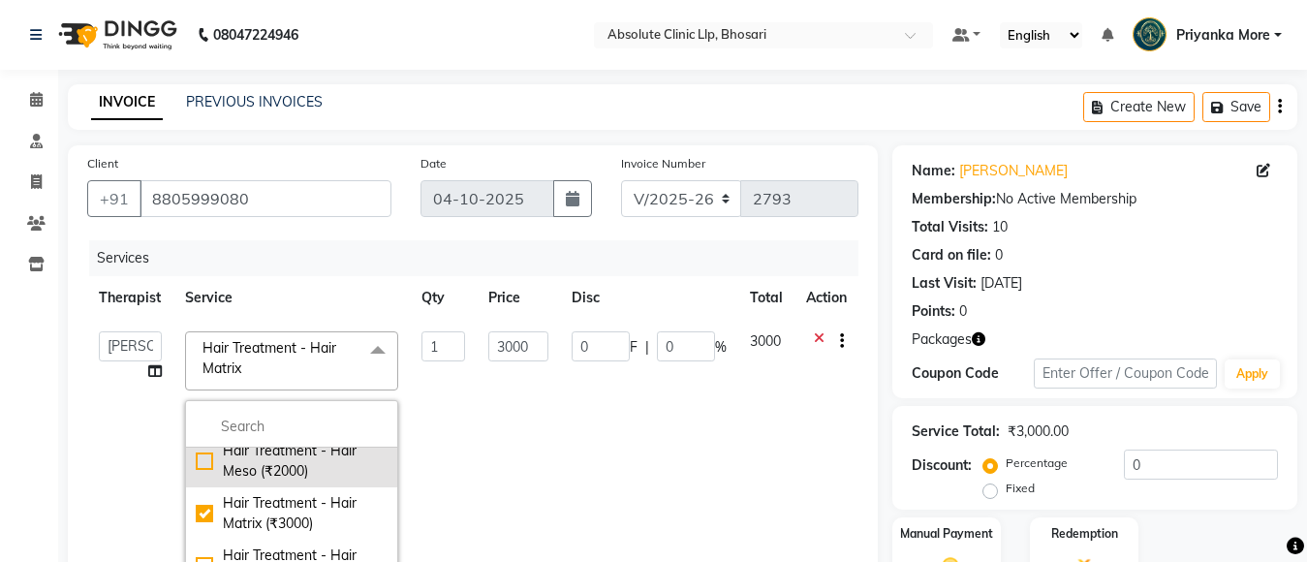
click at [325, 464] on div "Hair Treatment - Hair Meso (₹2000)" at bounding box center [292, 461] width 192 height 41
checkbox input "true"
checkbox input "false"
type input "2000"
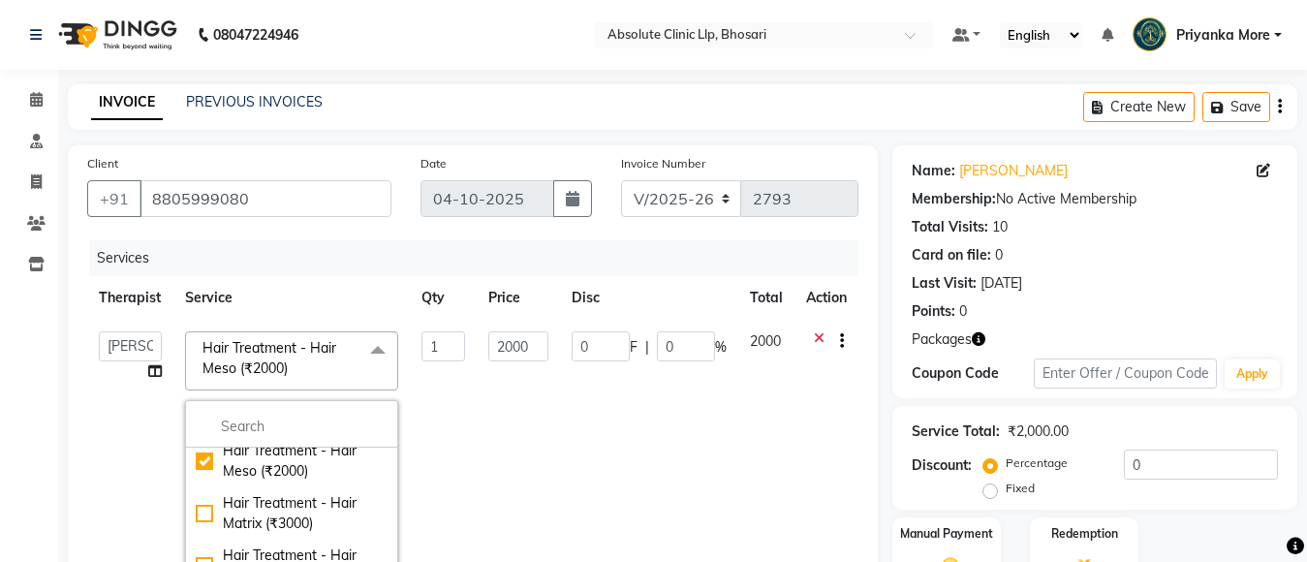
scroll to position [291, 0]
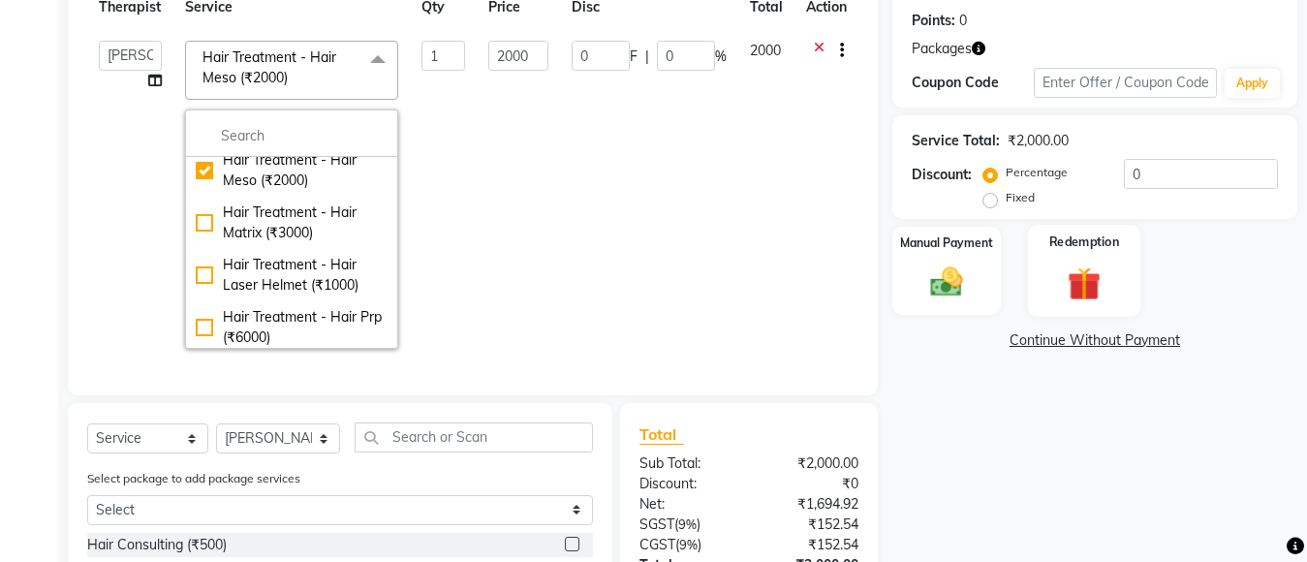
click at [1105, 276] on img at bounding box center [1084, 284] width 54 height 42
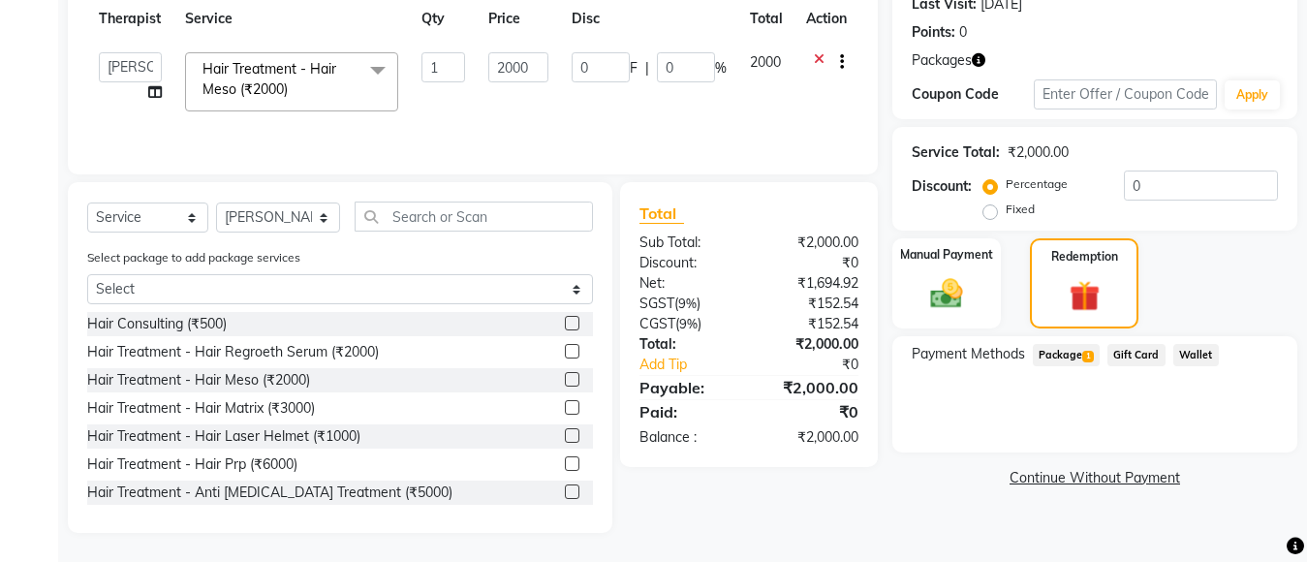
scroll to position [279, 0]
click at [1079, 355] on span "Package 1" at bounding box center [1066, 355] width 67 height 22
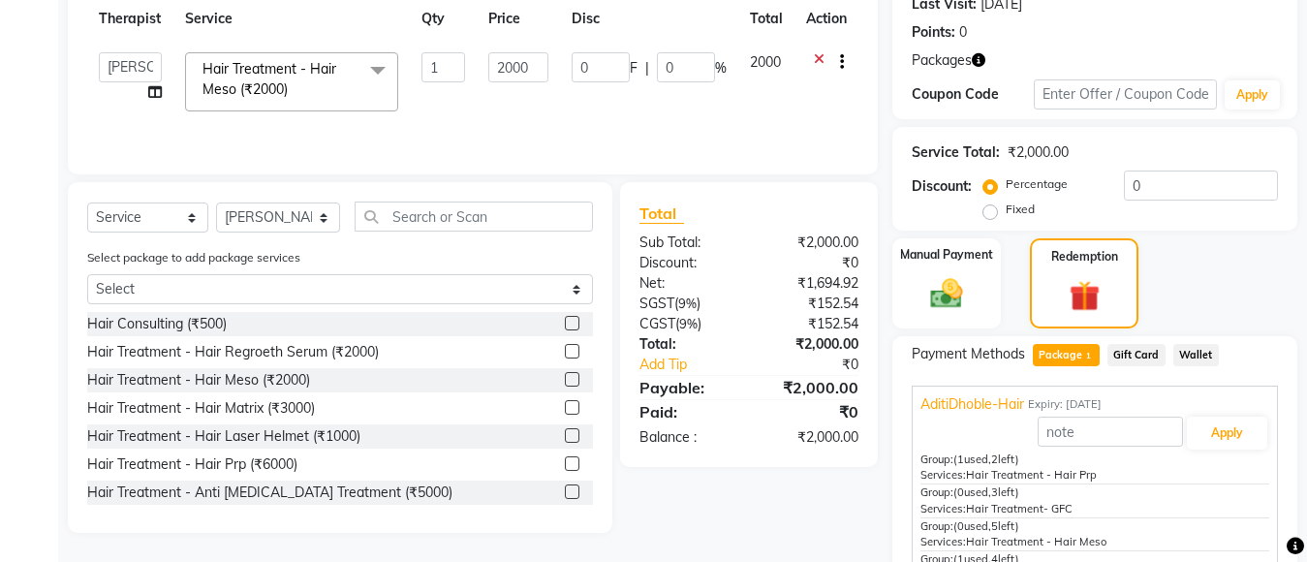
scroll to position [291, 0]
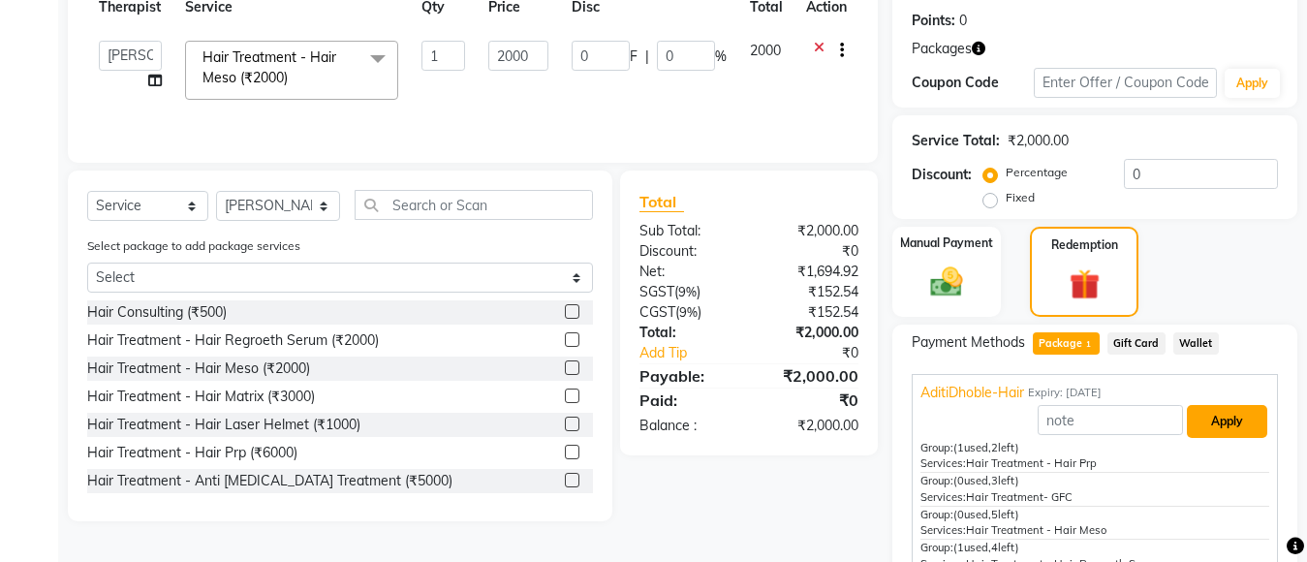
click at [1216, 420] on button "Apply" at bounding box center [1227, 421] width 80 height 33
type input "1000"
type input "50"
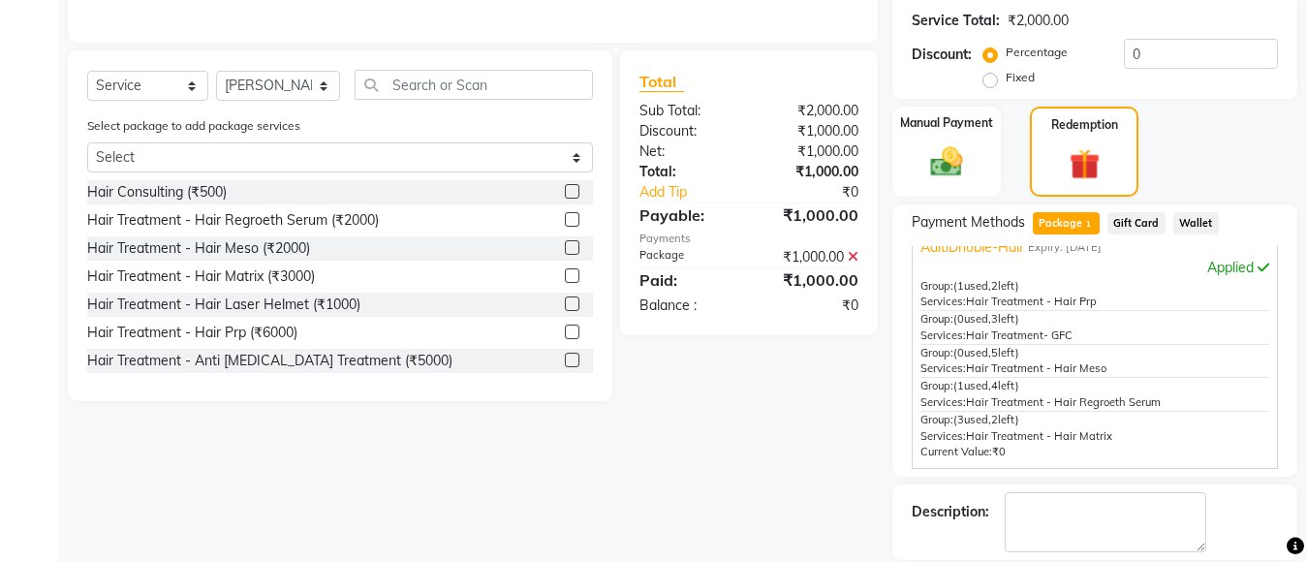
scroll to position [504, 0]
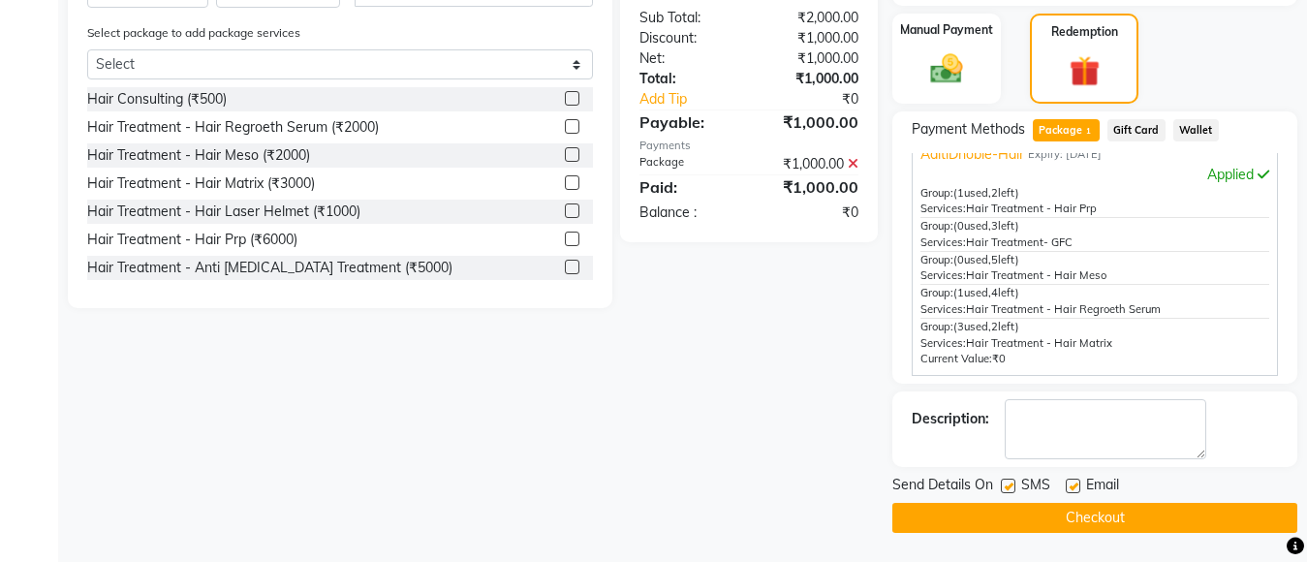
click at [994, 506] on button "Checkout" at bounding box center [1094, 518] width 405 height 30
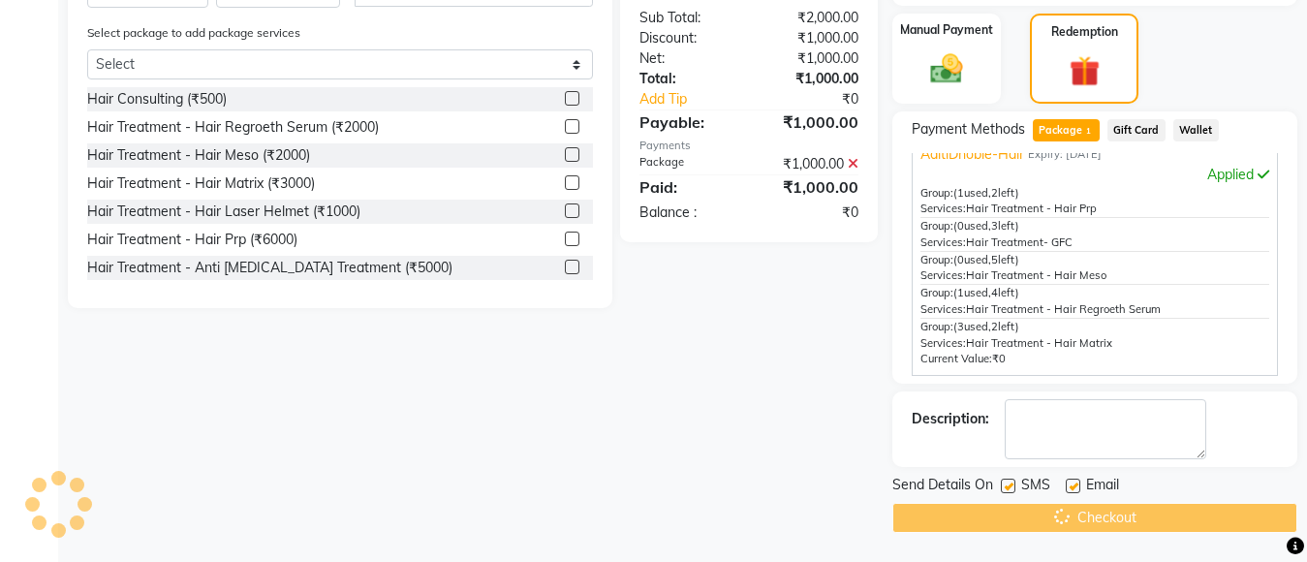
click at [992, 511] on div "Checkout" at bounding box center [1094, 518] width 405 height 30
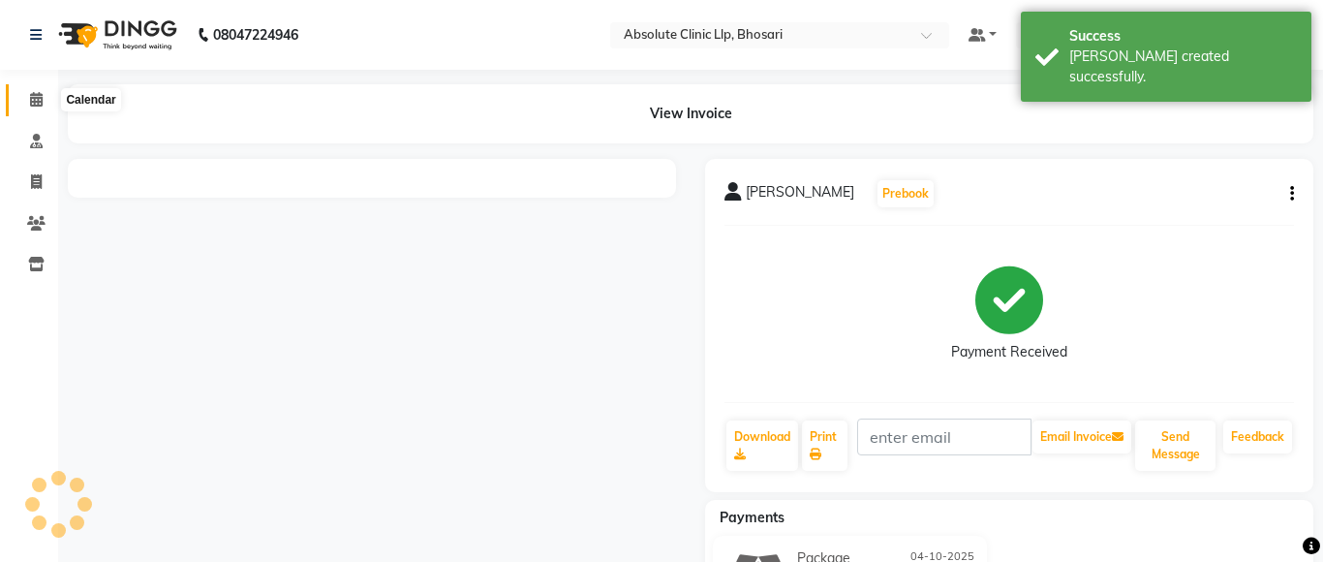
click at [35, 99] on icon at bounding box center [36, 99] width 13 height 15
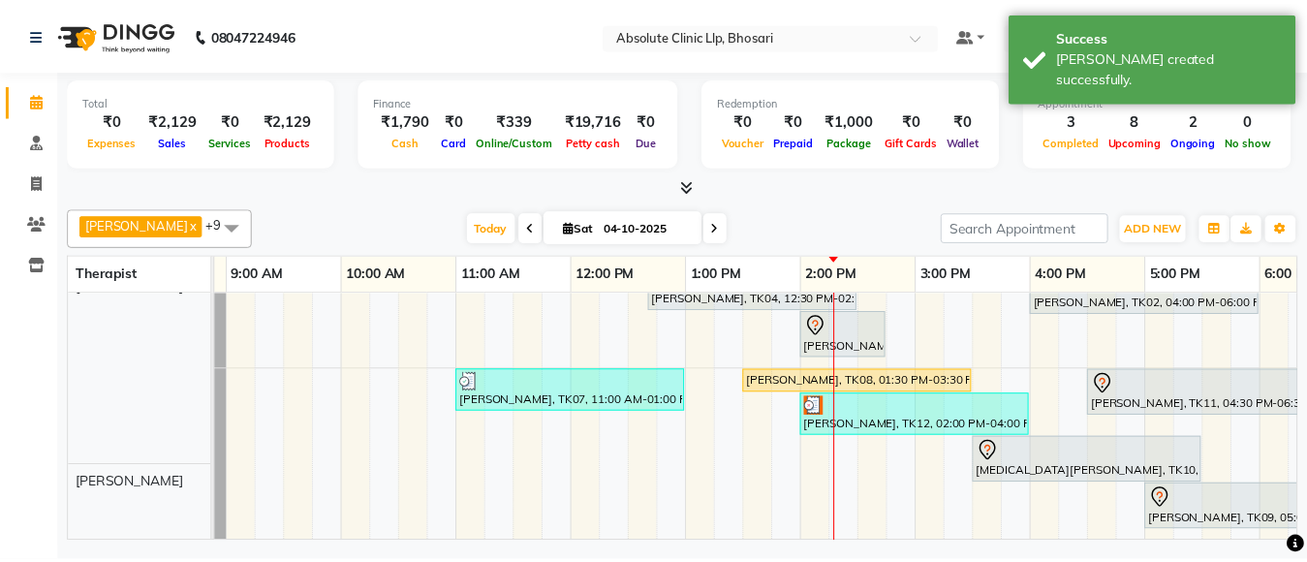
scroll to position [194, 0]
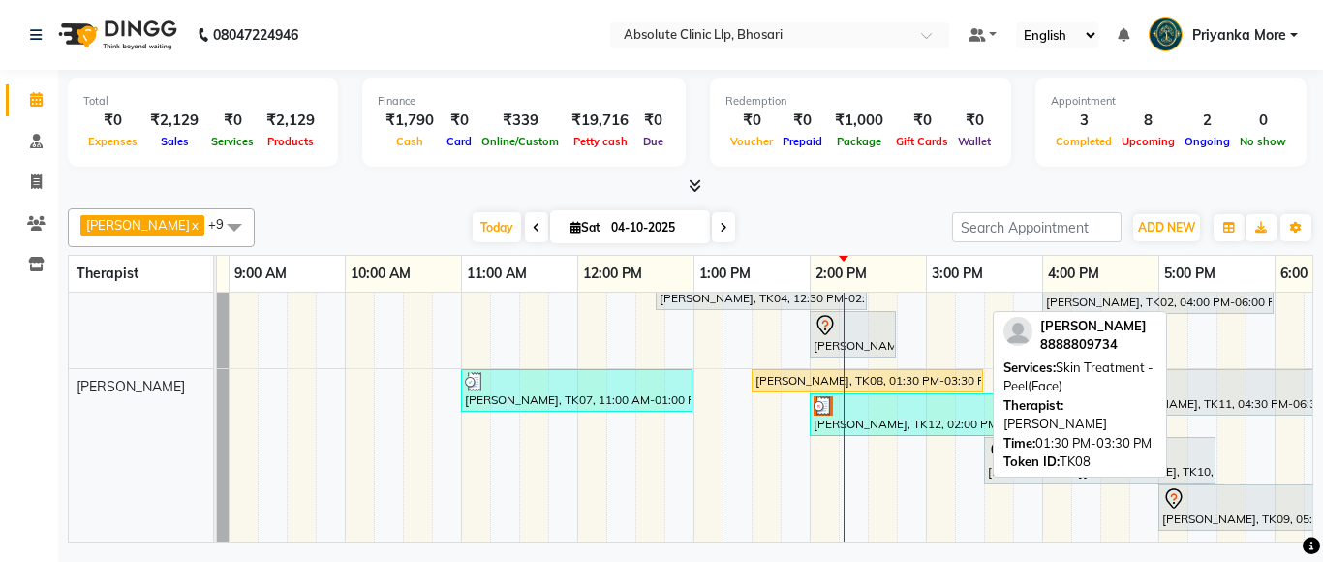
click at [753, 372] on link "[PERSON_NAME], TK08, 01:30 PM-03:30 PM, Skin Treatment - Peel(Face)" at bounding box center [868, 380] width 232 height 23
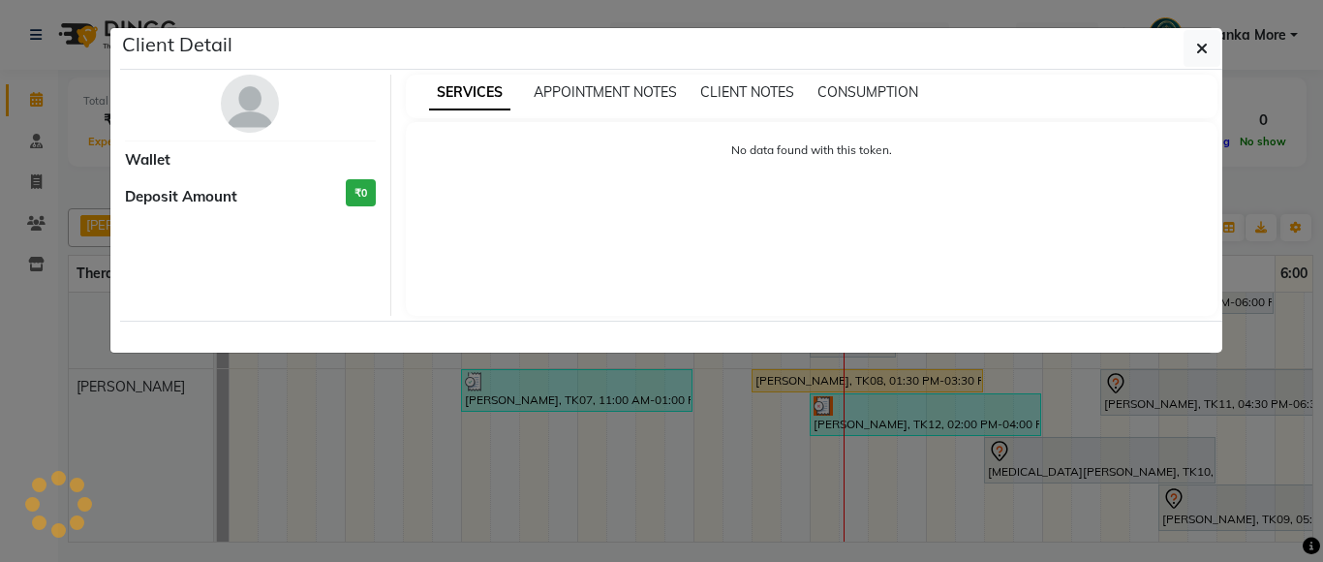
select select "1"
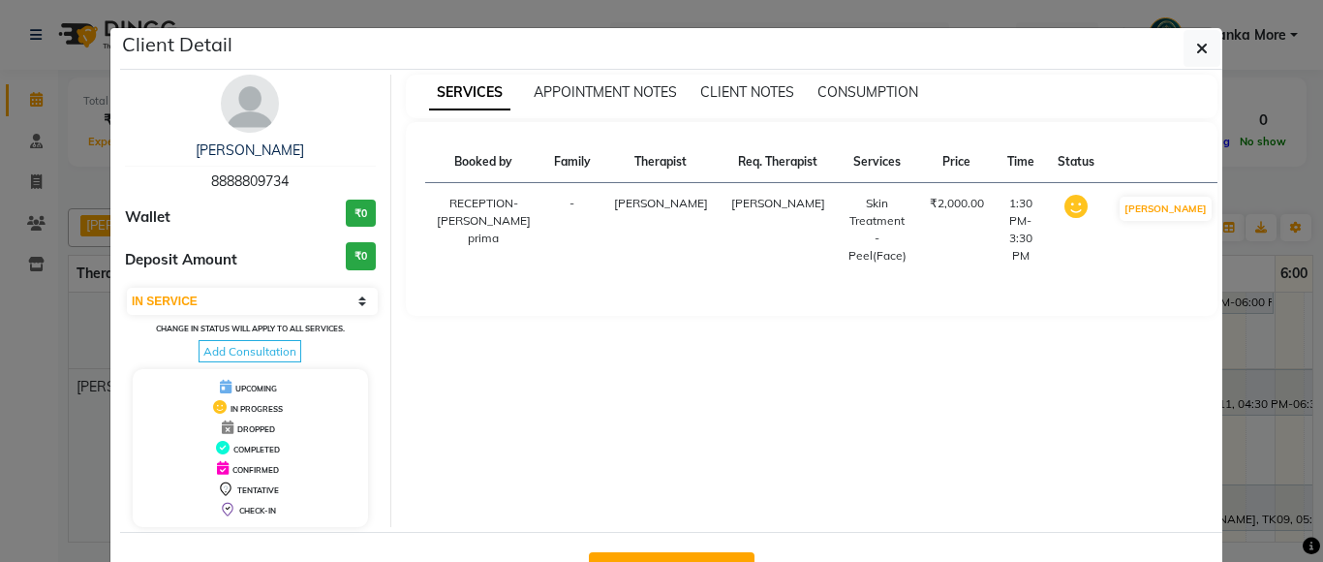
click at [665, 557] on button "Mark Done And Checkout" at bounding box center [672, 567] width 166 height 31
select select "service"
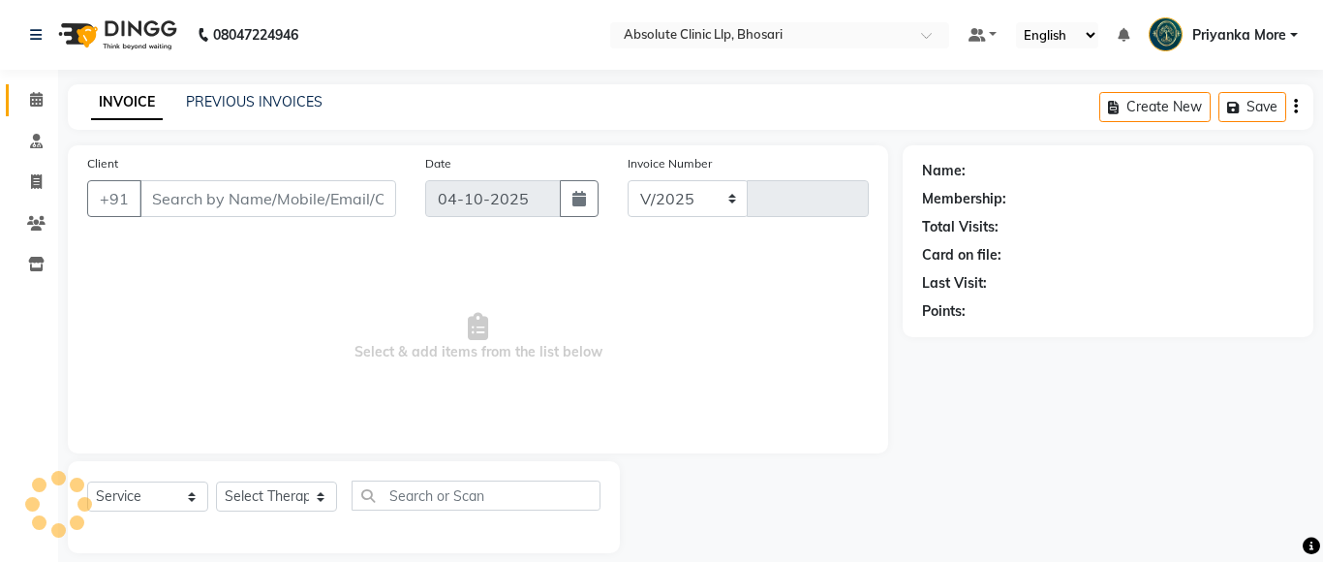
select select "4706"
type input "2794"
type input "8888809734"
select select "27987"
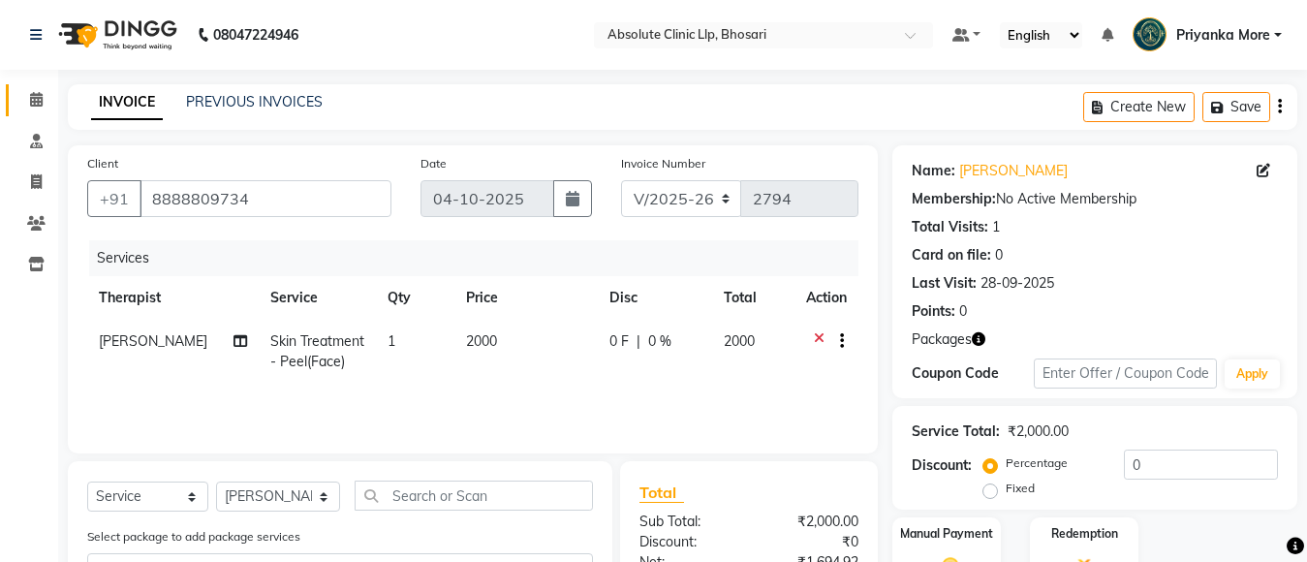
scroll to position [279, 0]
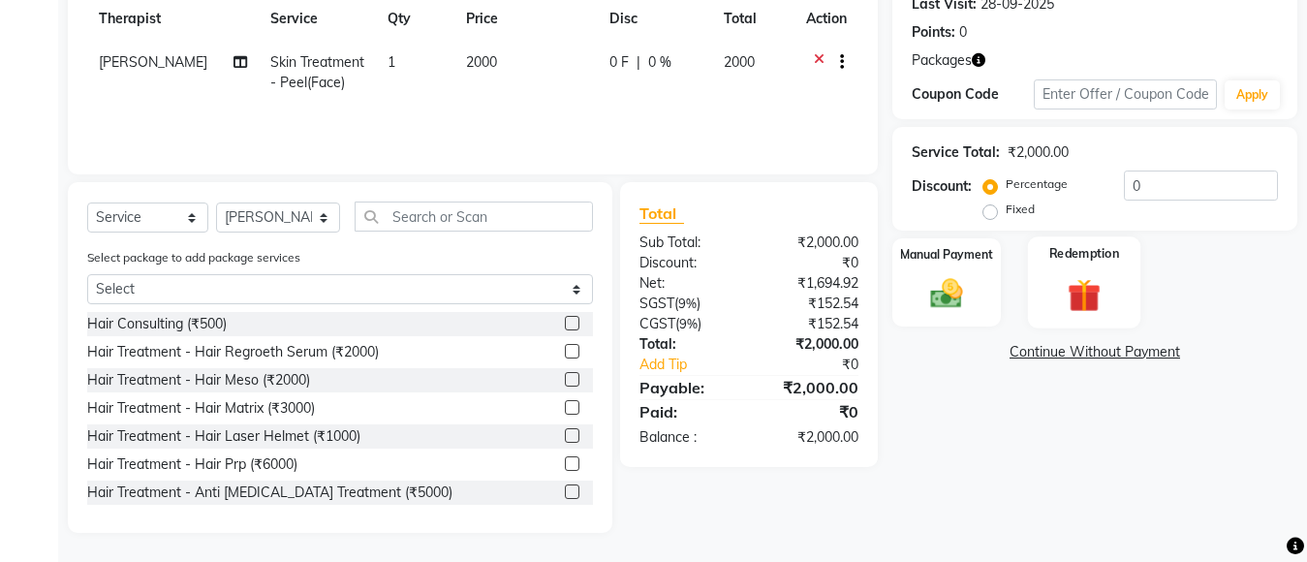
click at [1097, 287] on img at bounding box center [1084, 295] width 54 height 42
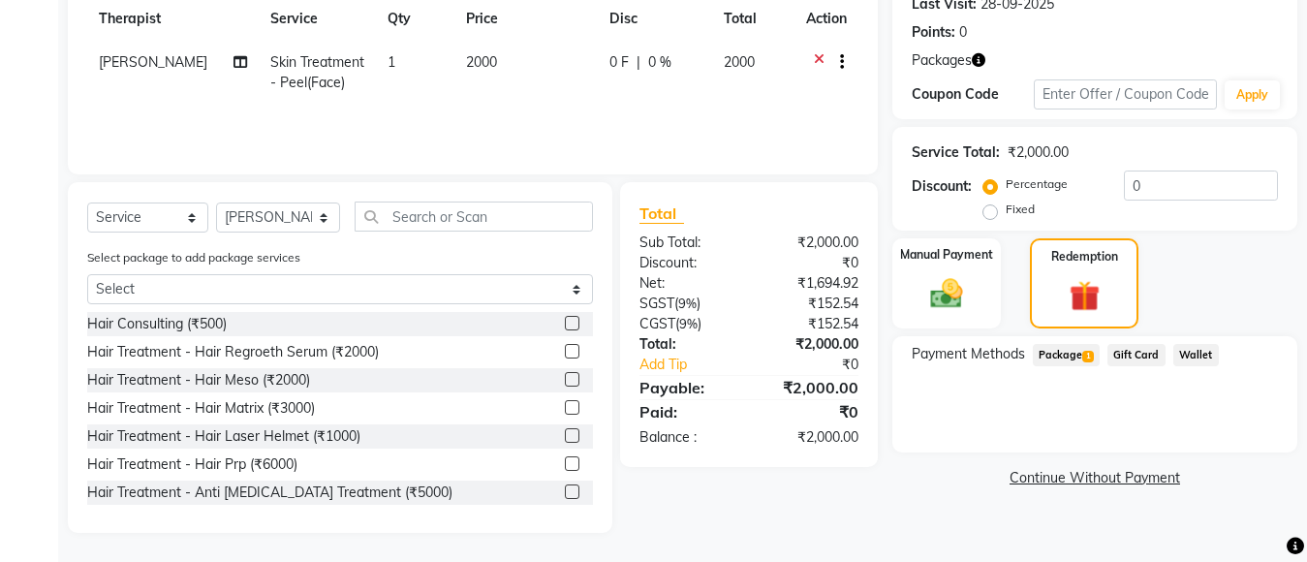
click at [1058, 349] on span "Package 1" at bounding box center [1066, 355] width 67 height 22
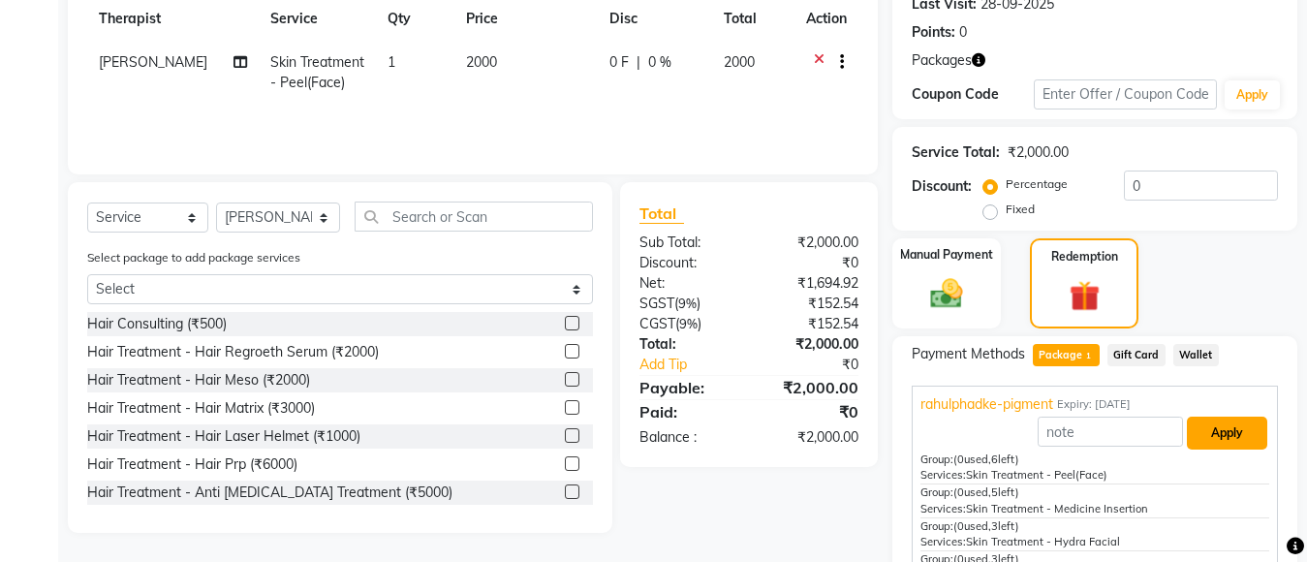
click at [1218, 434] on button "Apply" at bounding box center [1227, 433] width 80 height 33
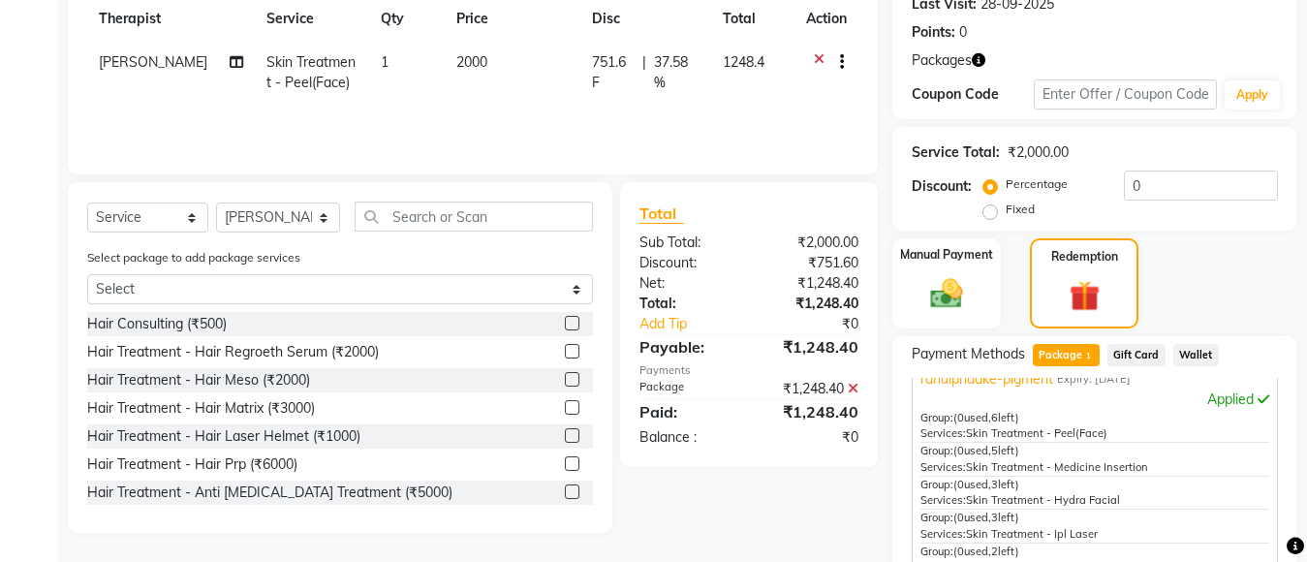
scroll to position [504, 0]
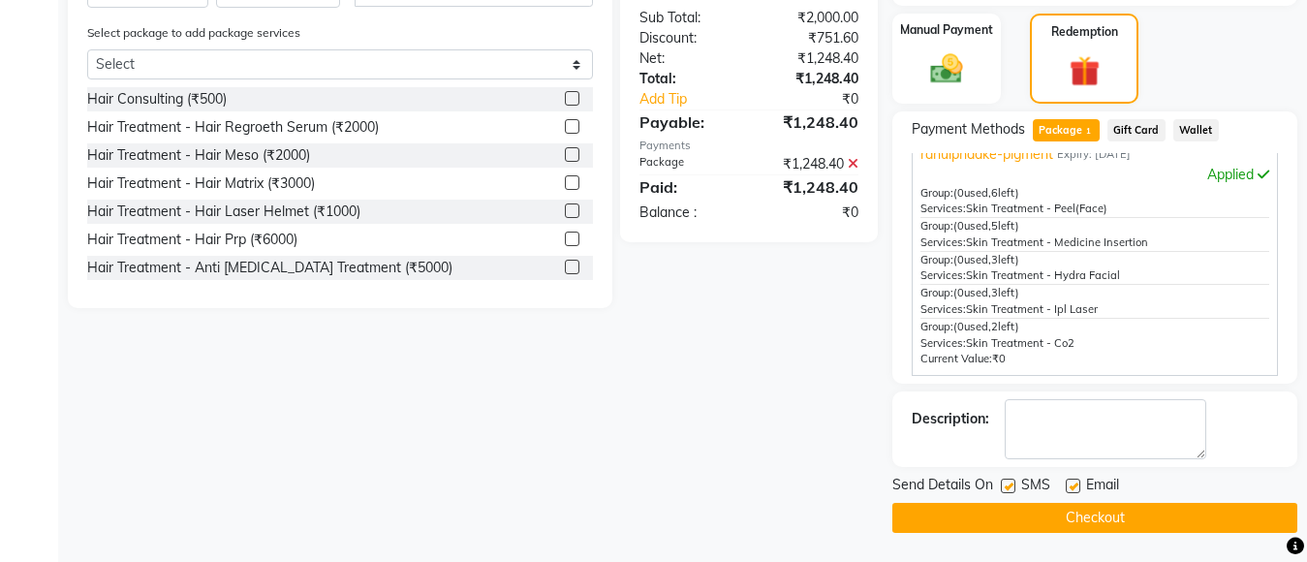
click at [1038, 505] on button "Checkout" at bounding box center [1094, 518] width 405 height 30
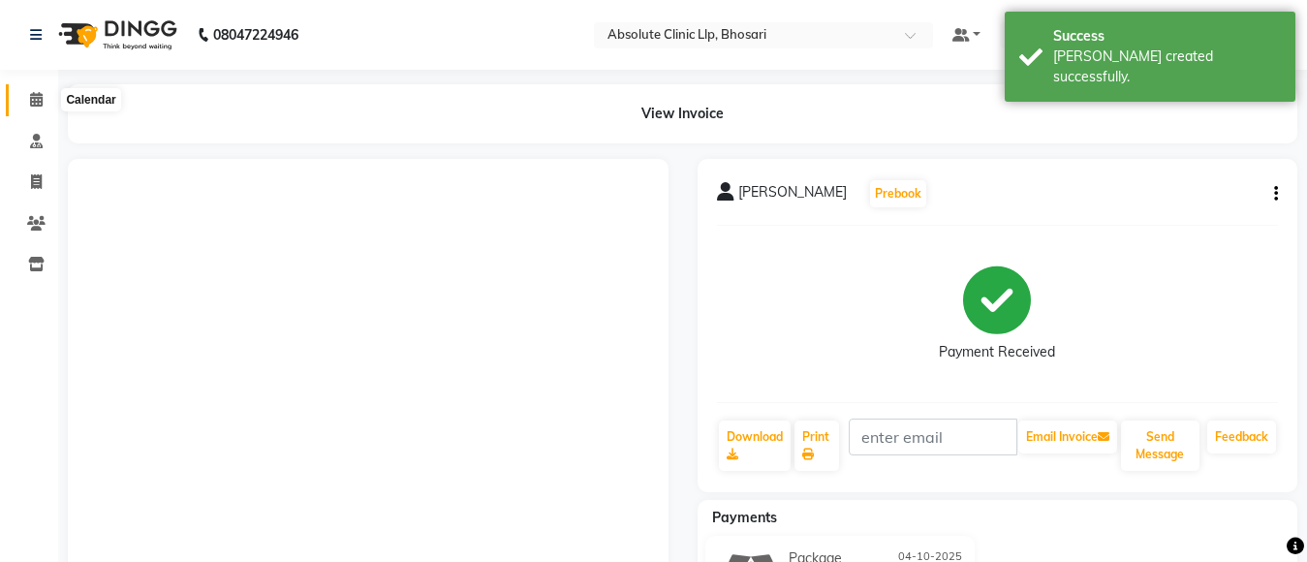
click at [35, 96] on icon at bounding box center [36, 99] width 13 height 15
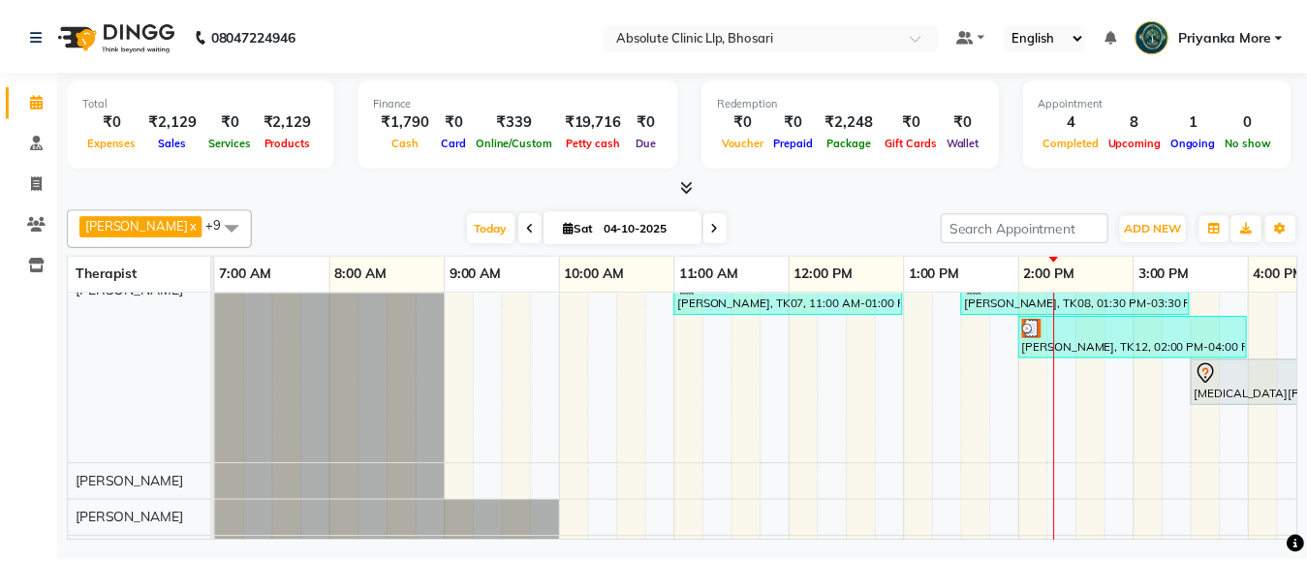
scroll to position [194, 0]
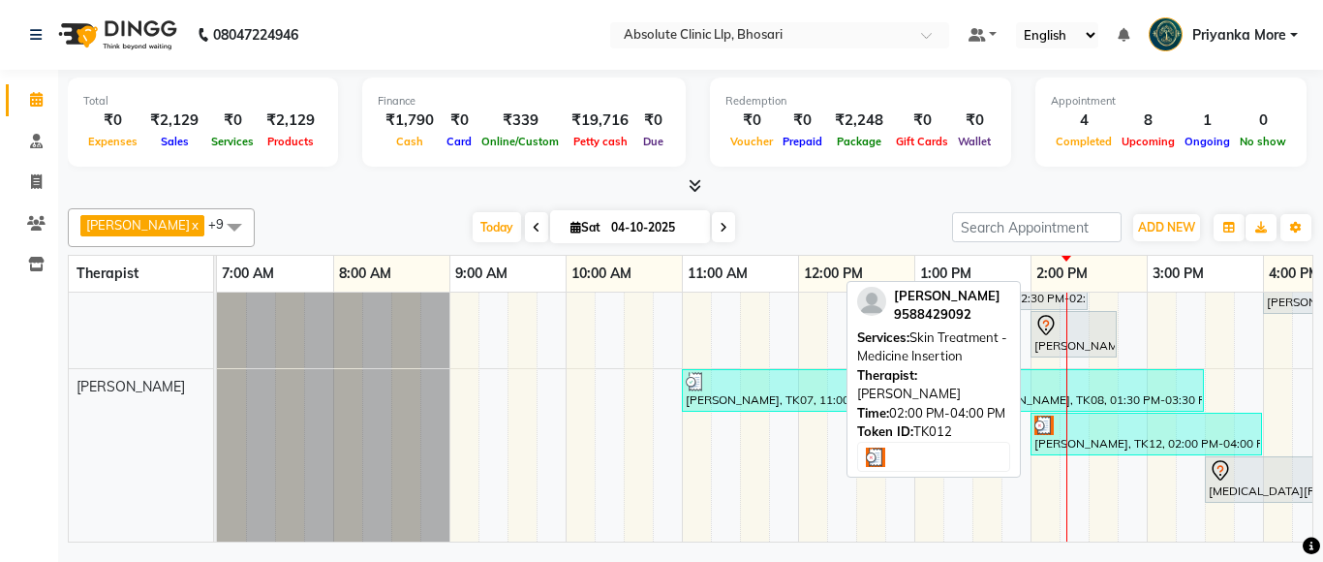
click at [1073, 432] on div at bounding box center [1147, 425] width 224 height 19
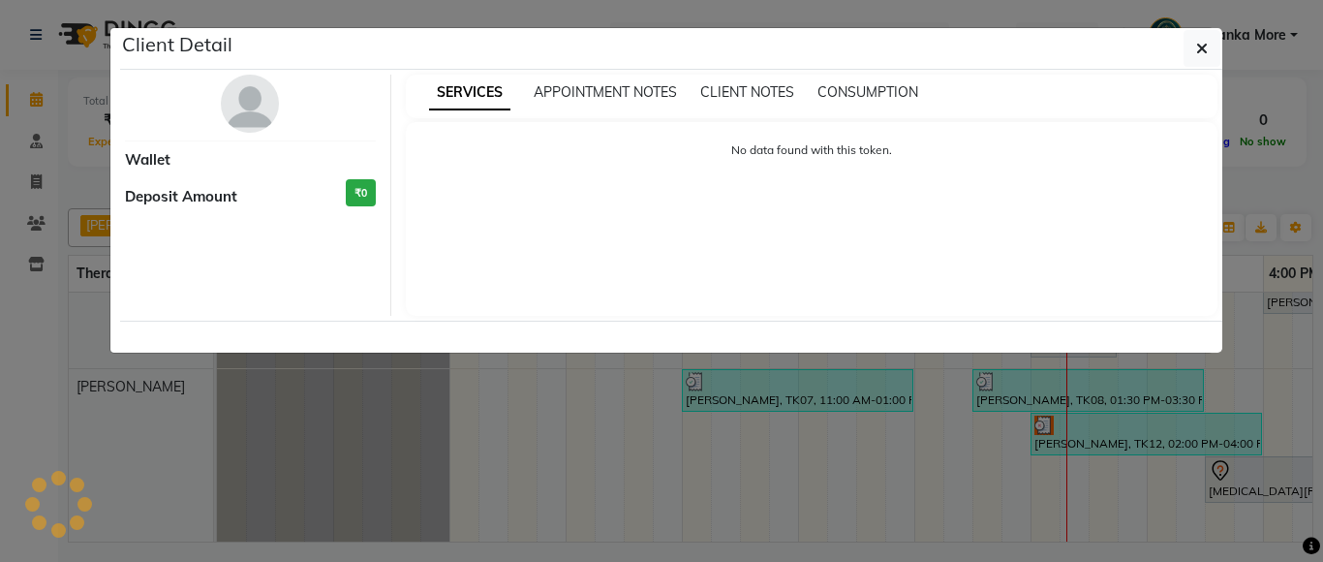
select select "3"
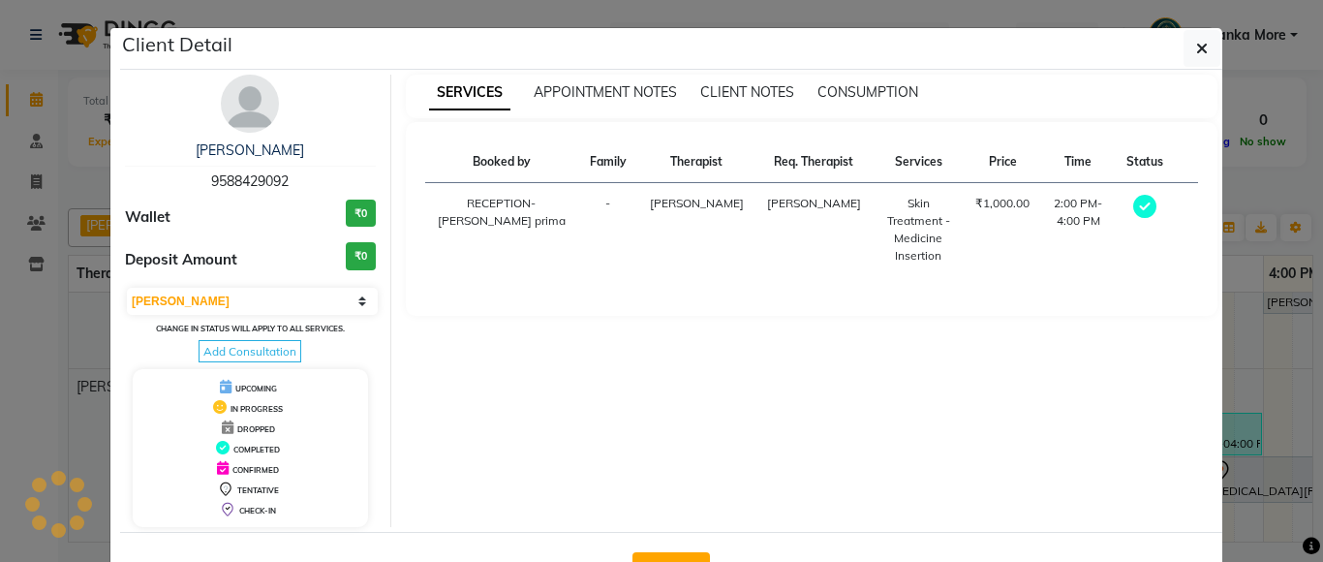
click at [671, 555] on button "Checkout" at bounding box center [671, 567] width 77 height 31
select select "service"
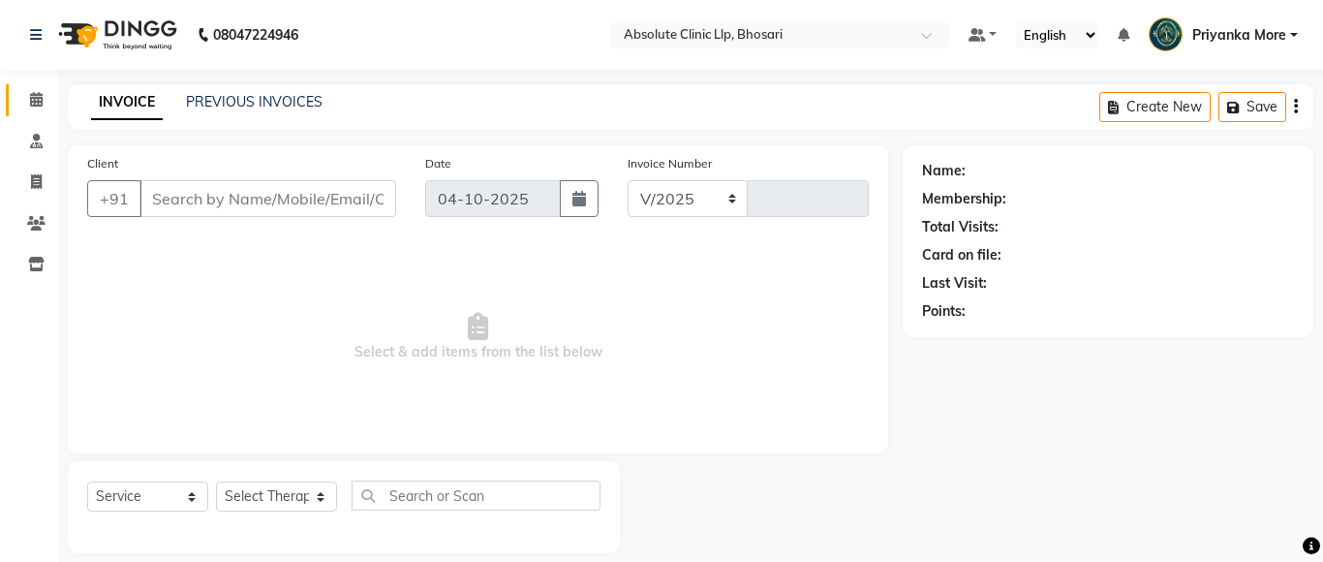
select select "4706"
type input "2795"
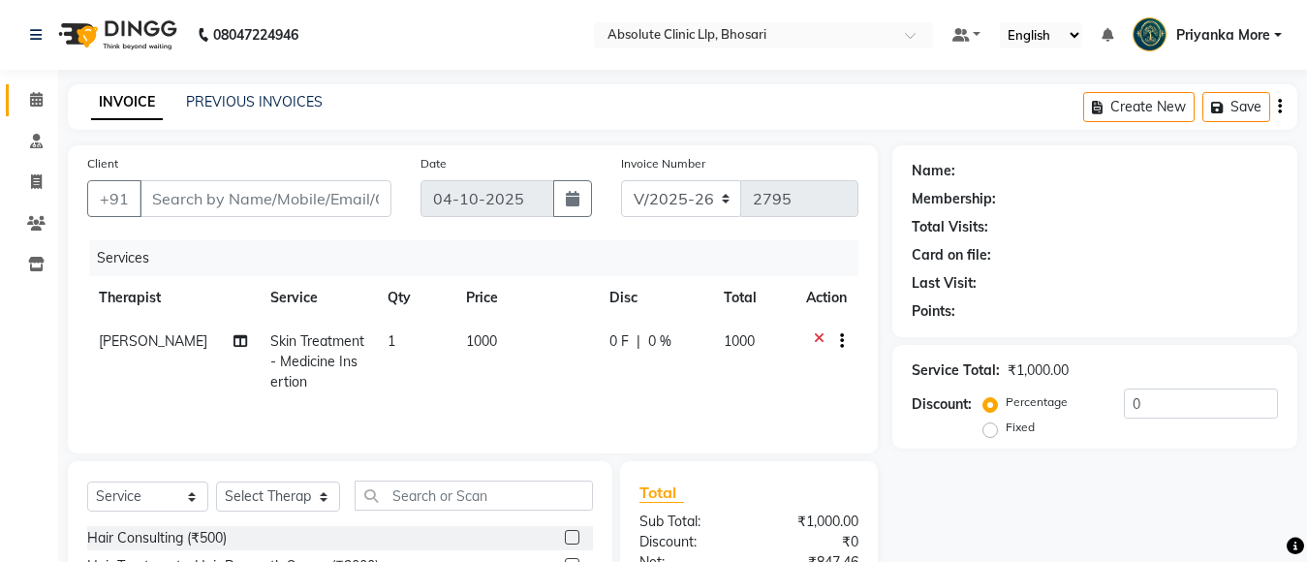
type input "9588429092"
select select "27987"
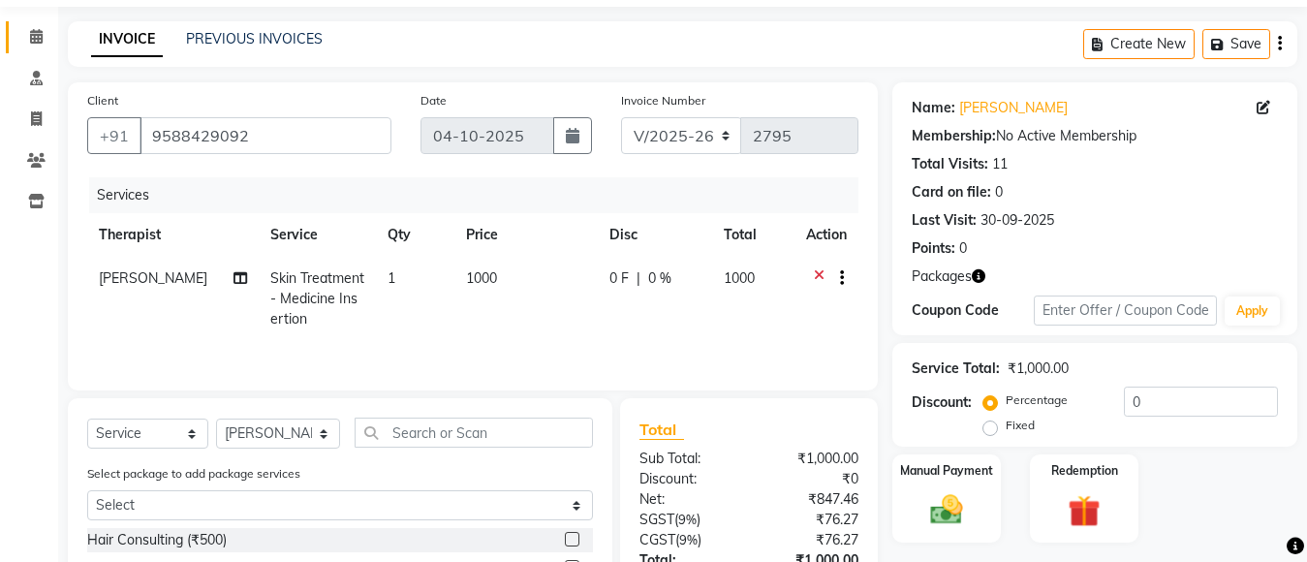
scroll to position [97, 0]
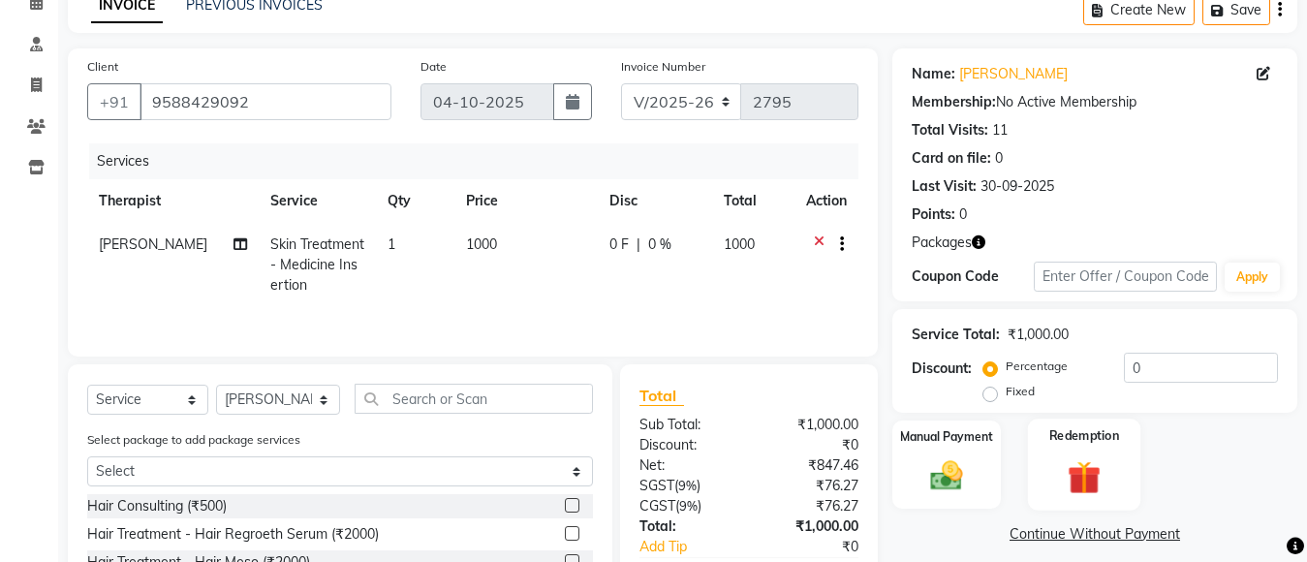
click at [1068, 452] on div "Redemption" at bounding box center [1084, 464] width 112 height 92
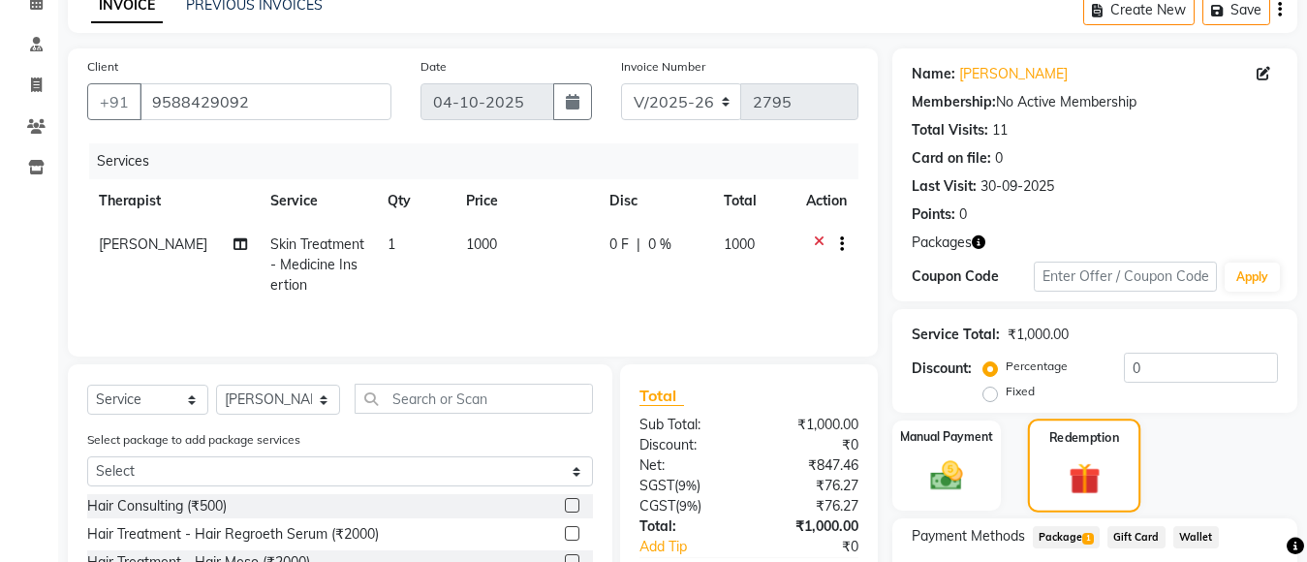
scroll to position [194, 0]
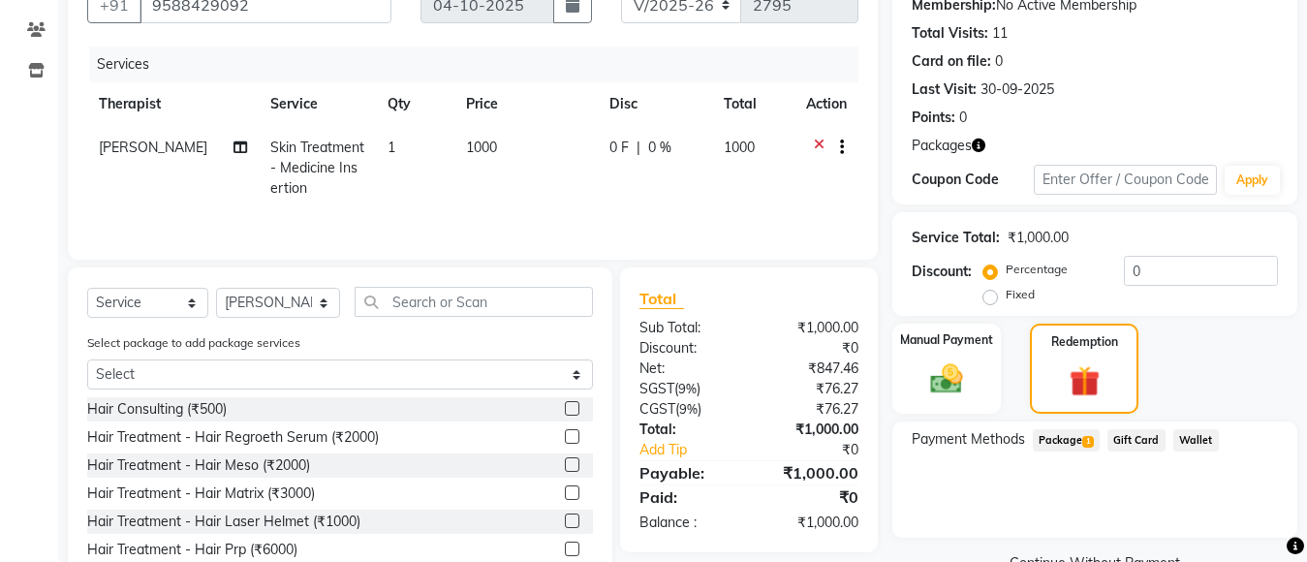
click at [1074, 437] on span "Package 1" at bounding box center [1066, 440] width 67 height 22
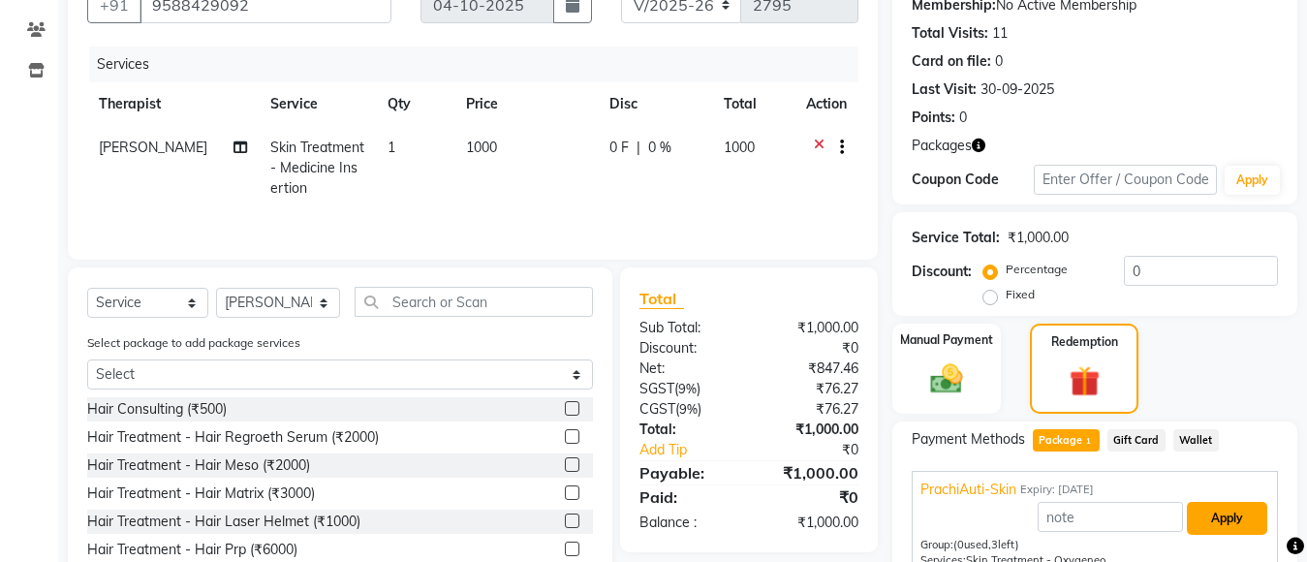
click at [1215, 502] on button "Apply" at bounding box center [1227, 518] width 80 height 33
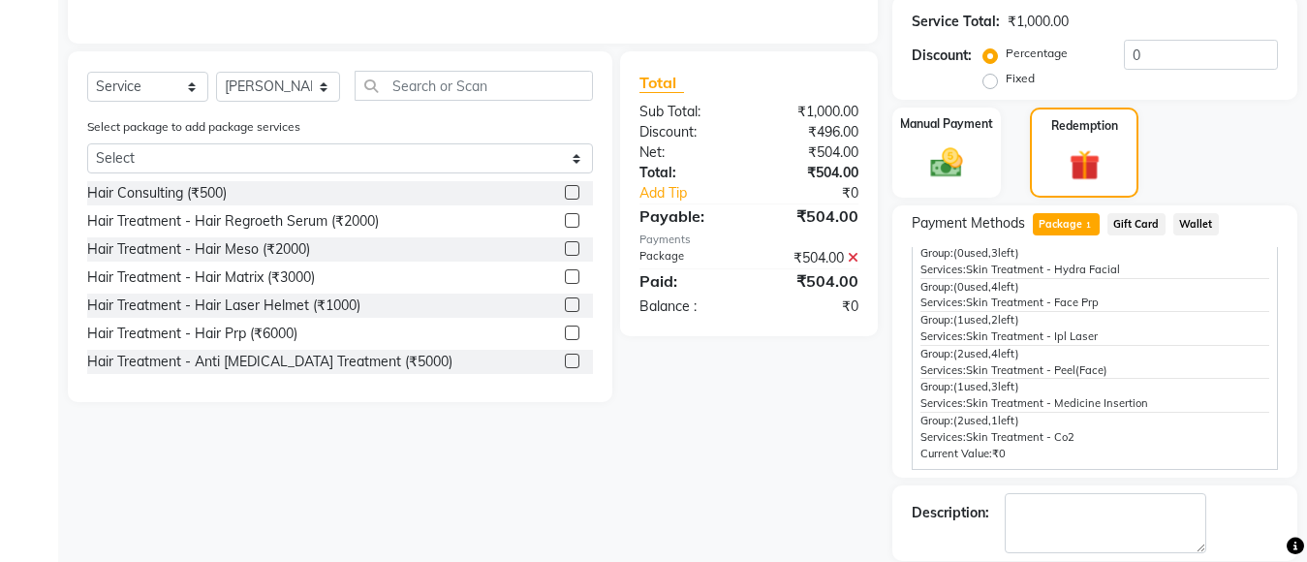
scroll to position [504, 0]
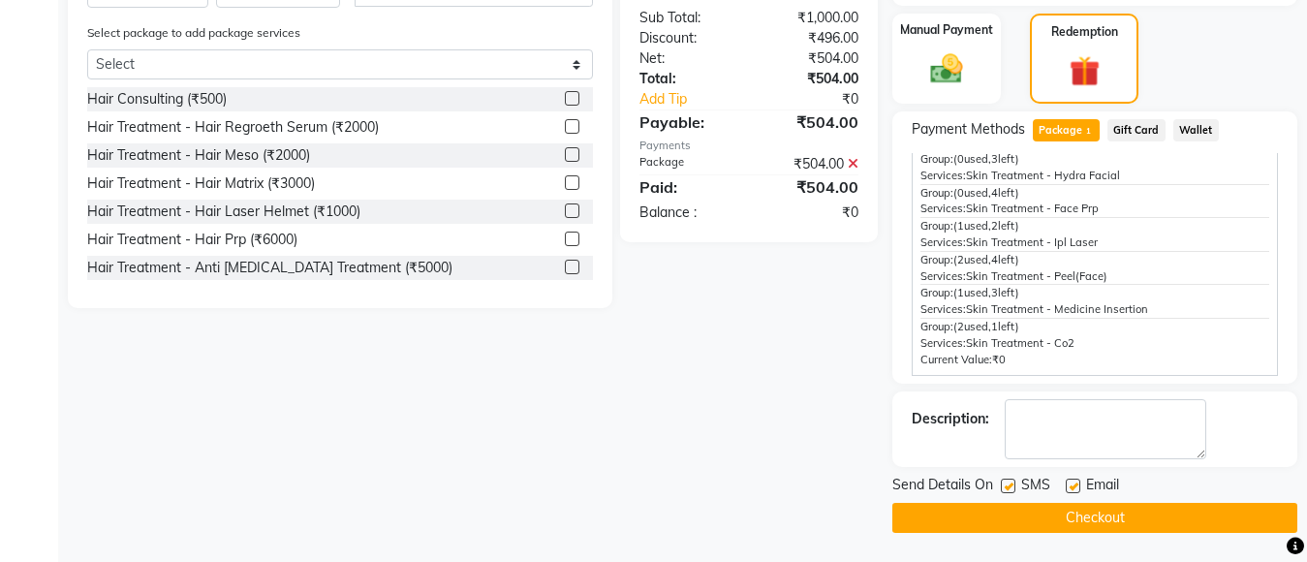
click at [1074, 511] on button "Checkout" at bounding box center [1094, 518] width 405 height 30
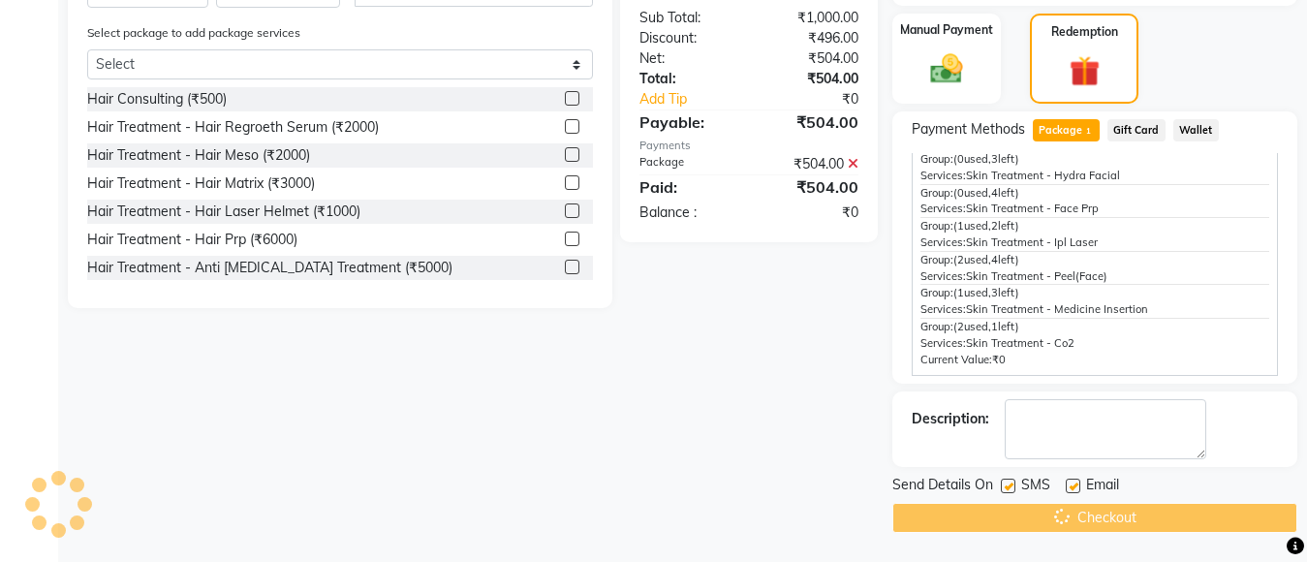
drag, startPoint x: 1074, startPoint y: 512, endPoint x: 938, endPoint y: 428, distance: 160.5
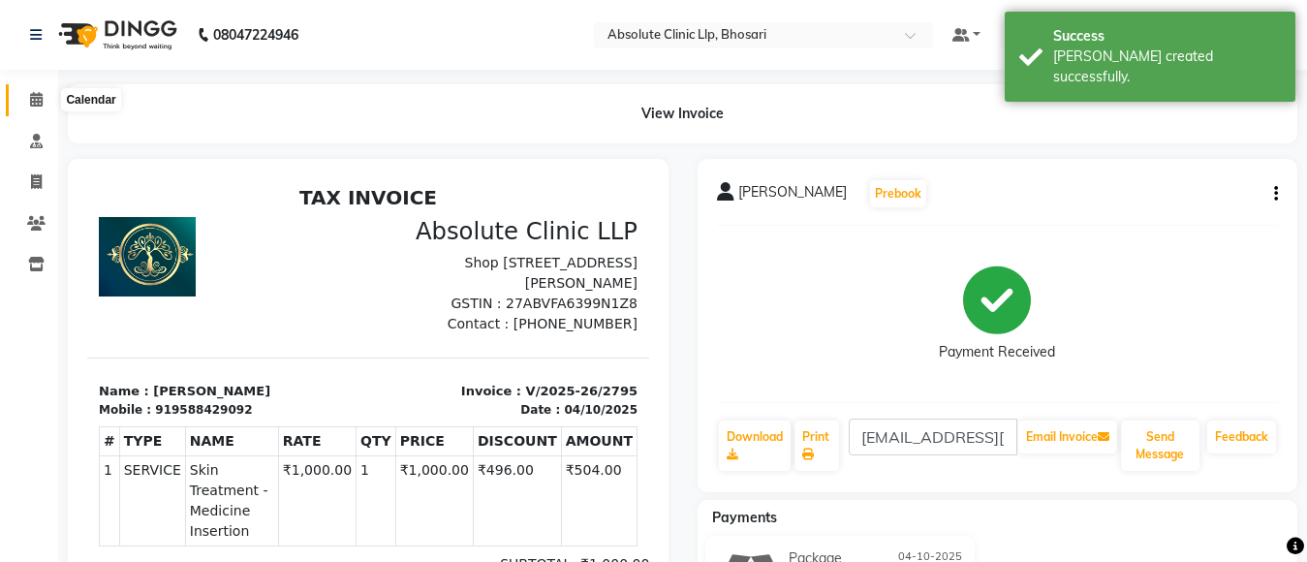
click at [31, 104] on icon at bounding box center [36, 99] width 13 height 15
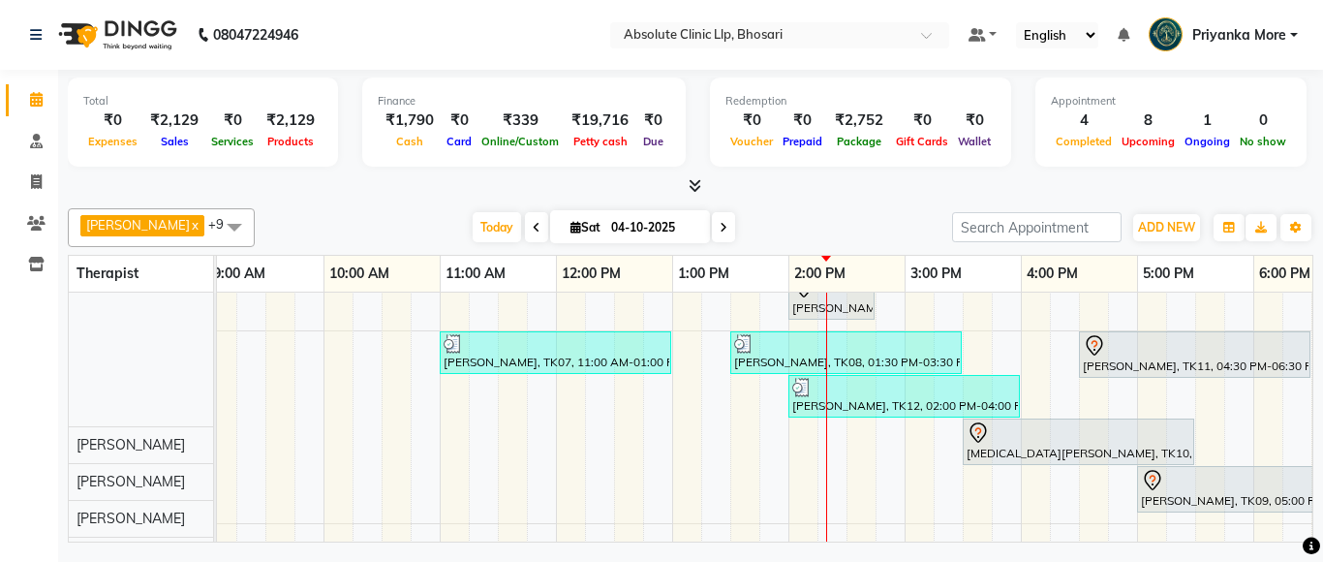
scroll to position [232, 0]
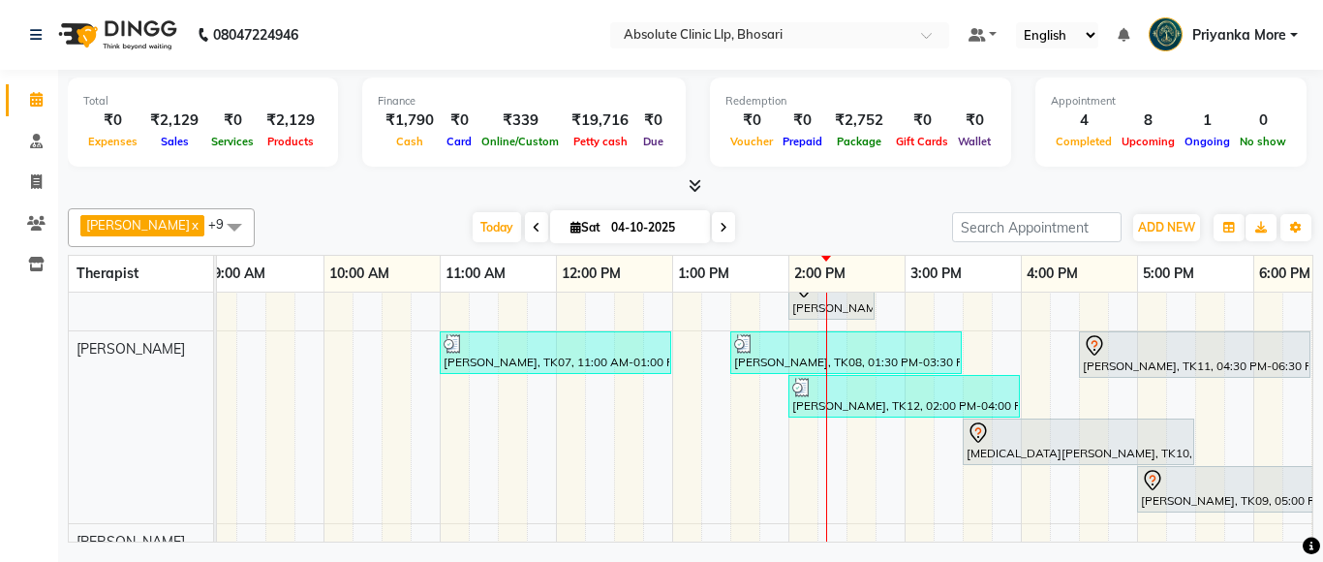
click at [1160, 207] on div "[PERSON_NAME] x [PERSON_NAME] x [PERSON_NAME] x [PERSON_NAME] x [PERSON_NAME] x…" at bounding box center [691, 372] width 1246 height 342
click at [1163, 227] on span "ADD NEW" at bounding box center [1166, 227] width 57 height 15
click at [1143, 266] on button "Add Appointment" at bounding box center [1122, 264] width 153 height 25
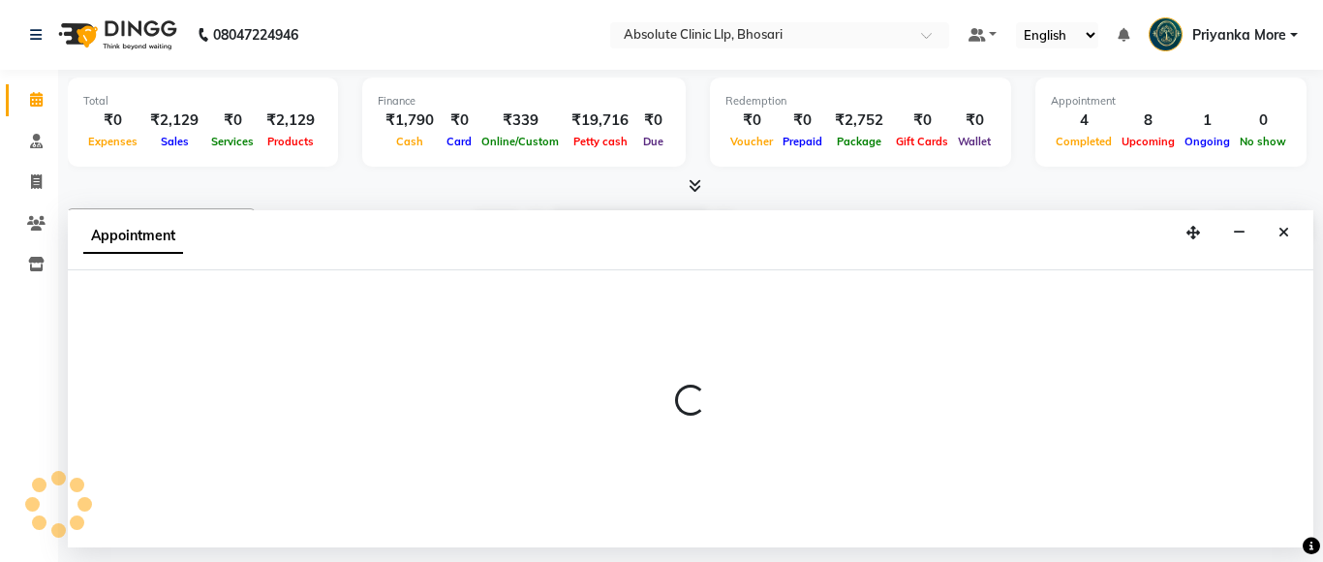
select select "tentative"
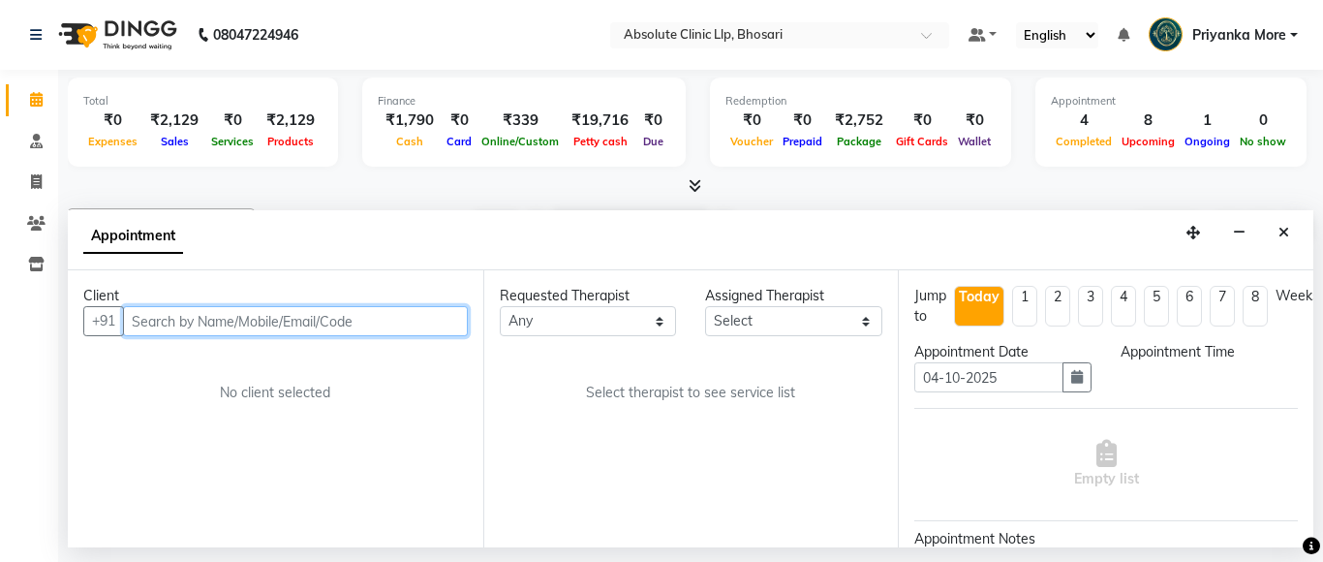
select select "480"
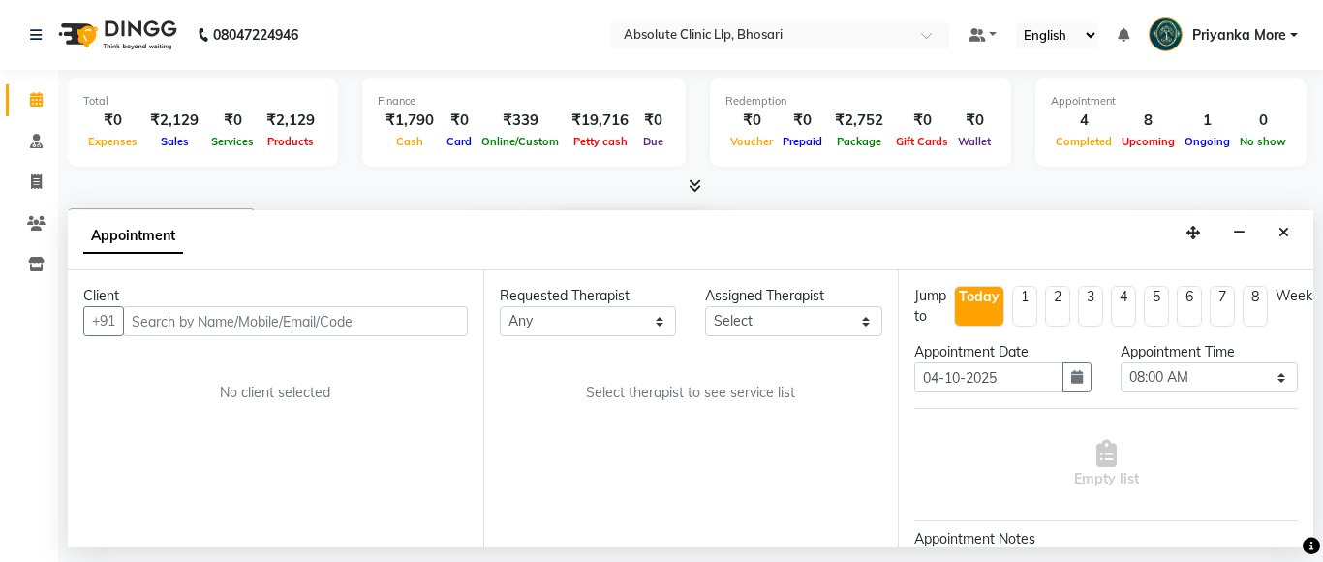
drag, startPoint x: 412, startPoint y: 278, endPoint x: 413, endPoint y: 296, distance: 18.4
click at [412, 290] on div "Client +91 No client selected" at bounding box center [276, 408] width 416 height 277
click at [413, 318] on input "text" at bounding box center [295, 321] width 345 height 30
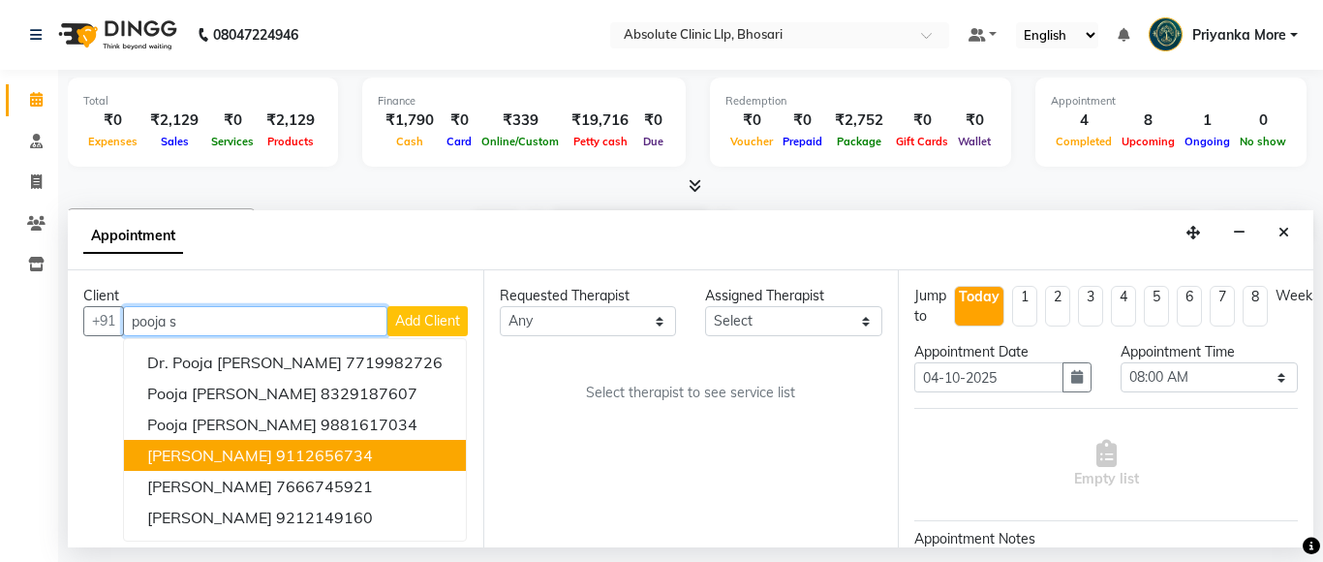
click at [324, 440] on button "[PERSON_NAME] 9112656734" at bounding box center [295, 455] width 342 height 31
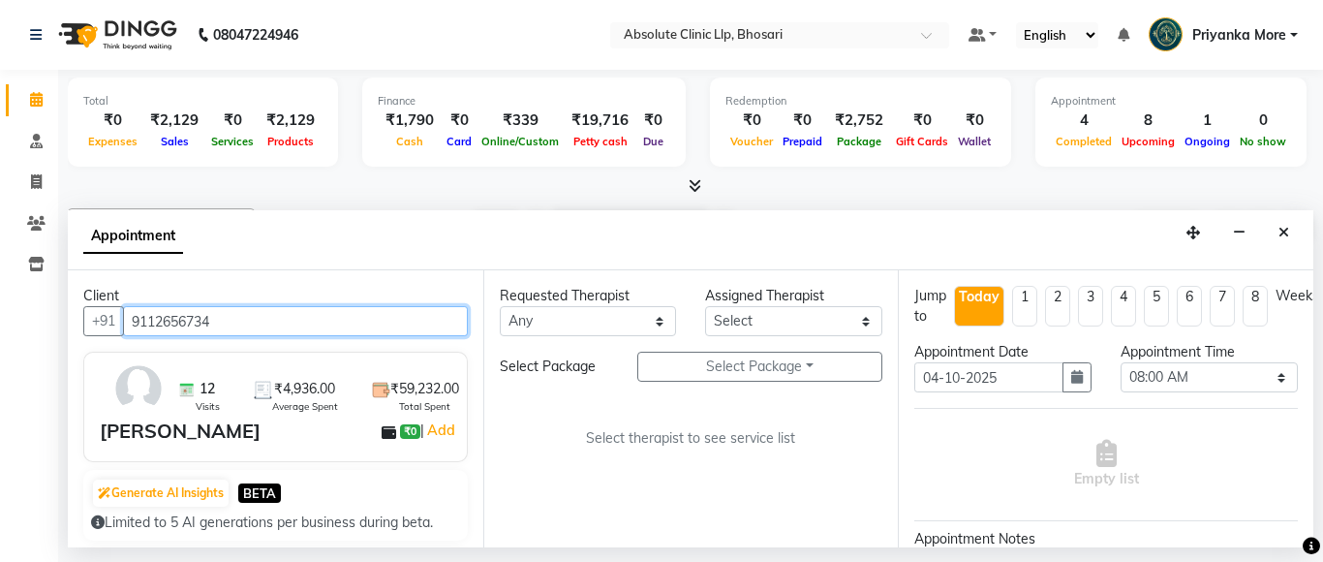
type input "9112656734"
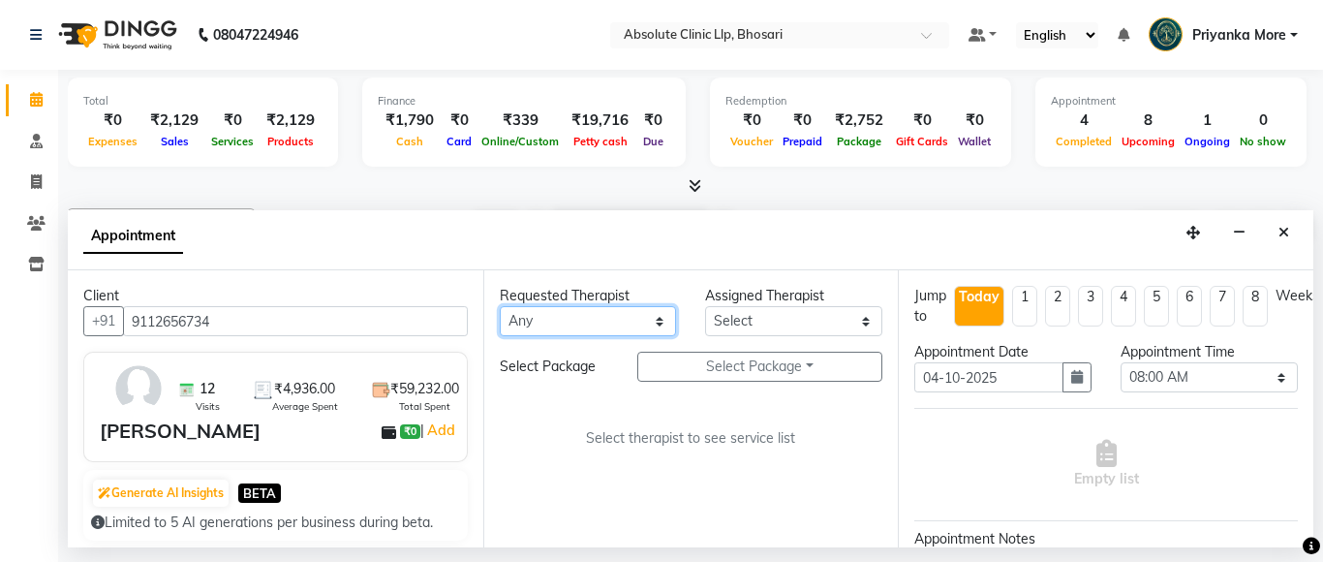
click at [620, 333] on select "Any [PERSON_NAME] [PERSON_NAME] [PERSON_NAME] [PERSON_NAME] [PERSON_NAME] Priya…" at bounding box center [588, 321] width 177 height 30
select select "27987"
click at [500, 306] on select "Any [PERSON_NAME] [PERSON_NAME] [PERSON_NAME] [PERSON_NAME] [PERSON_NAME] Priya…" at bounding box center [588, 321] width 177 height 30
select select "27987"
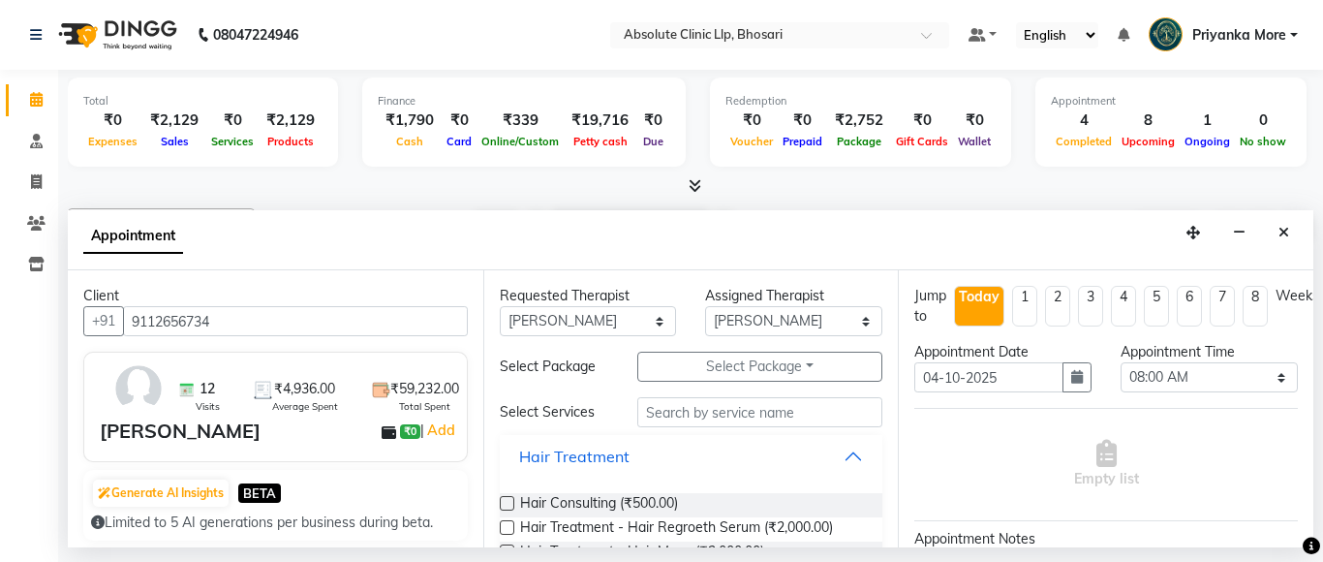
click at [571, 454] on div "Hair Treatment" at bounding box center [574, 456] width 110 height 23
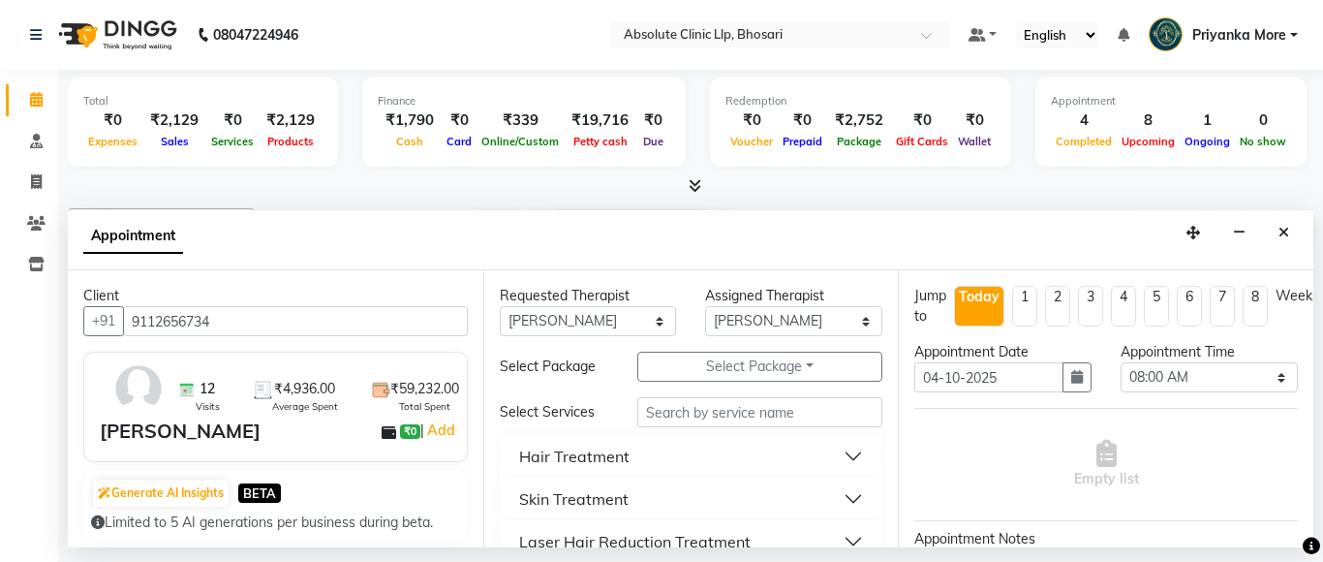
click at [578, 487] on div "Skin Treatment" at bounding box center [573, 498] width 109 height 23
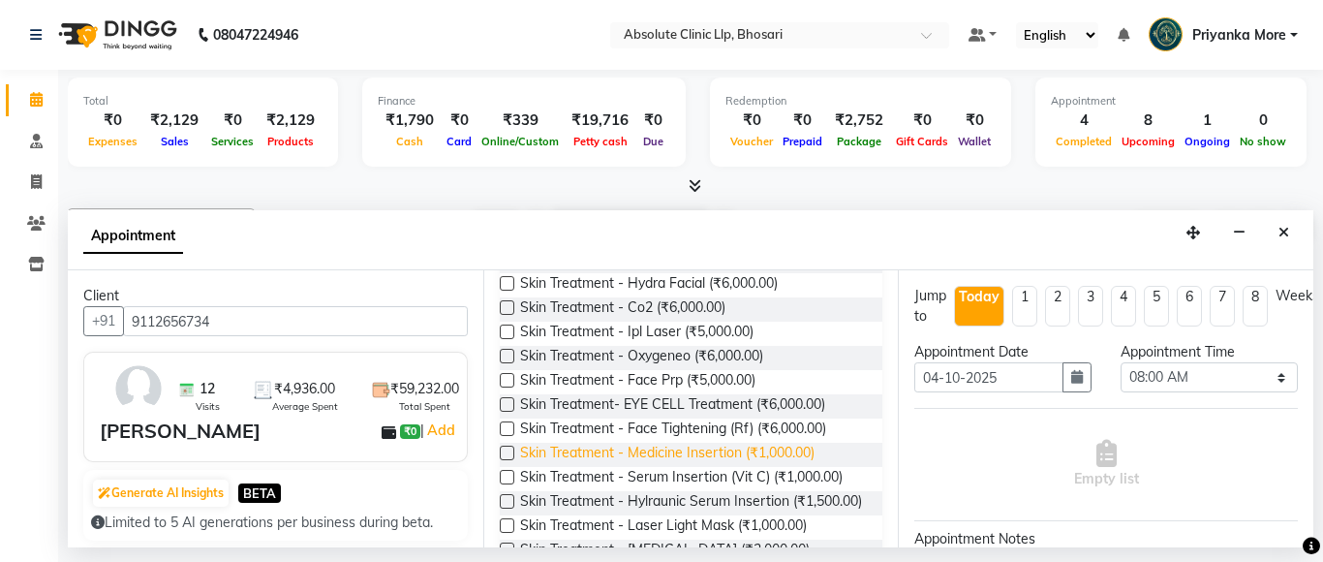
click at [619, 447] on span "Skin Treatment - Medicine Insertion (₹1,000.00)" at bounding box center [667, 455] width 294 height 24
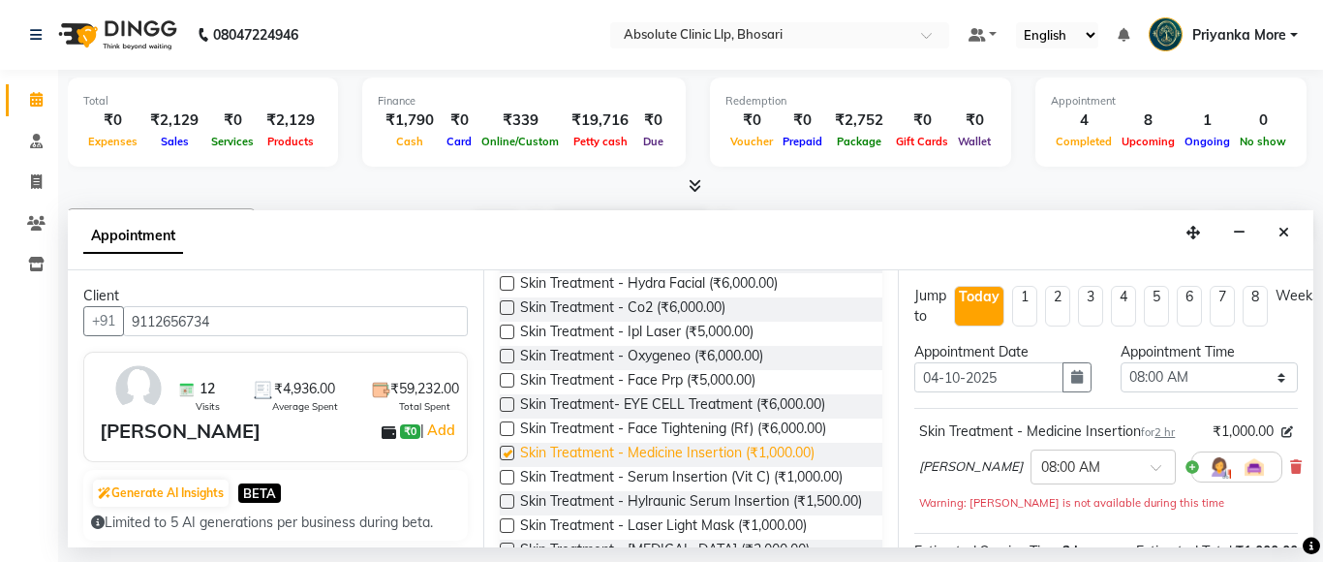
checkbox input "false"
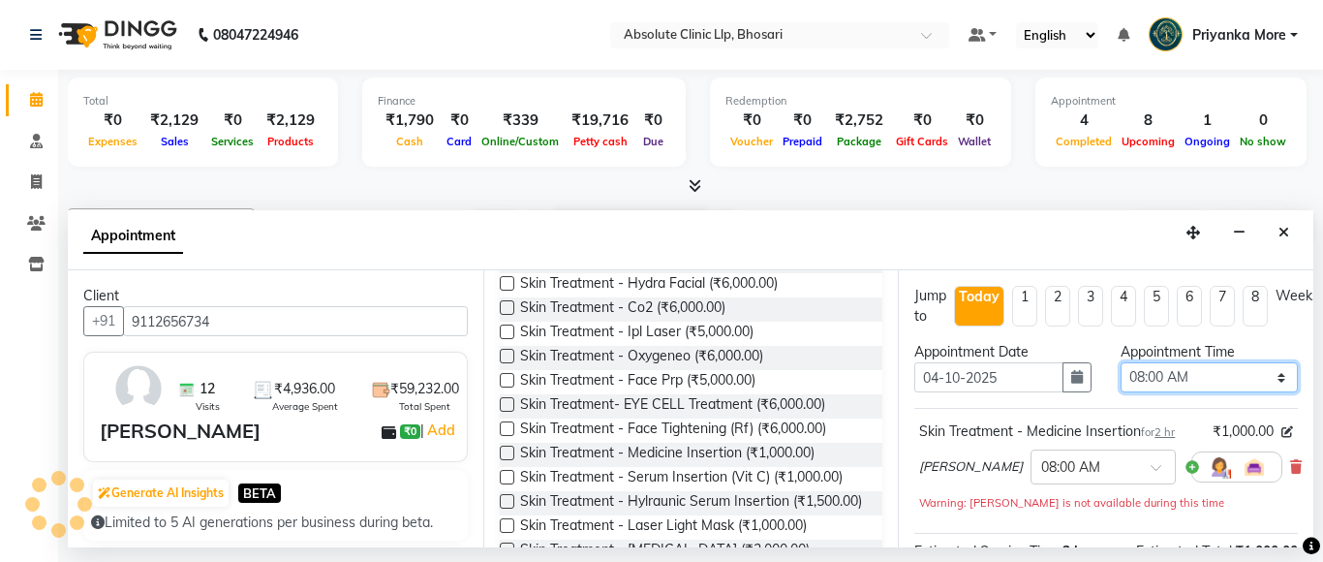
drag, startPoint x: 1192, startPoint y: 362, endPoint x: 1184, endPoint y: 372, distance: 13.0
click at [1191, 364] on select "Select 08:00 AM 08:15 AM 08:30 AM 08:45 AM 09:00 AM 09:15 AM 09:30 AM 09:45 AM …" at bounding box center [1209, 377] width 177 height 30
click at [1178, 375] on select "Select 08:00 AM 08:15 AM 08:30 AM 08:45 AM 09:00 AM 09:15 AM 09:30 AM 09:45 AM …" at bounding box center [1209, 377] width 177 height 30
click at [1173, 375] on select "Select 08:00 AM 08:15 AM 08:30 AM 08:45 AM 09:00 AM 09:15 AM 09:30 AM 09:45 AM …" at bounding box center [1209, 377] width 177 height 30
select select "840"
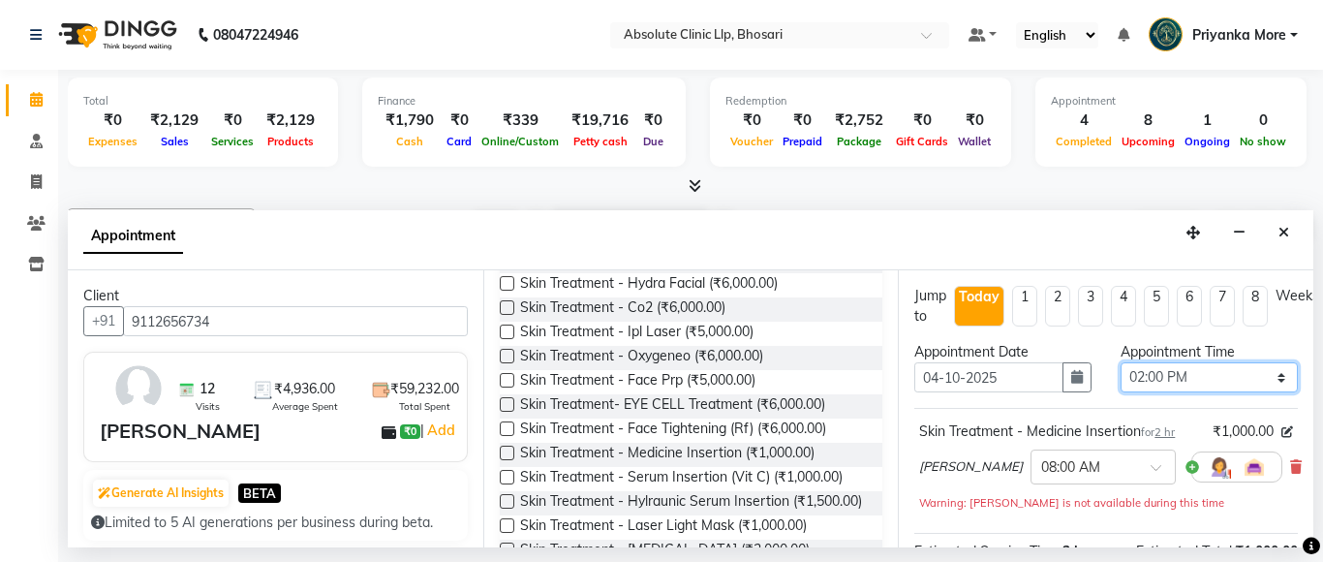
click at [1121, 362] on select "Select 08:00 AM 08:15 AM 08:30 AM 08:45 AM 09:00 AM 09:15 AM 09:30 AM 09:45 AM …" at bounding box center [1209, 377] width 177 height 30
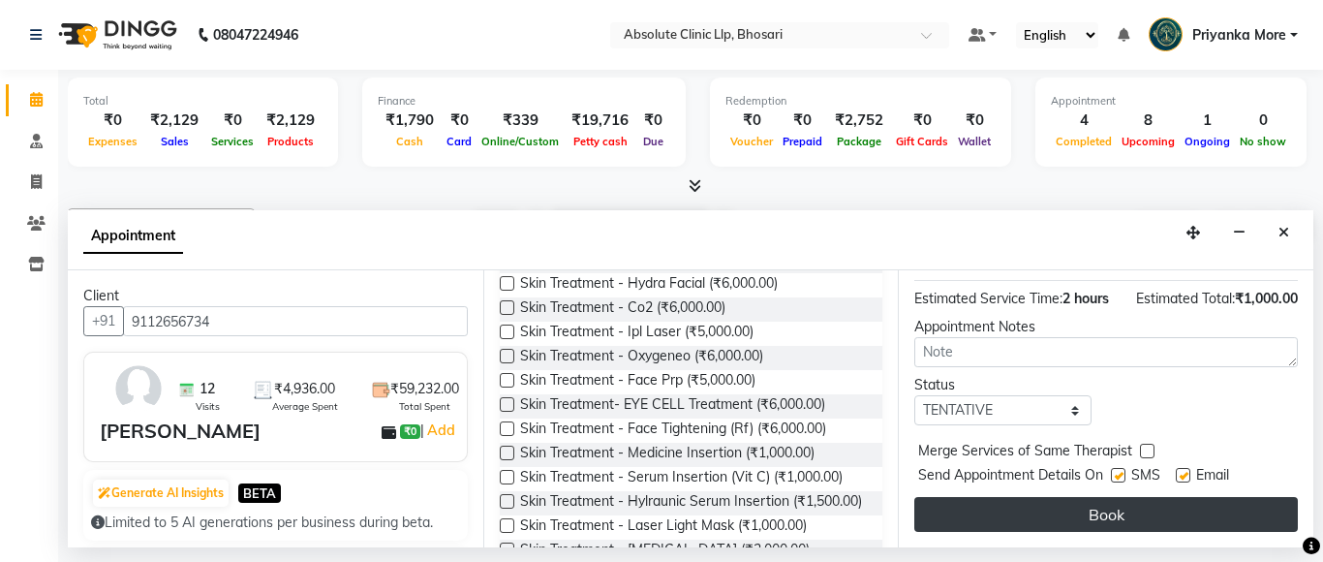
click at [1121, 497] on button "Book" at bounding box center [1106, 514] width 384 height 35
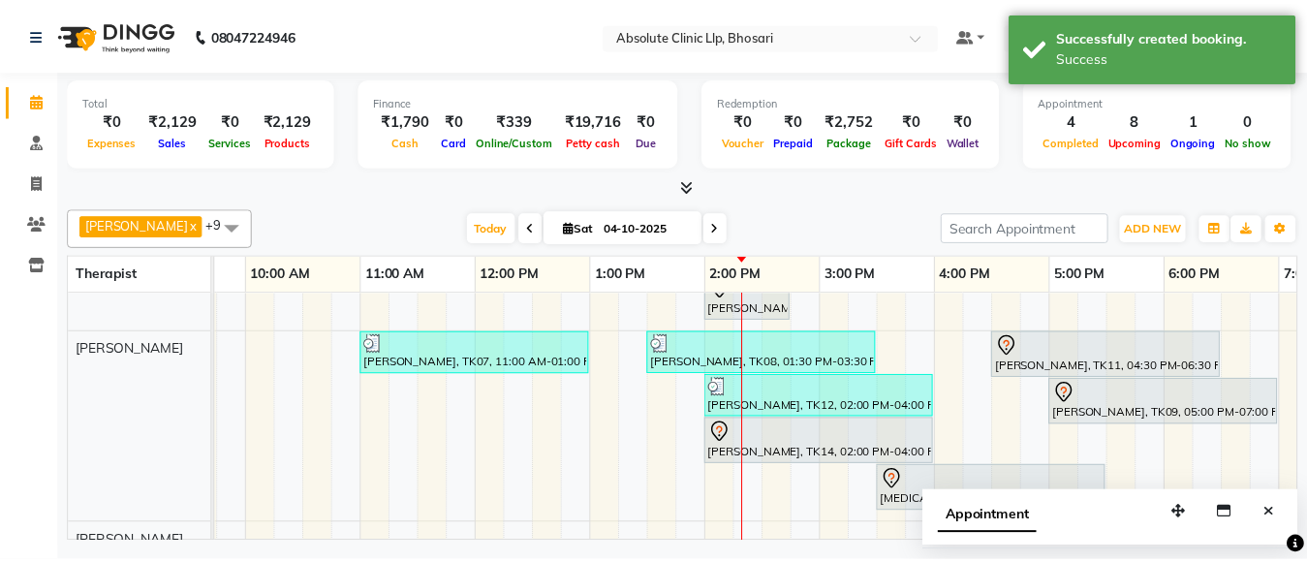
scroll to position [232, 327]
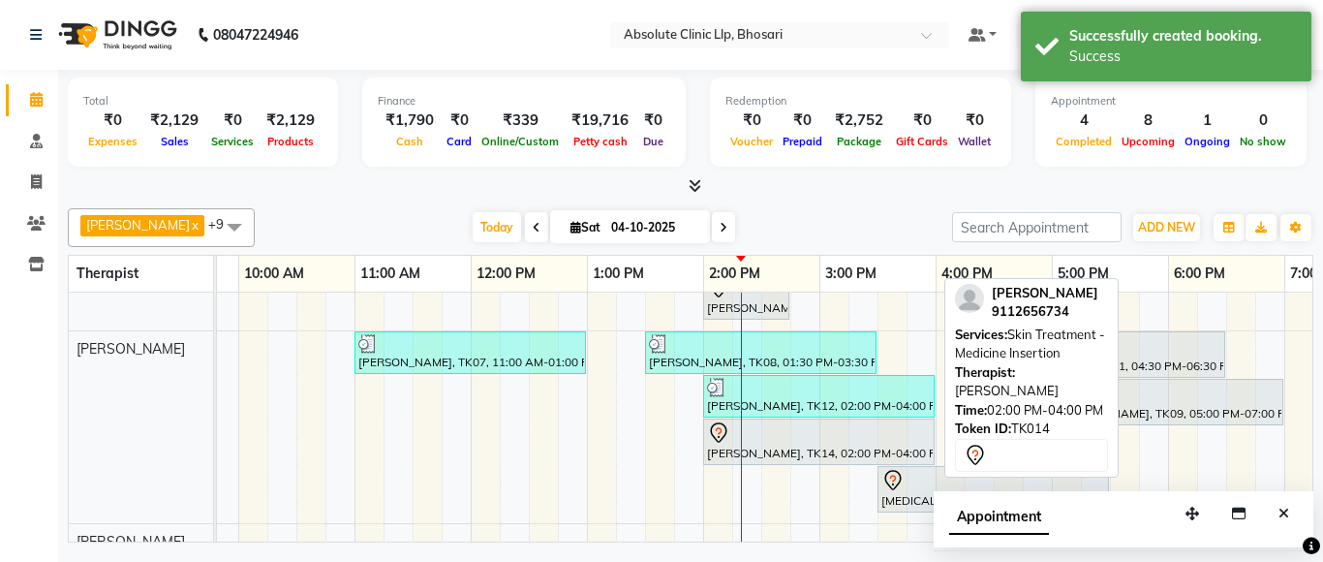
click at [826, 456] on div "[PERSON_NAME], TK14, 02:00 PM-04:00 PM, Skin Treatment - Medicine Insertion" at bounding box center [819, 441] width 228 height 41
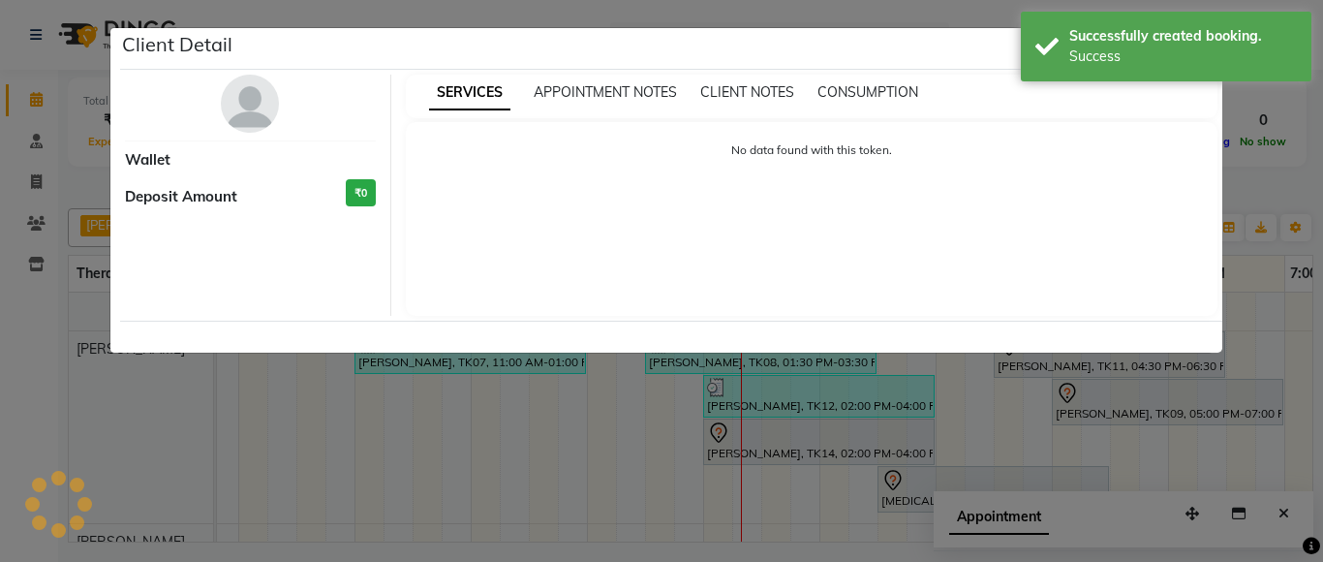
select select "7"
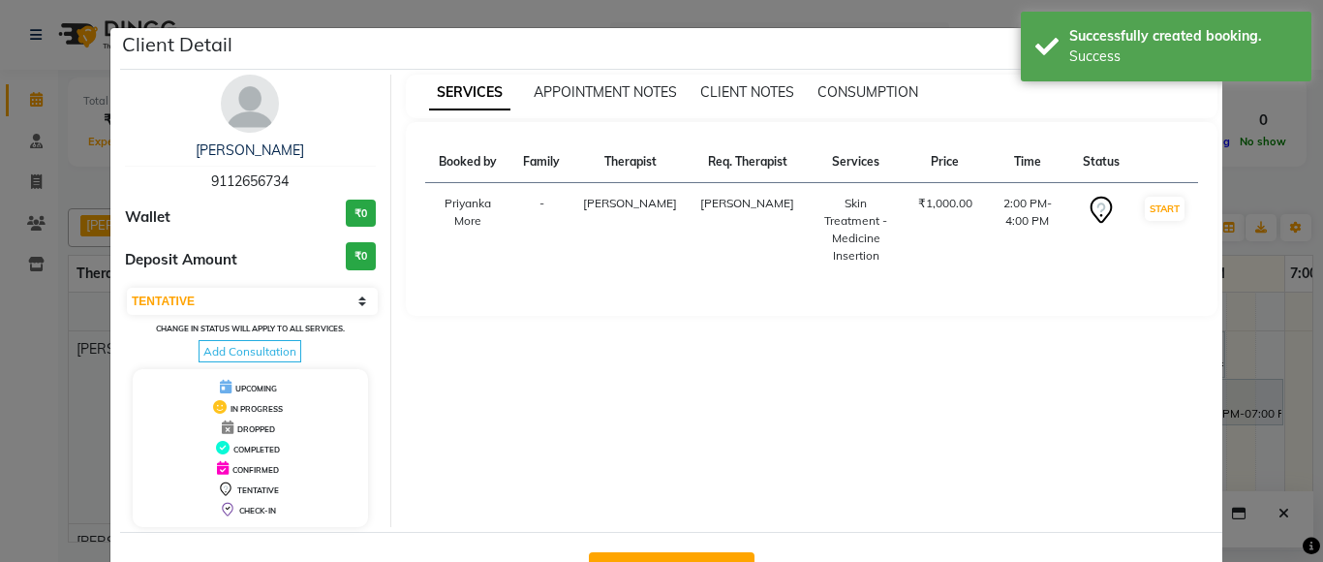
click at [688, 559] on button "Mark Done And Checkout" at bounding box center [672, 567] width 166 height 31
select select "service"
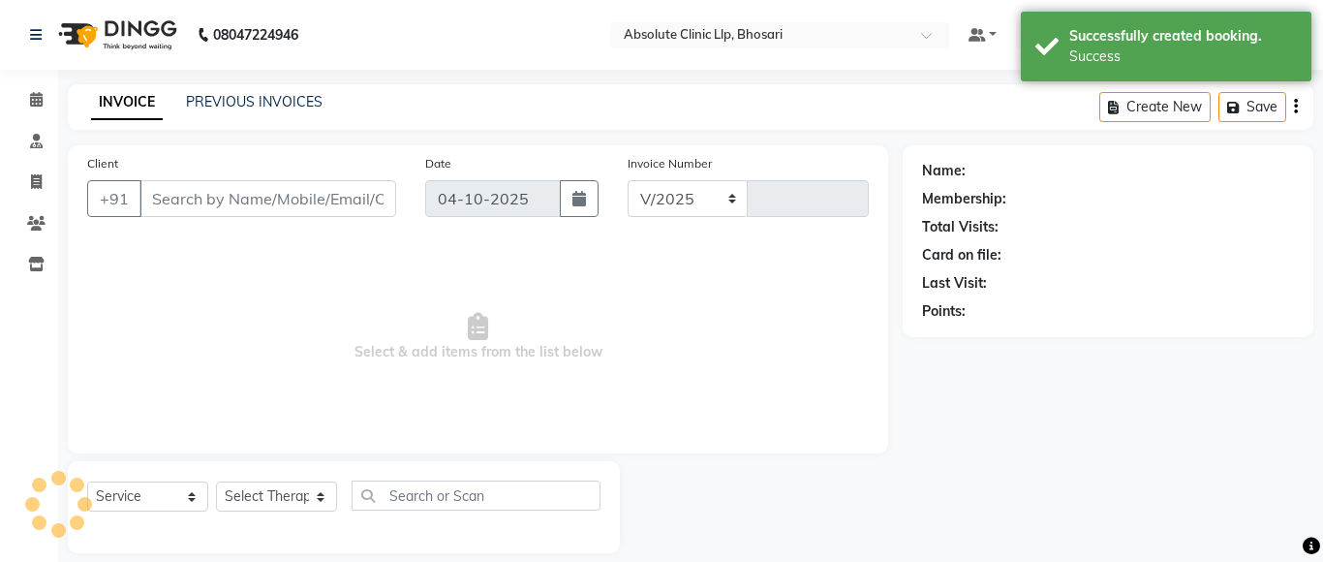
select select "4706"
type input "2796"
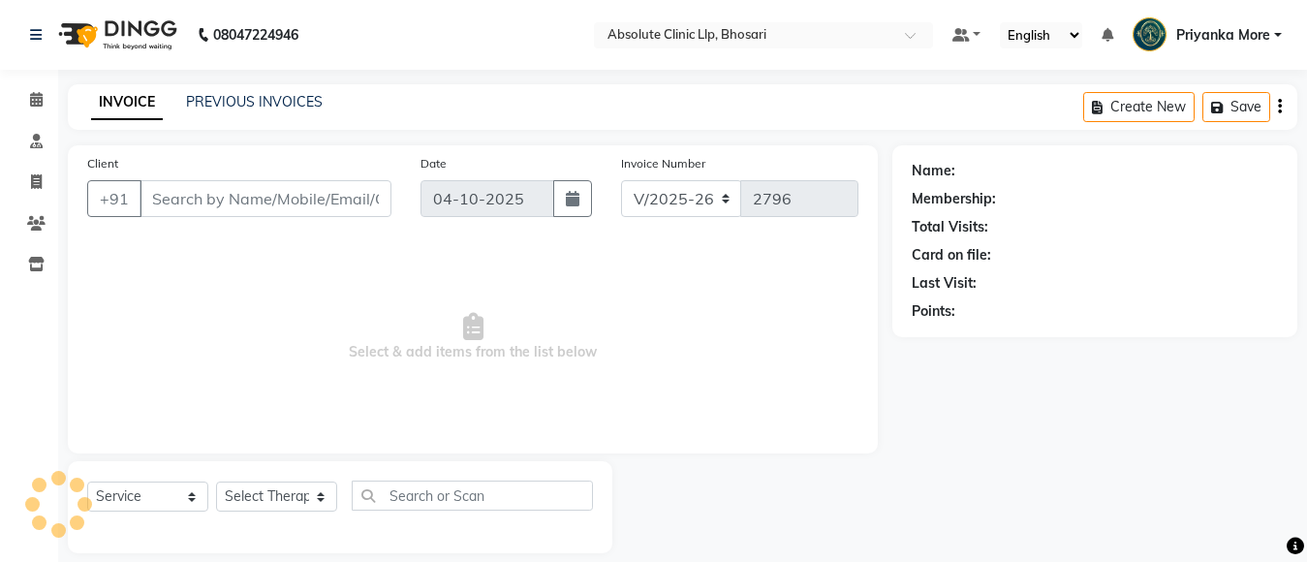
scroll to position [20, 0]
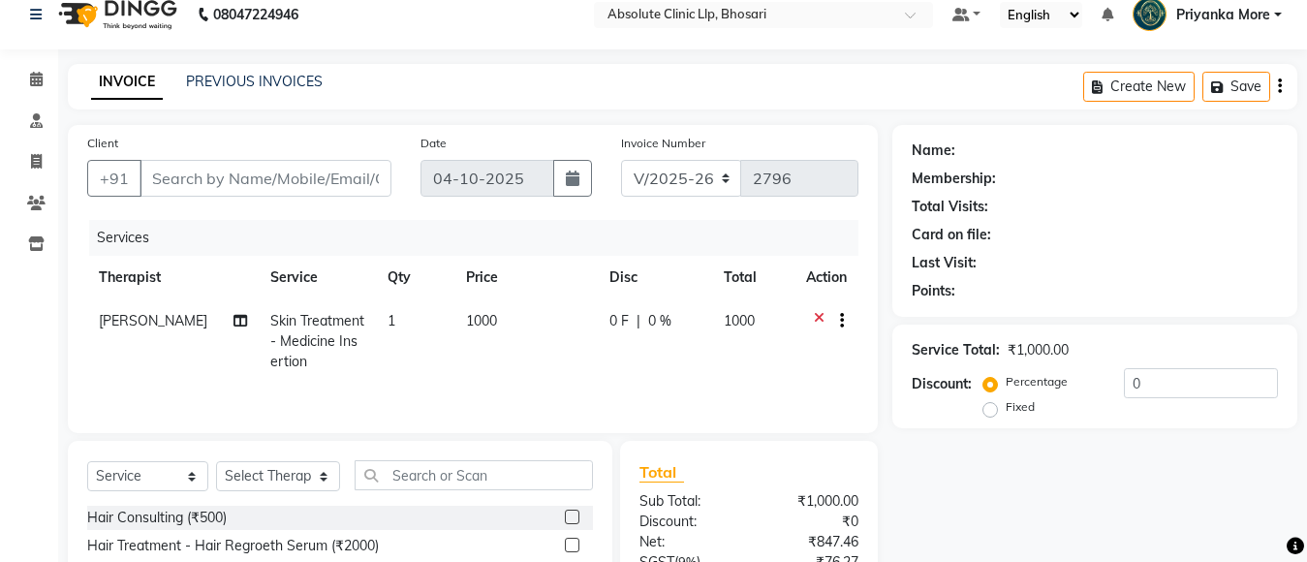
type input "9112656734"
select select "27987"
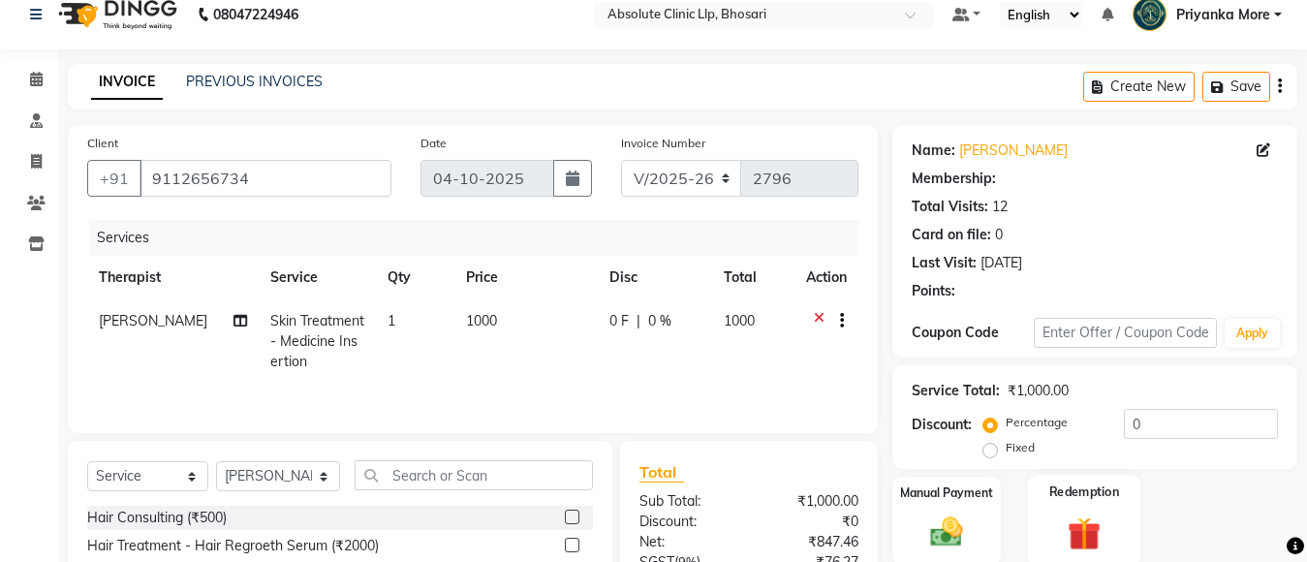
scroll to position [216, 0]
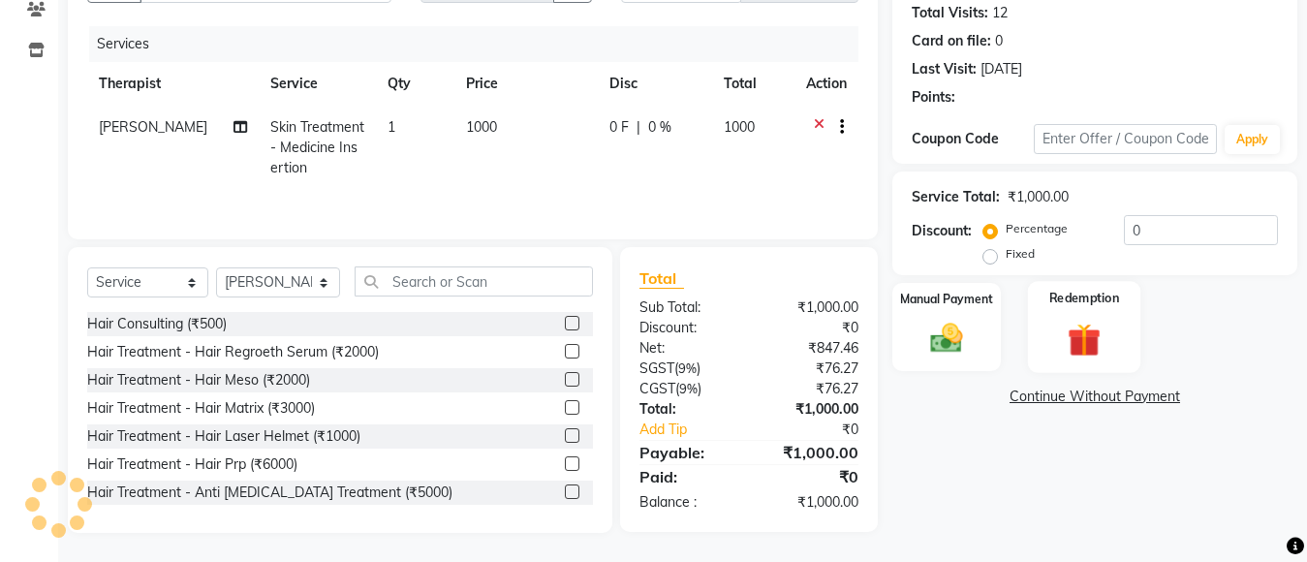
click at [1035, 334] on div "Redemption" at bounding box center [1084, 327] width 112 height 92
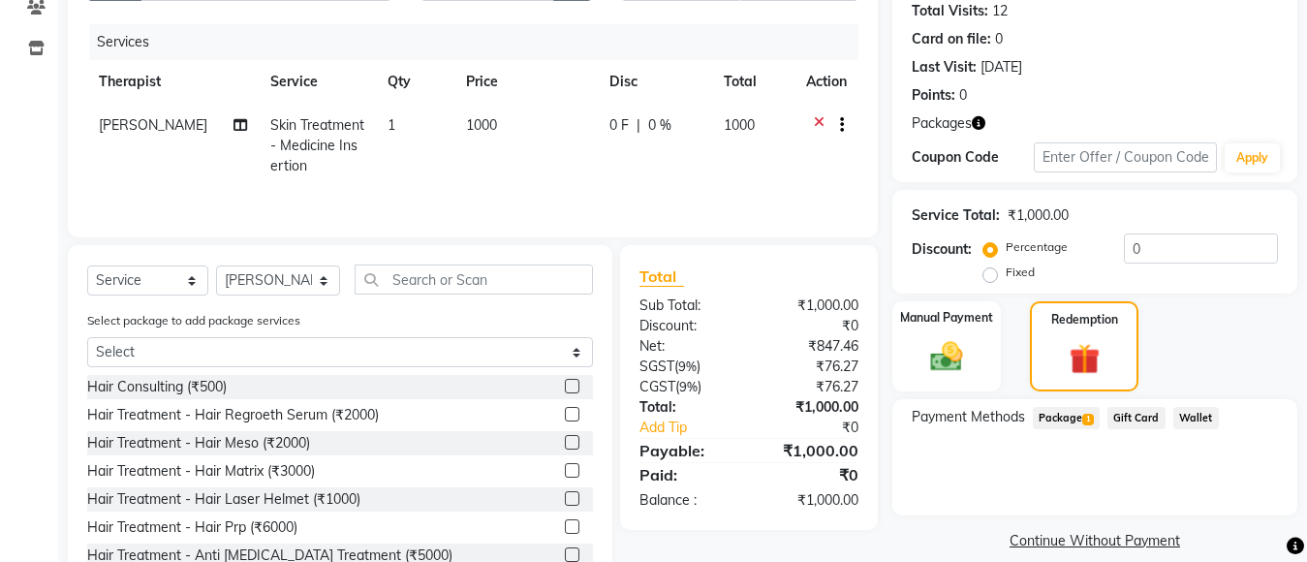
click at [1049, 421] on span "Package 1" at bounding box center [1066, 418] width 67 height 22
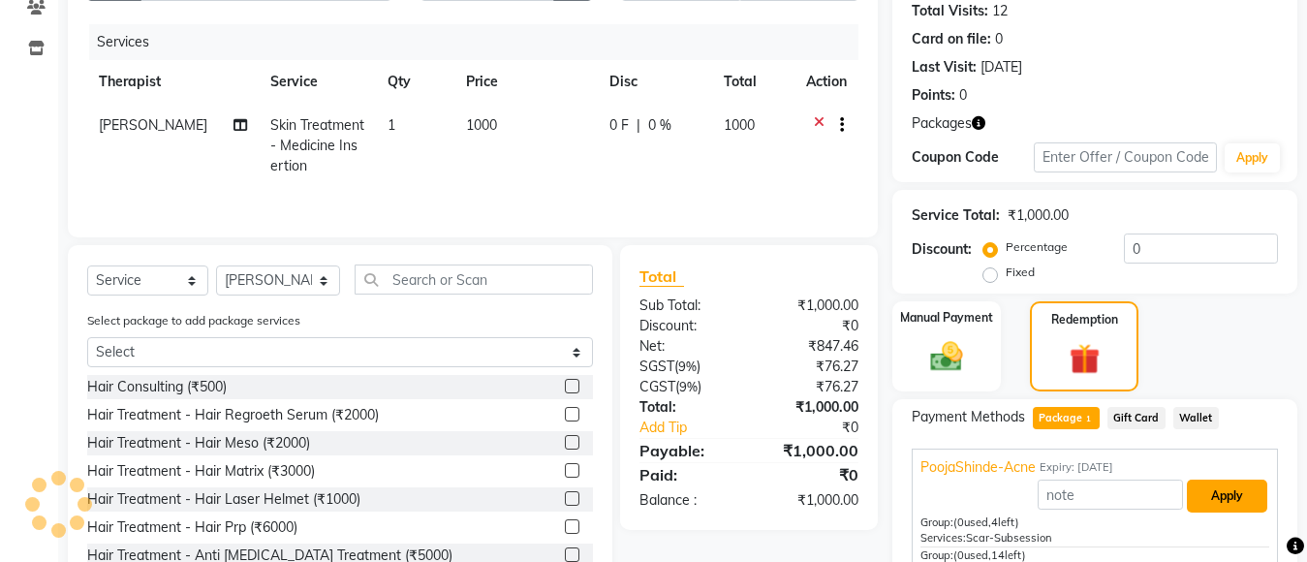
click at [1245, 483] on button "Apply" at bounding box center [1227, 496] width 80 height 33
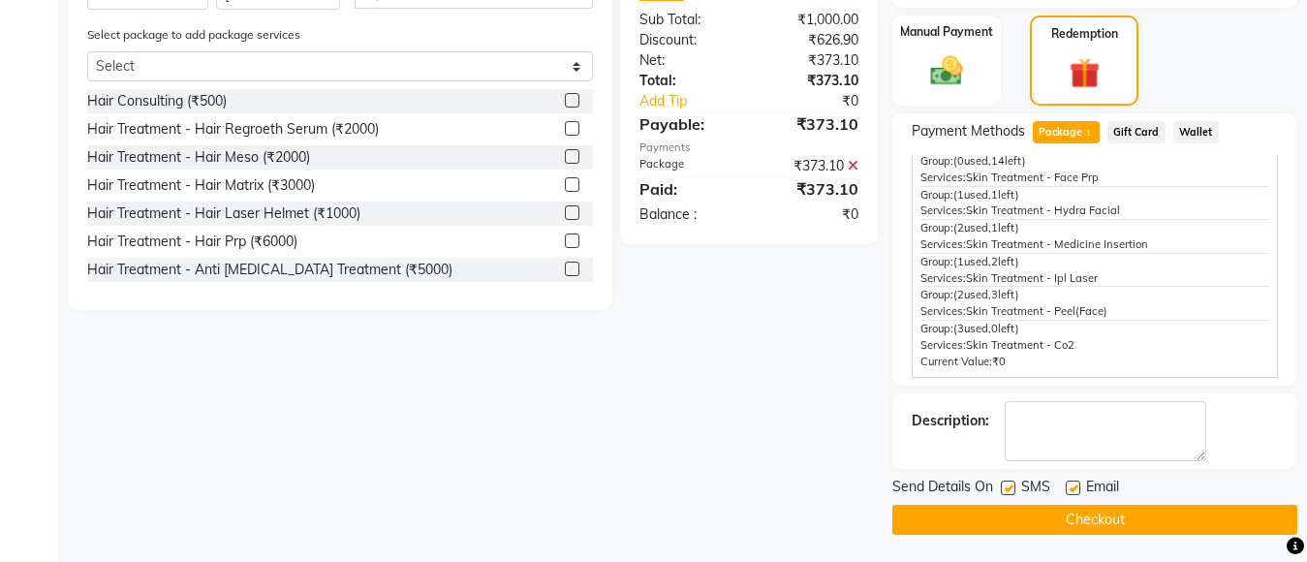
scroll to position [504, 0]
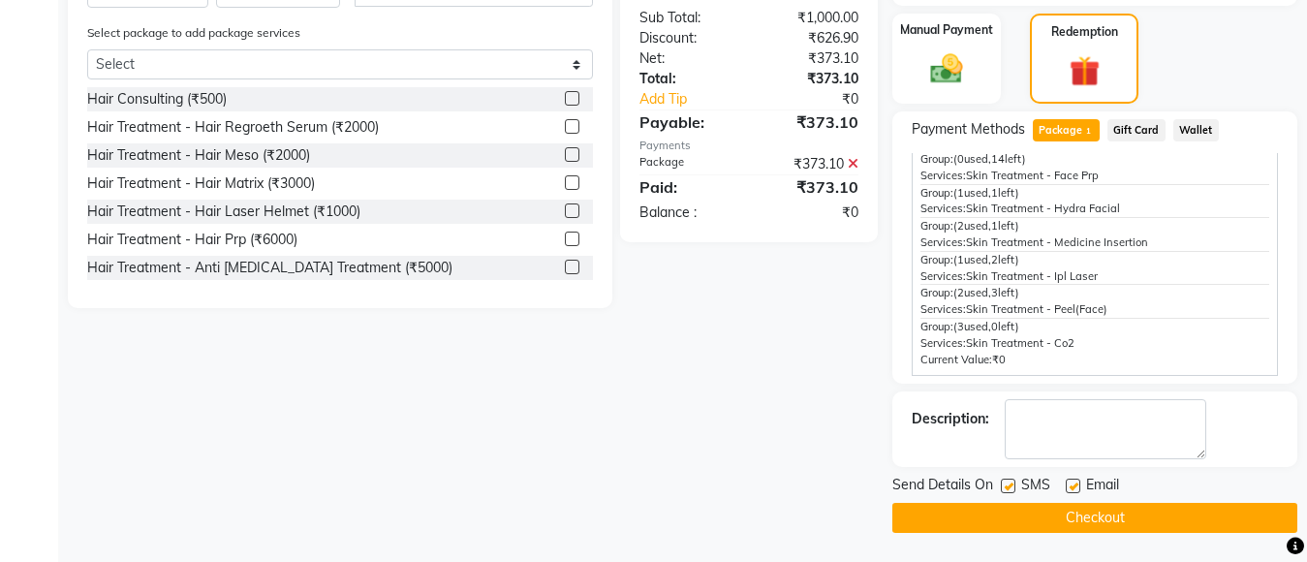
click at [1201, 511] on button "Checkout" at bounding box center [1094, 518] width 405 height 30
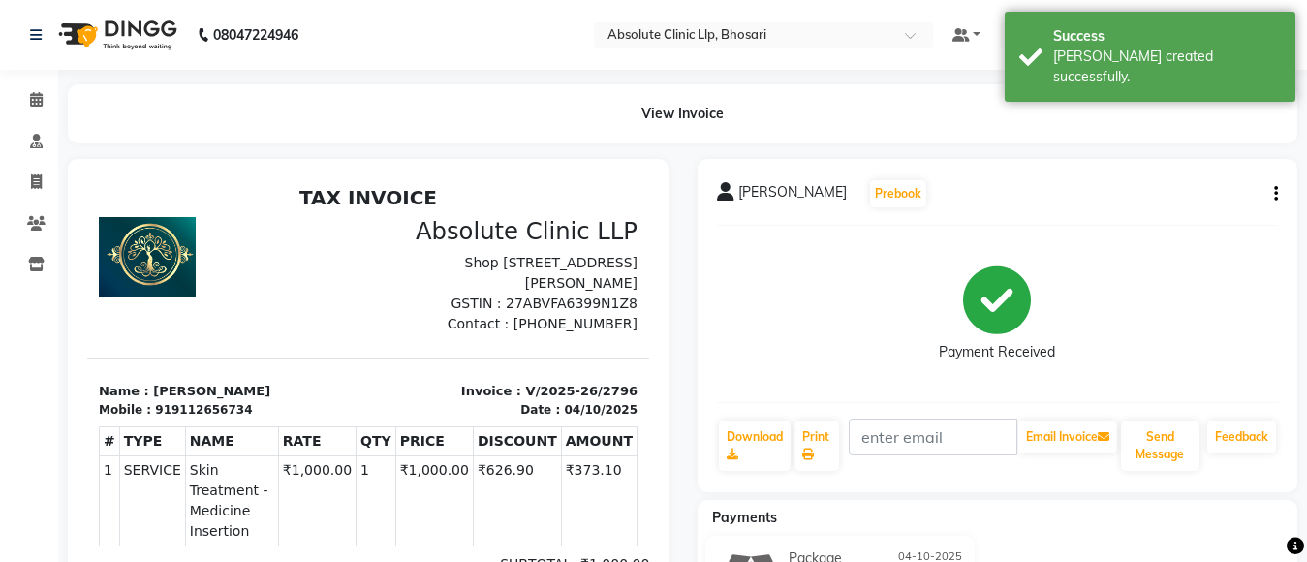
drag, startPoint x: 0, startPoint y: 102, endPoint x: 0, endPoint y: 154, distance: 52.3
drag, startPoint x: 0, startPoint y: 154, endPoint x: 32, endPoint y: 117, distance: 48.8
click at [32, 113] on li "Calendar" at bounding box center [29, 100] width 58 height 42
click at [35, 101] on icon at bounding box center [36, 99] width 13 height 15
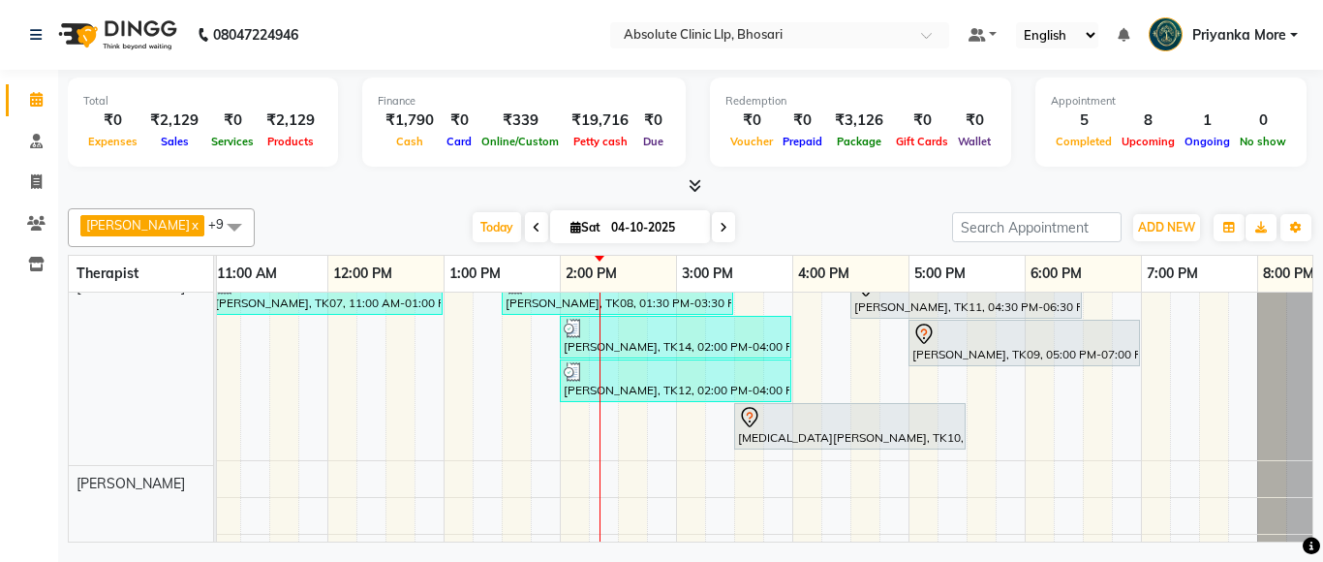
scroll to position [291, 0]
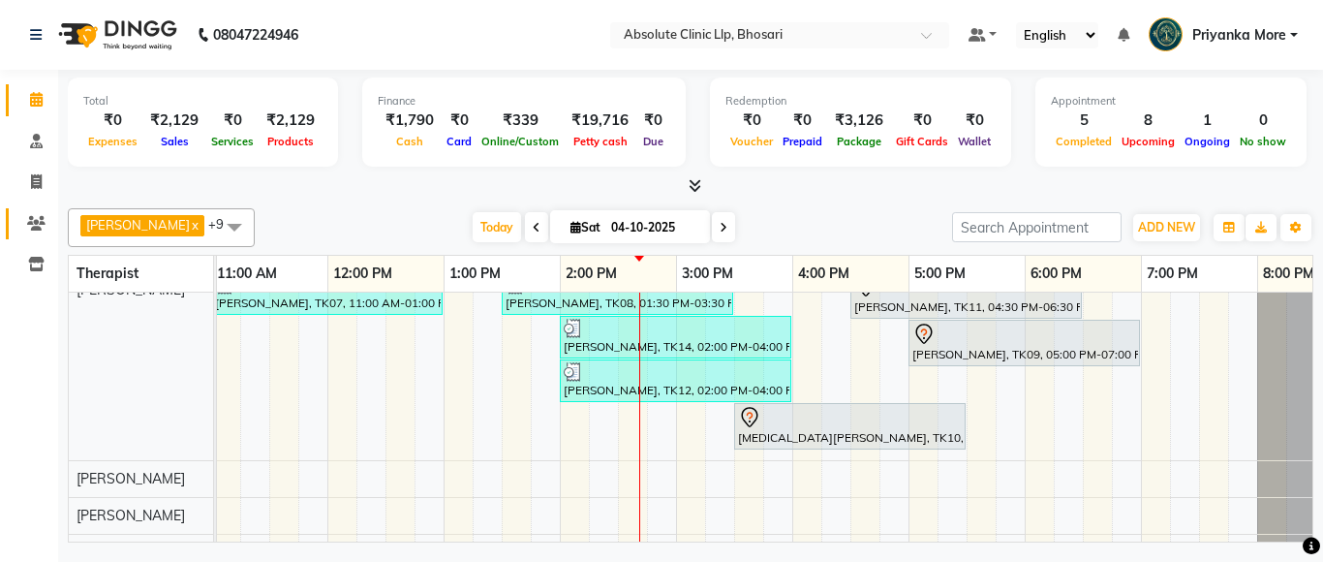
click at [34, 231] on span at bounding box center [36, 224] width 34 height 22
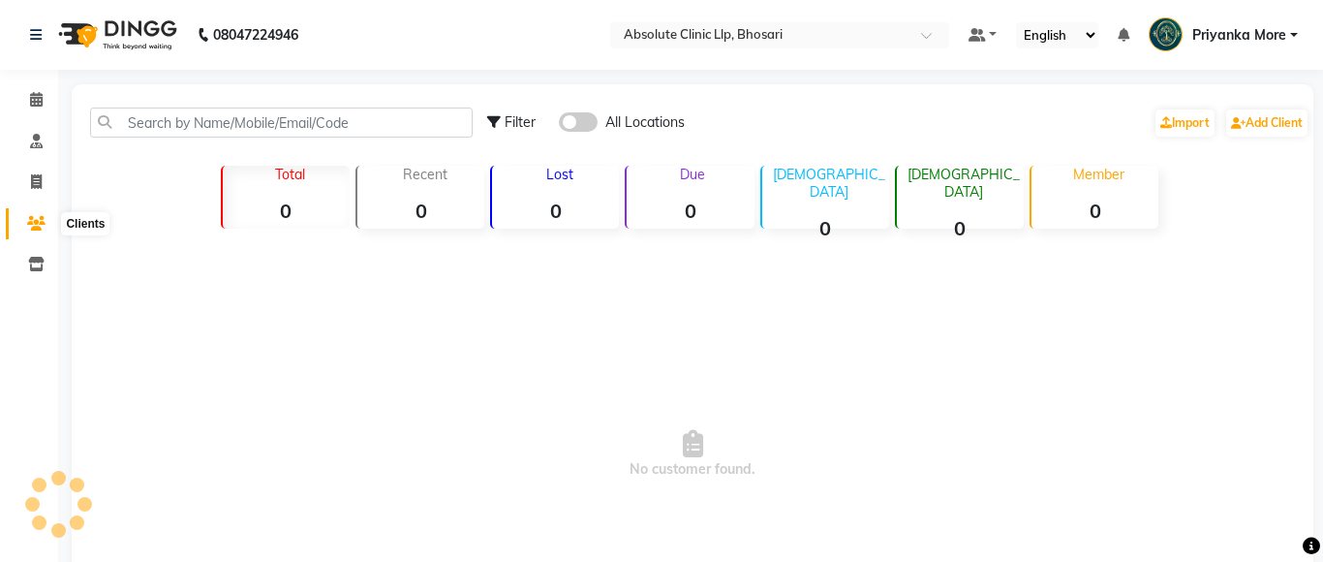
drag, startPoint x: 34, startPoint y: 224, endPoint x: 152, endPoint y: 128, distance: 152.2
click at [34, 222] on icon at bounding box center [36, 223] width 18 height 15
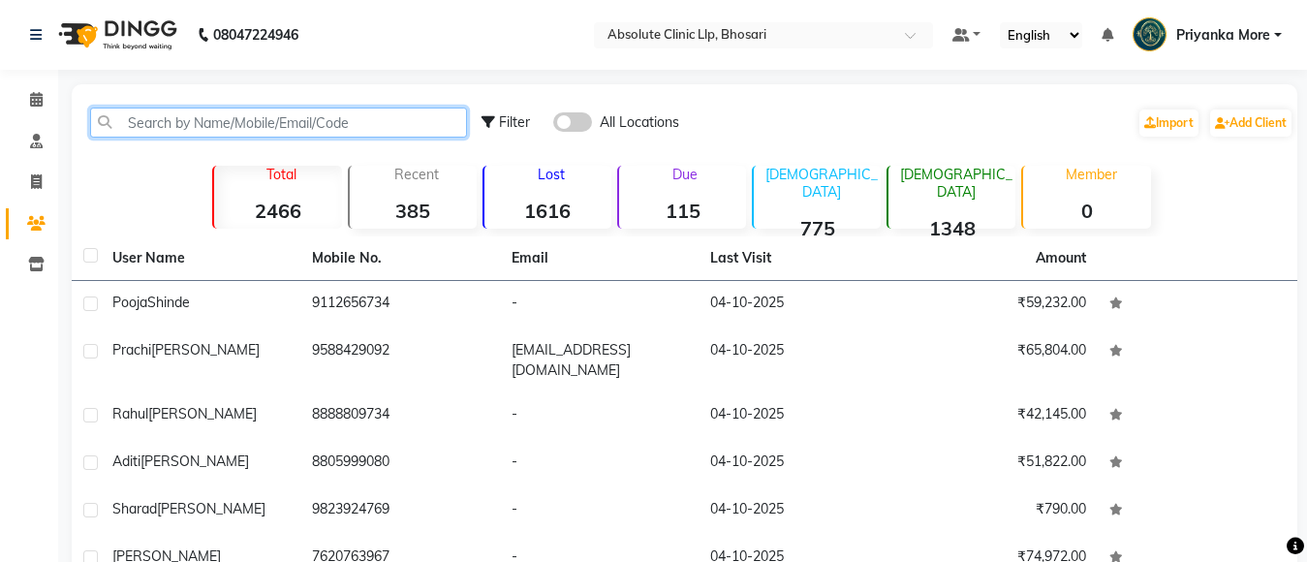
click at [159, 125] on input "text" at bounding box center [278, 123] width 377 height 30
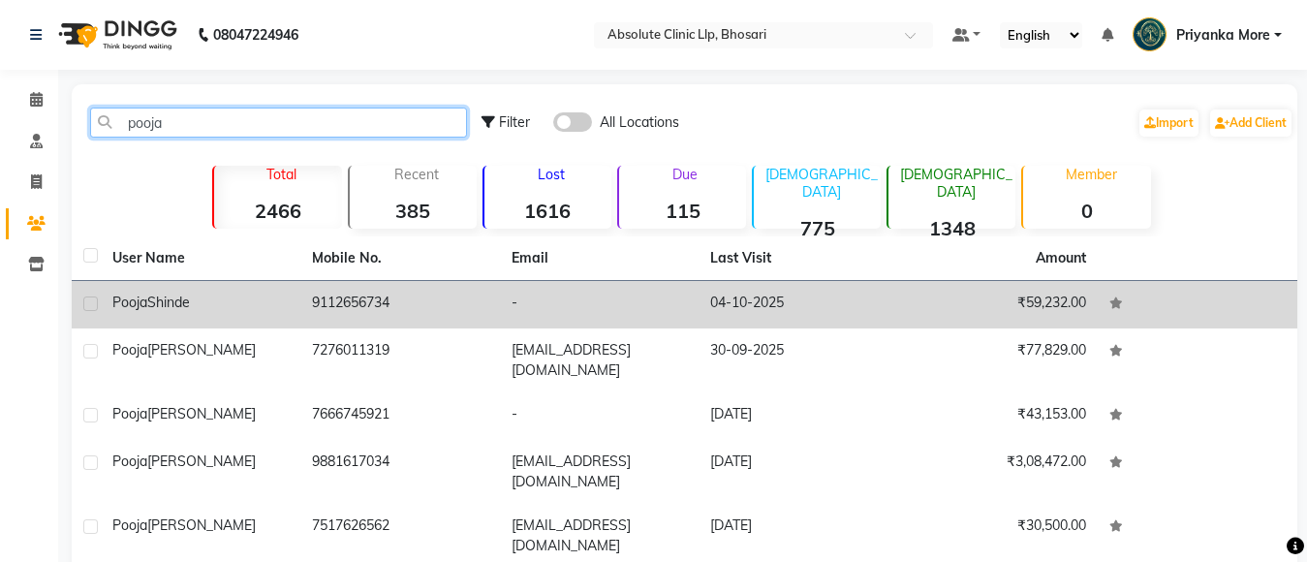
type input "pooja"
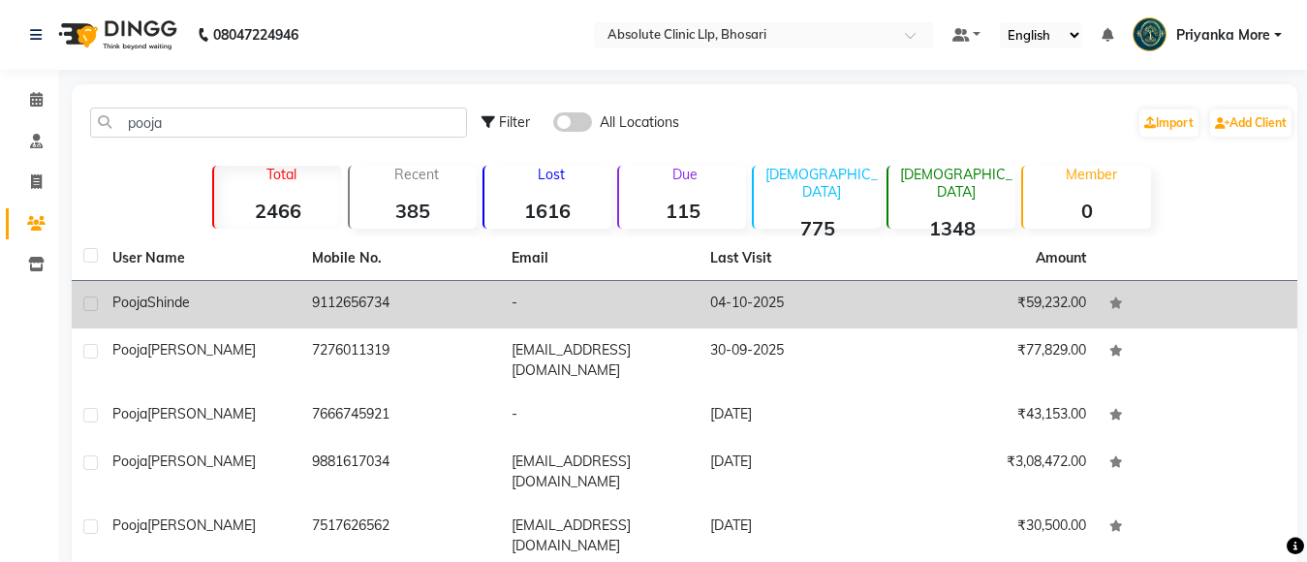
click at [587, 301] on td "-" at bounding box center [600, 304] width 200 height 47
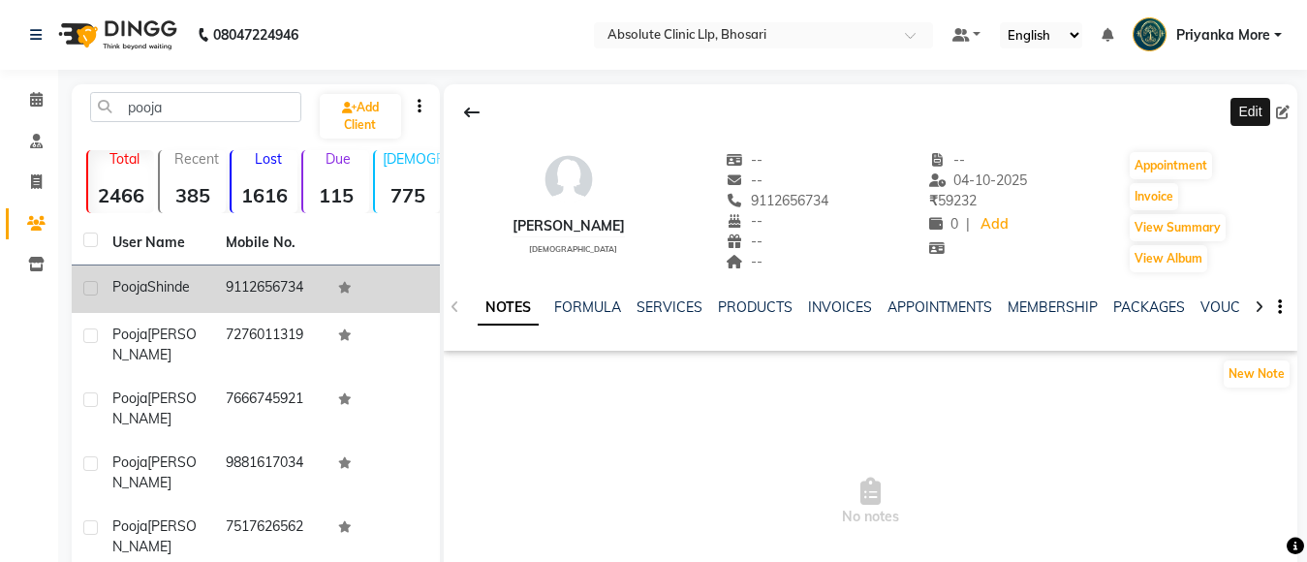
click at [1284, 121] on span at bounding box center [1286, 113] width 21 height 20
click at [1280, 113] on icon at bounding box center [1283, 113] width 14 height 14
select select "[DEMOGRAPHIC_DATA]"
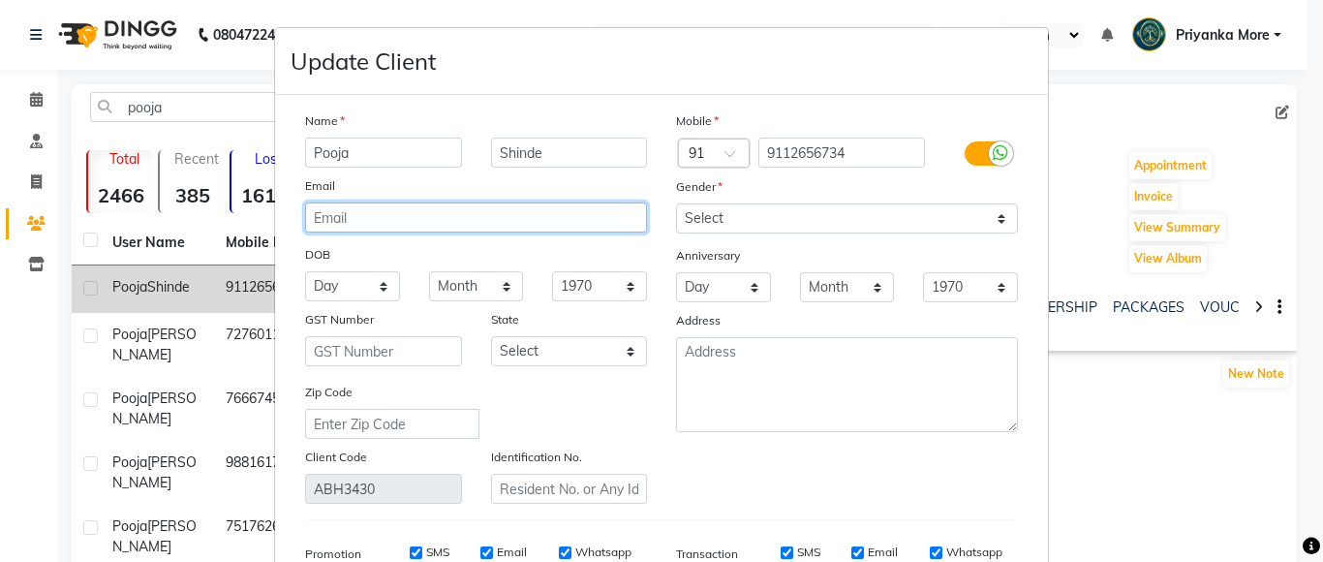
click at [547, 227] on input "email" at bounding box center [476, 217] width 342 height 30
click at [547, 226] on input "email" at bounding box center [476, 217] width 342 height 30
click at [547, 222] on input "email" at bounding box center [476, 217] width 342 height 30
click at [468, 219] on input "shinde.pooja.abhimanyu@ gmail. com" at bounding box center [476, 217] width 342 height 30
click at [457, 217] on input "shinde.pooja.abhimanyu gmail. com" at bounding box center [476, 217] width 342 height 30
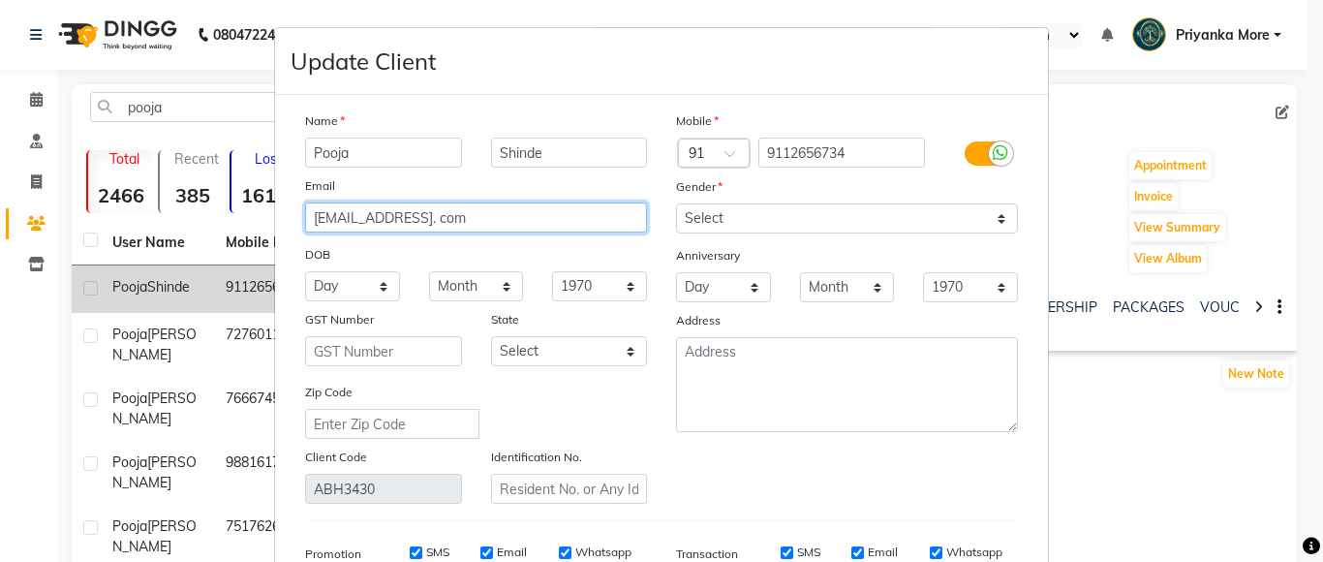
click at [505, 213] on input "[EMAIL_ADDRESS]. com" at bounding box center [476, 217] width 342 height 30
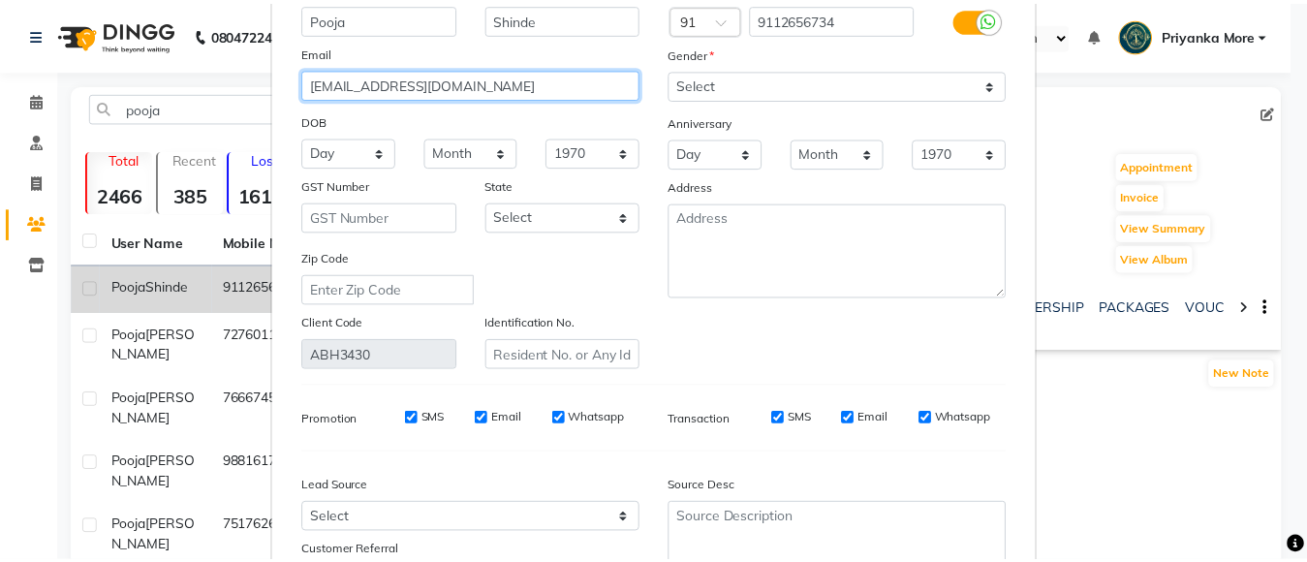
scroll to position [297, 0]
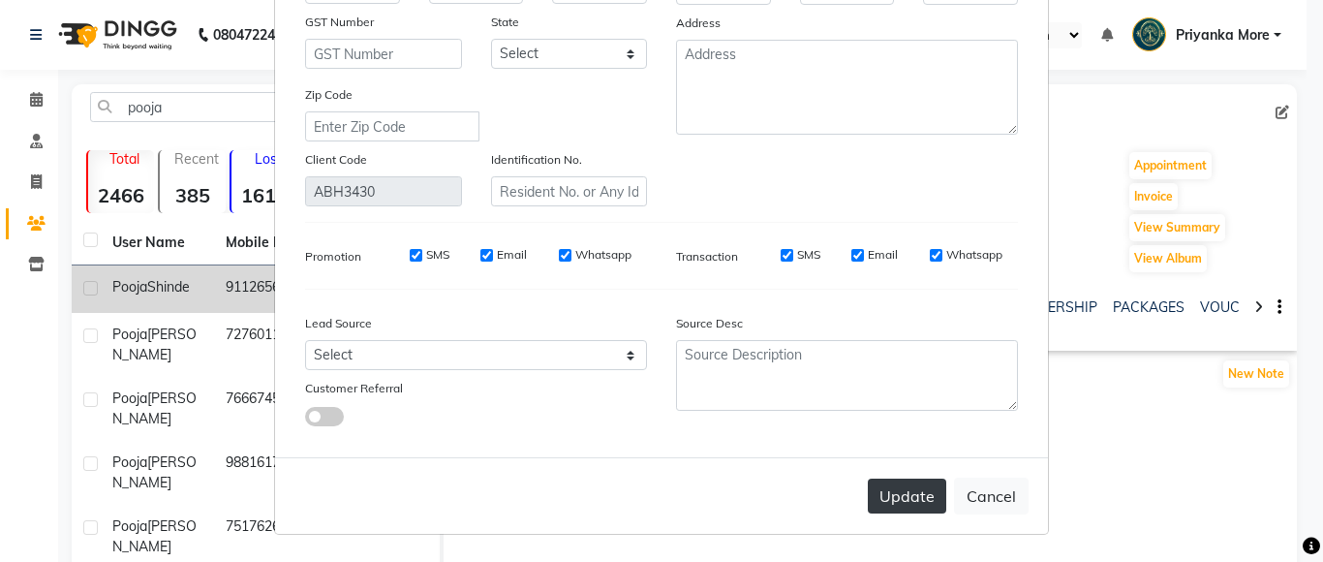
type input "[EMAIL_ADDRESS][DOMAIN_NAME]"
click at [921, 493] on button "Update" at bounding box center [907, 496] width 78 height 35
click at [921, 492] on button "Update" at bounding box center [907, 496] width 78 height 35
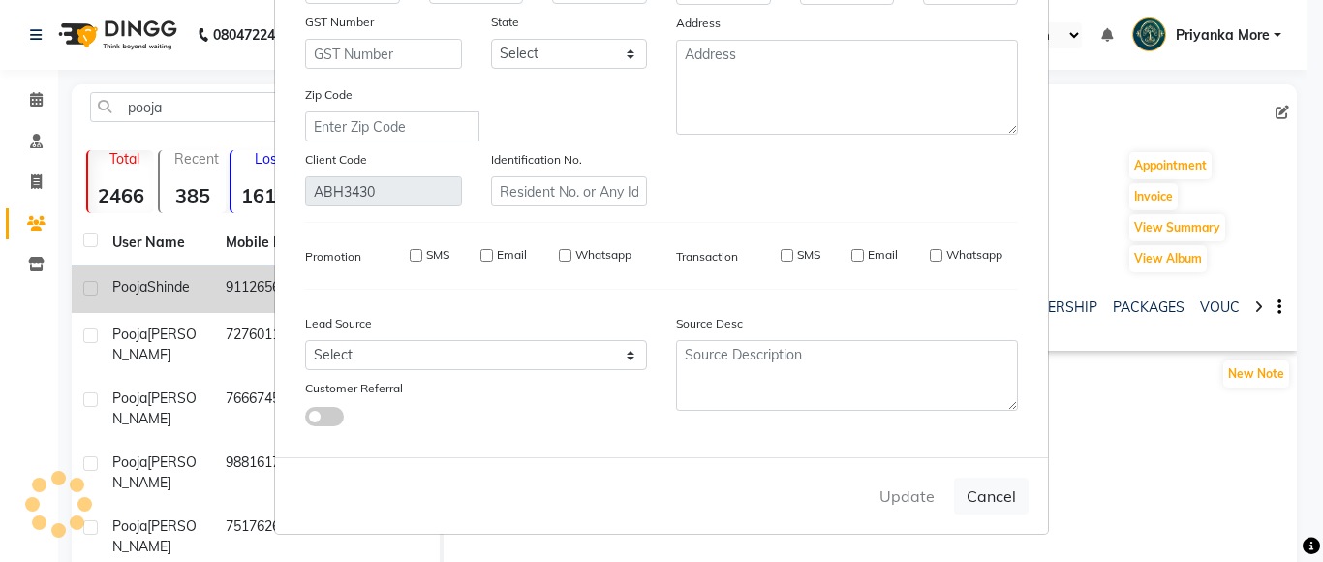
select select
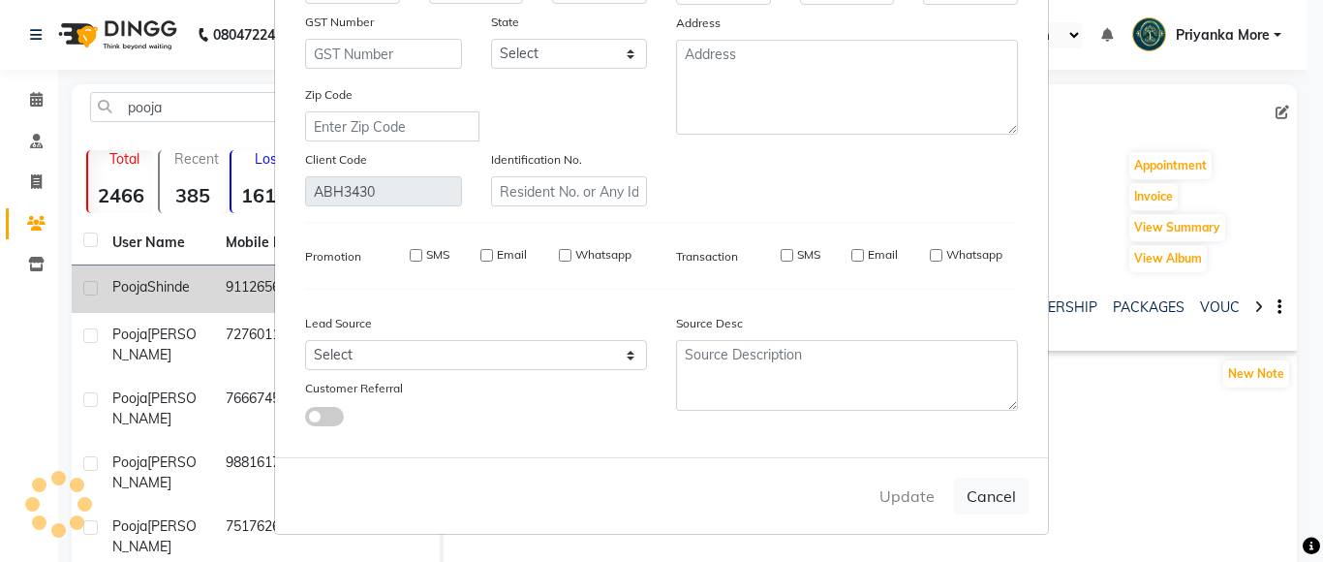
select select
checkbox input "false"
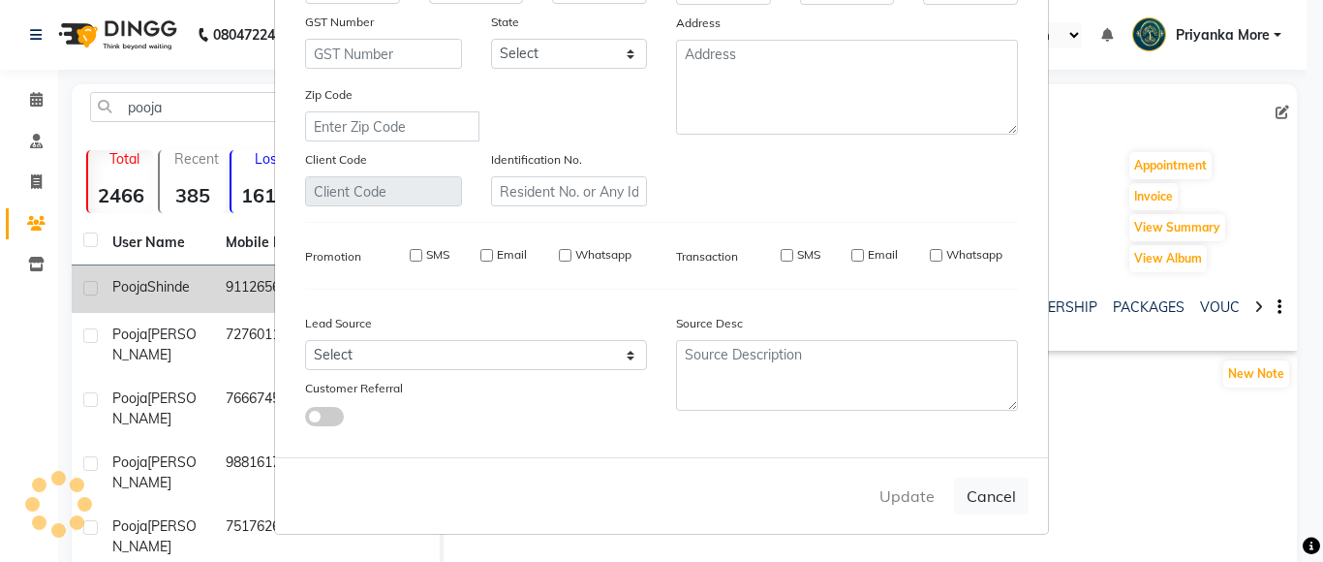
checkbox input "false"
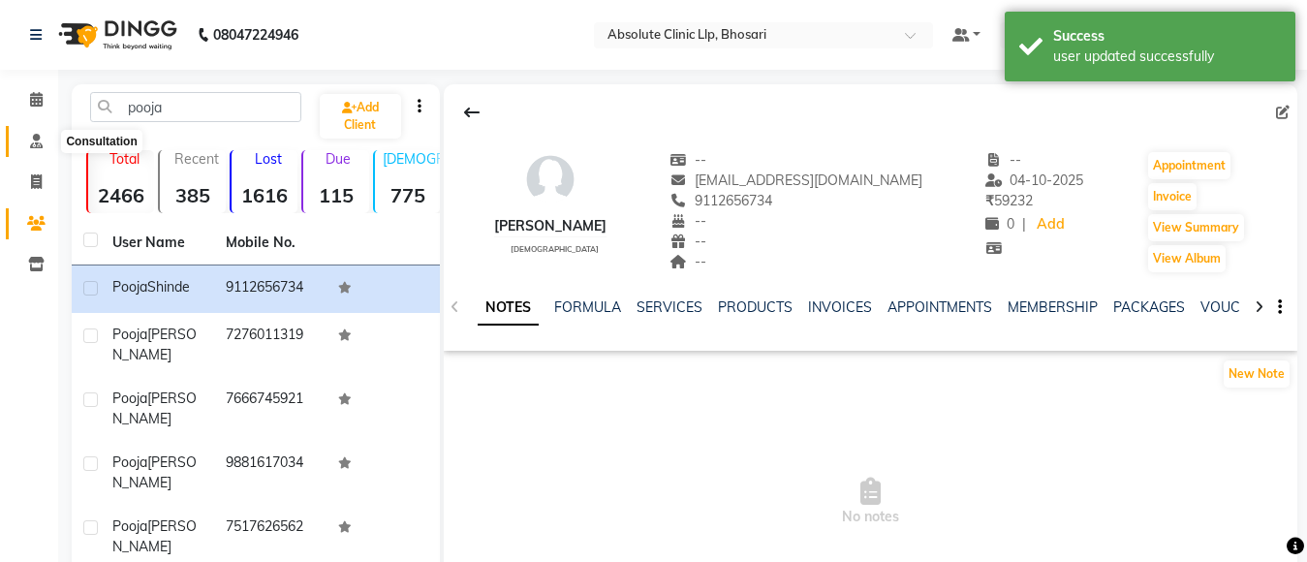
click at [30, 139] on icon at bounding box center [36, 141] width 13 height 15
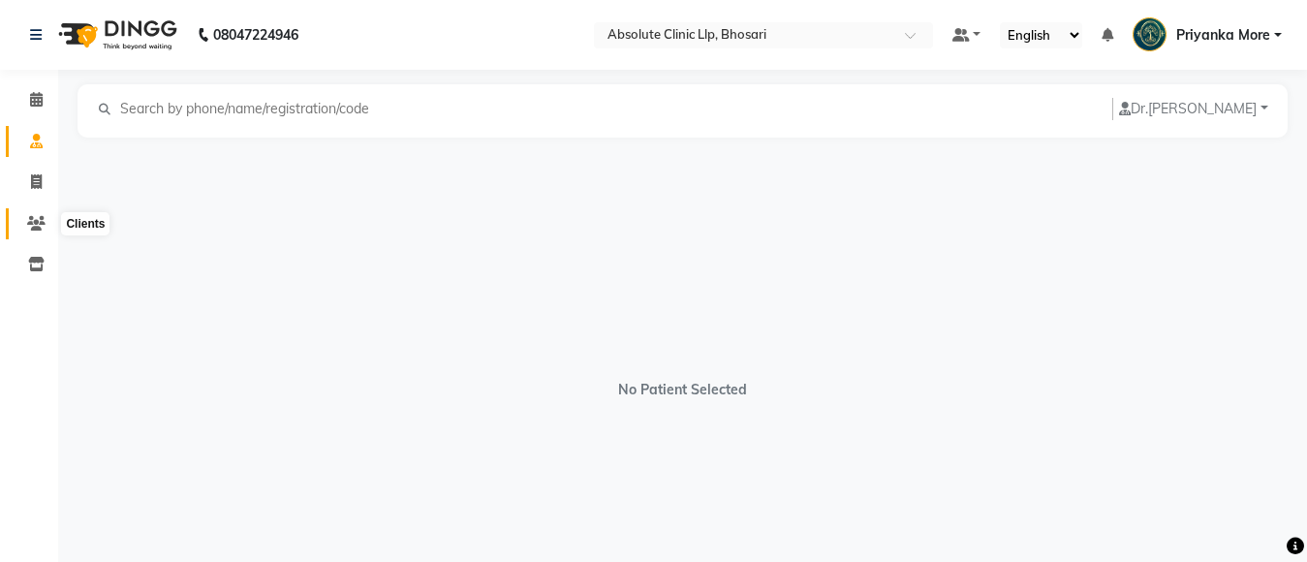
click at [38, 226] on icon at bounding box center [36, 223] width 18 height 15
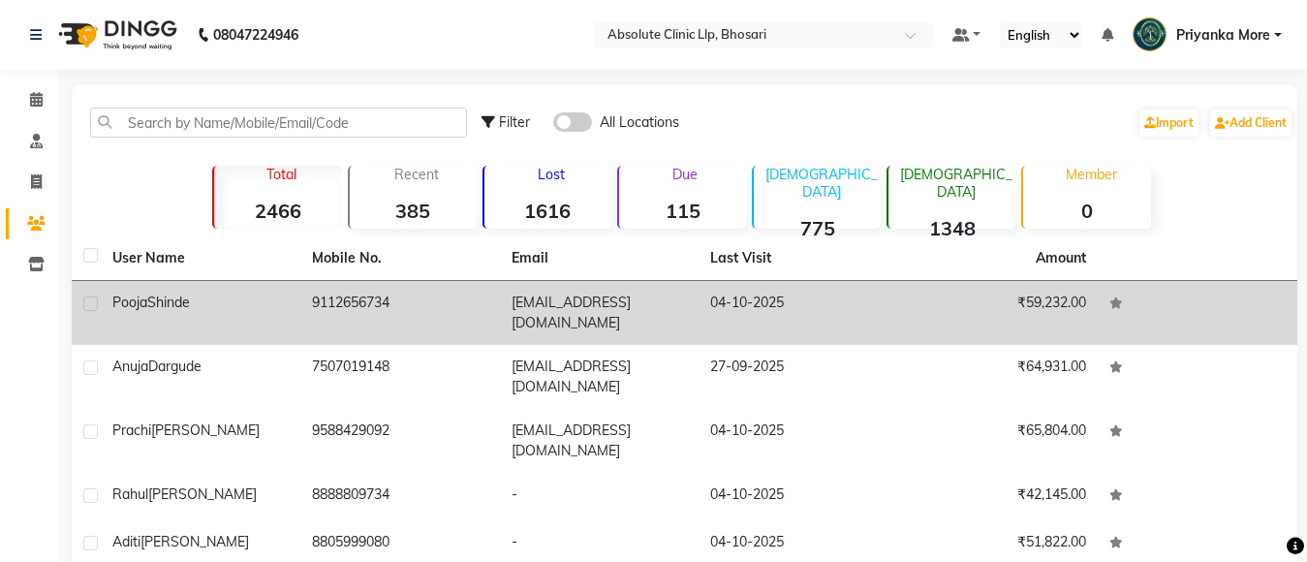
click at [464, 310] on td "9112656734" at bounding box center [400, 313] width 200 height 64
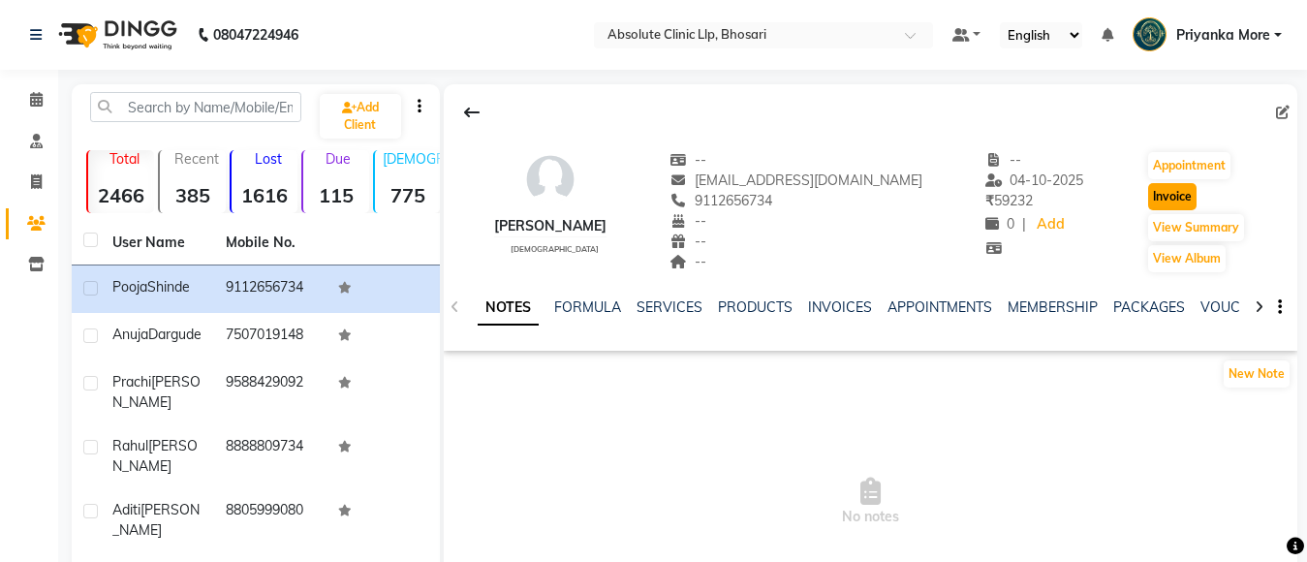
click at [1187, 198] on button "Invoice" at bounding box center [1172, 196] width 48 height 27
select select "service"
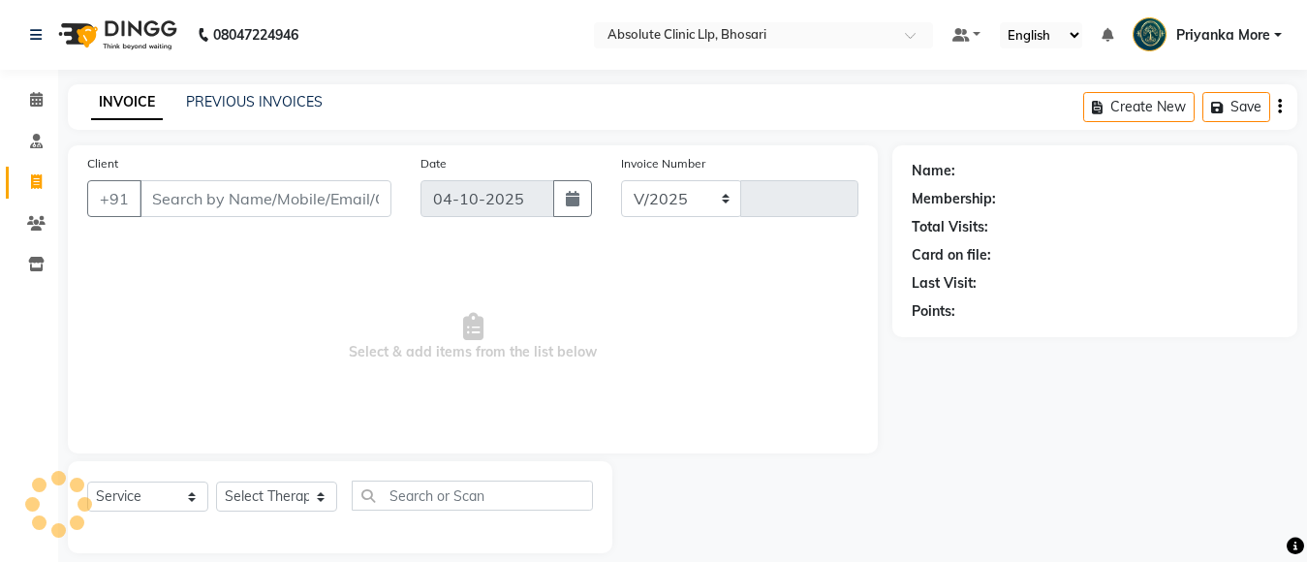
select select "4706"
type input "2797"
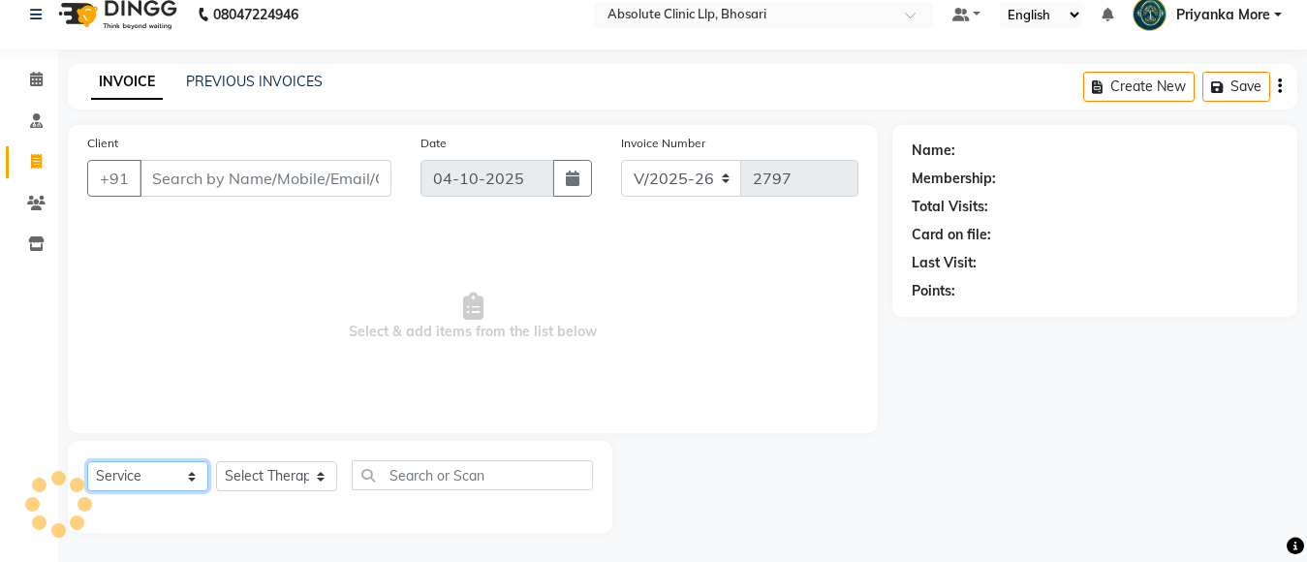
drag, startPoint x: 124, startPoint y: 481, endPoint x: 135, endPoint y: 462, distance: 22.1
click at [124, 481] on select "Select Service Product Membership Package Voucher Prepaid Gift Card" at bounding box center [147, 476] width 121 height 30
select select "product"
click at [87, 461] on select "Select Service Product Membership Package Voucher Prepaid Gift Card" at bounding box center [147, 476] width 121 height 30
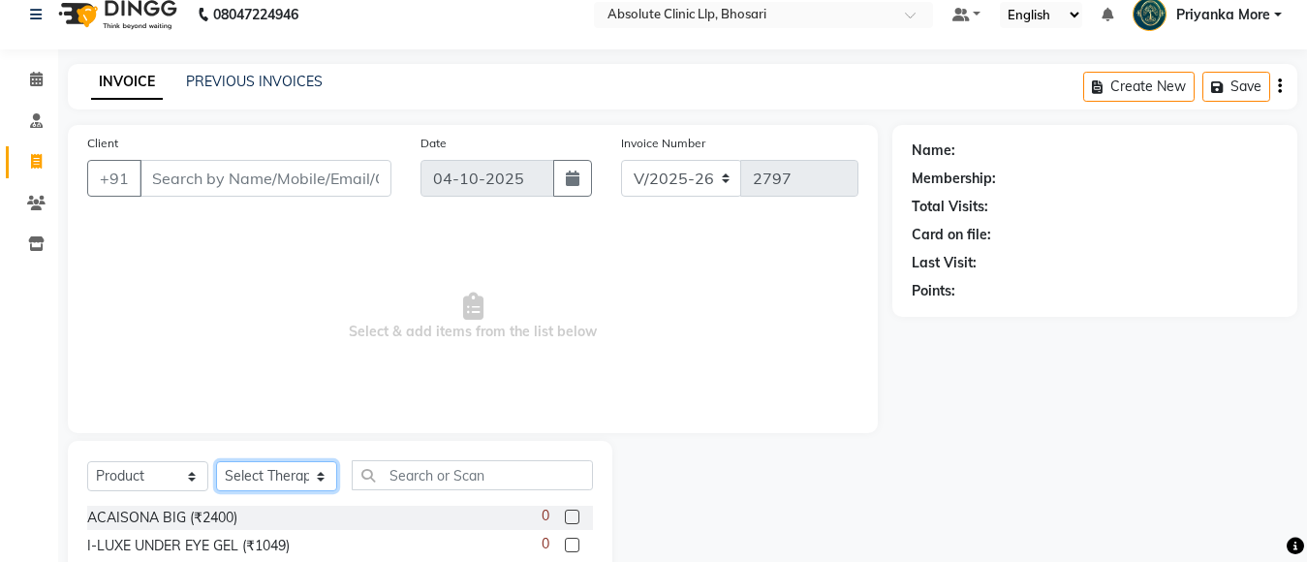
click at [227, 476] on select "Select Therapist" at bounding box center [276, 476] width 121 height 30
click at [228, 468] on select "Select Therapist" at bounding box center [276, 476] width 121 height 30
type input "9112656734"
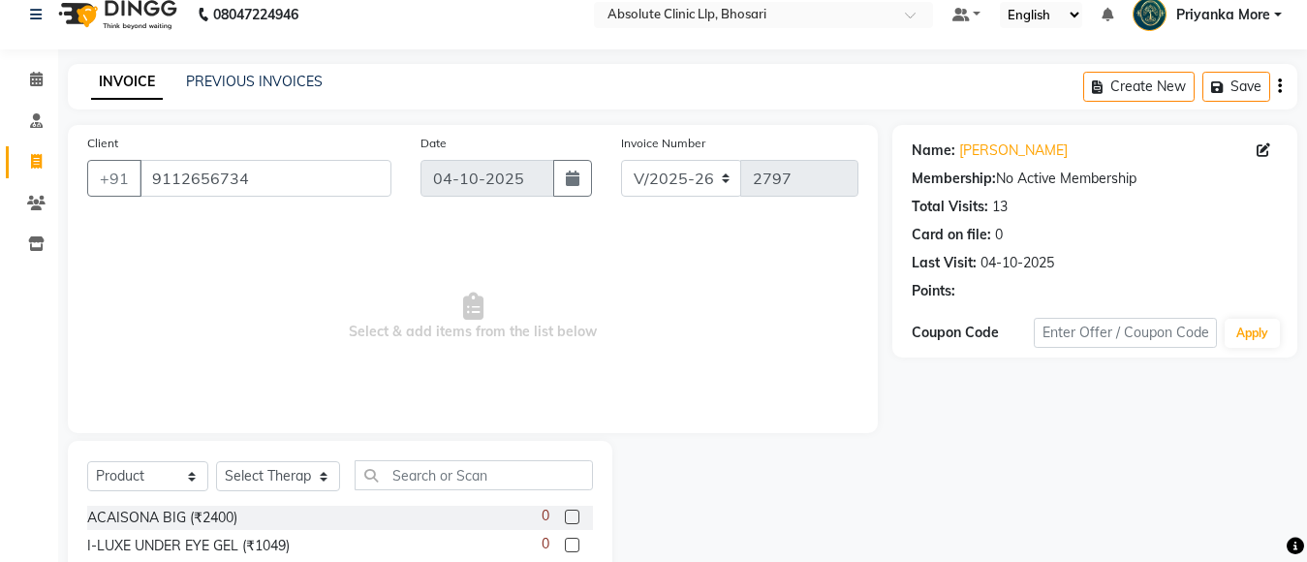
drag, startPoint x: 266, startPoint y: 402, endPoint x: 266, endPoint y: 335, distance: 66.8
click at [266, 366] on span "Select & add items from the list below" at bounding box center [472, 317] width 771 height 194
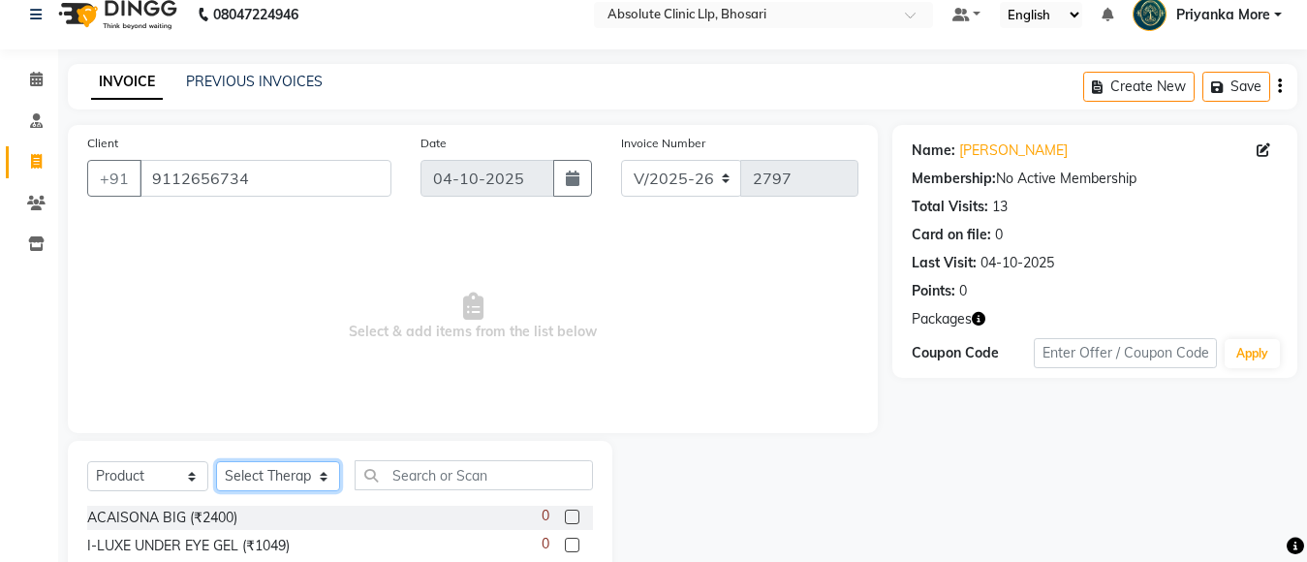
click at [237, 542] on html "08047224946 Select Location × Absolute Clinic Llp, Bhosari Default Panel My Pan…" at bounding box center [653, 261] width 1307 height 562
